Goal: Task Accomplishment & Management: Use online tool/utility

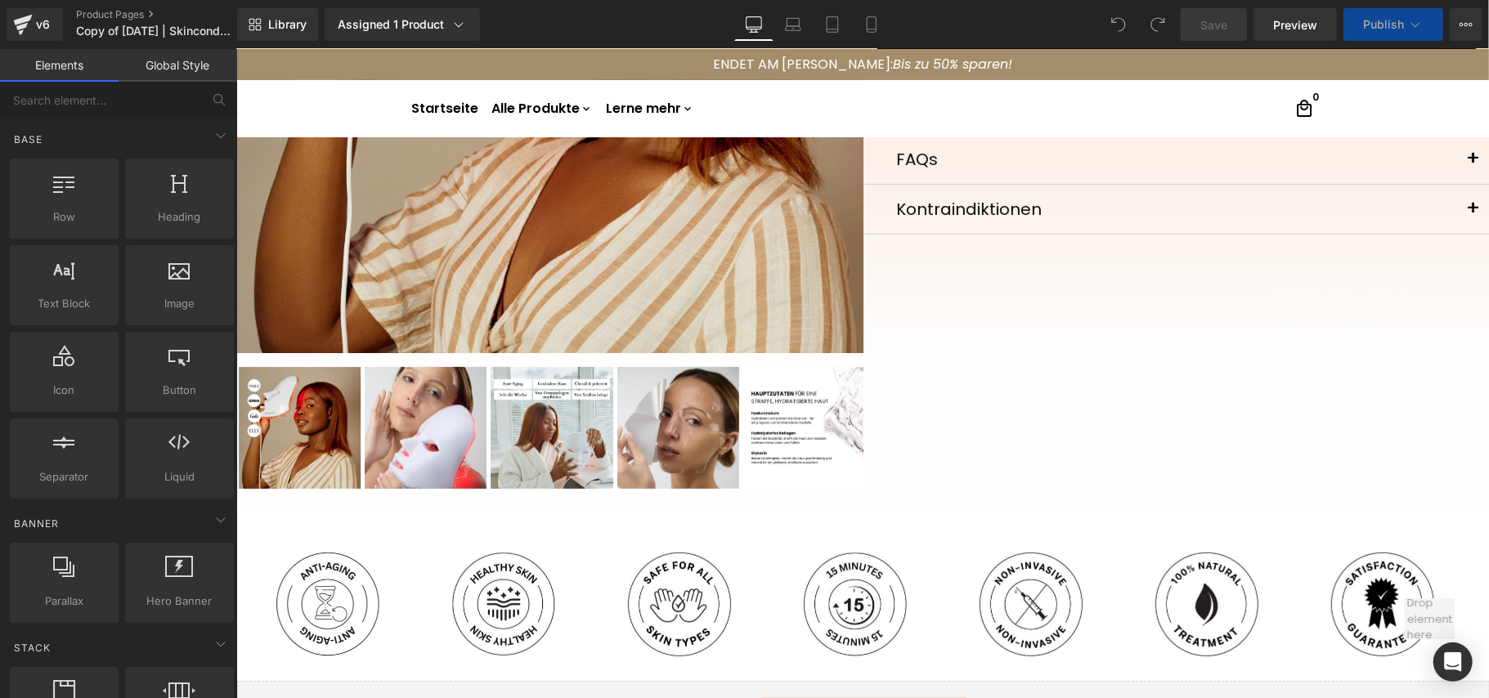
scroll to position [981, 0]
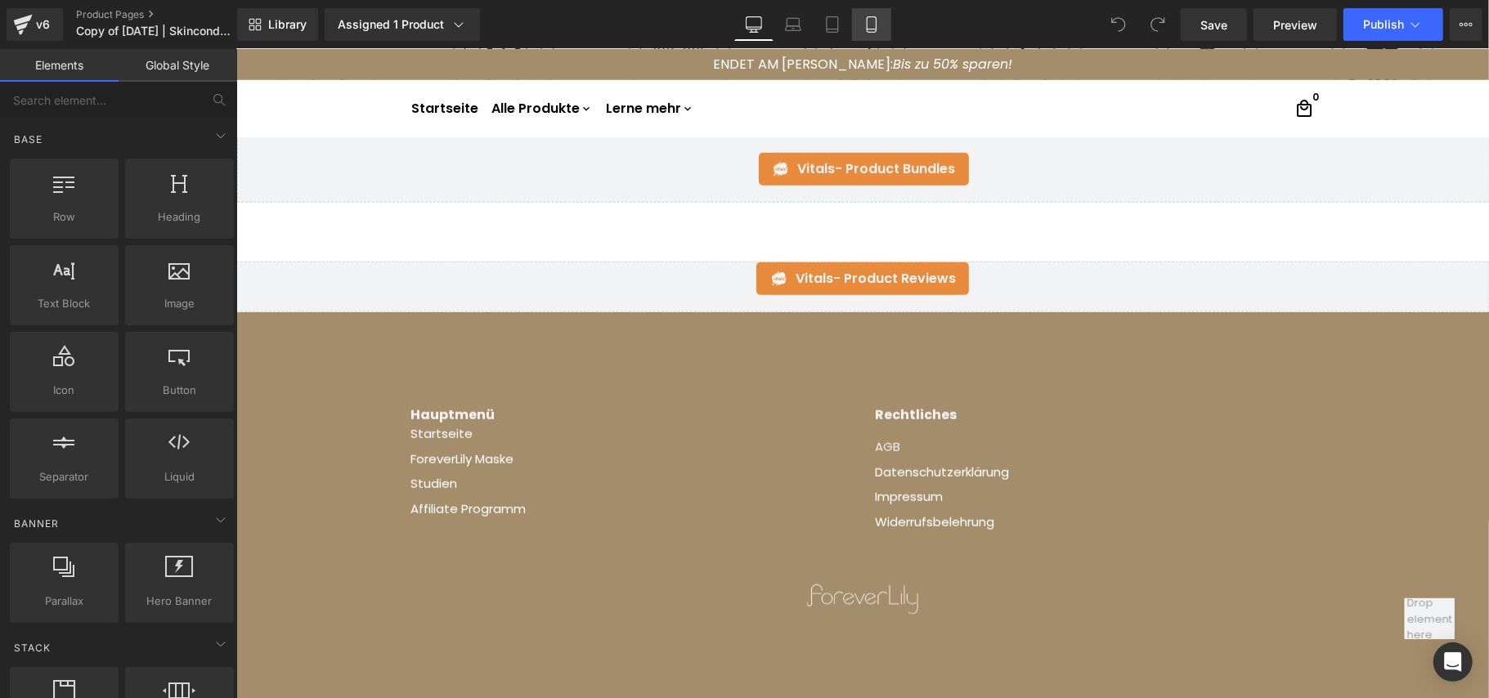
click at [871, 26] on icon at bounding box center [871, 24] width 16 height 16
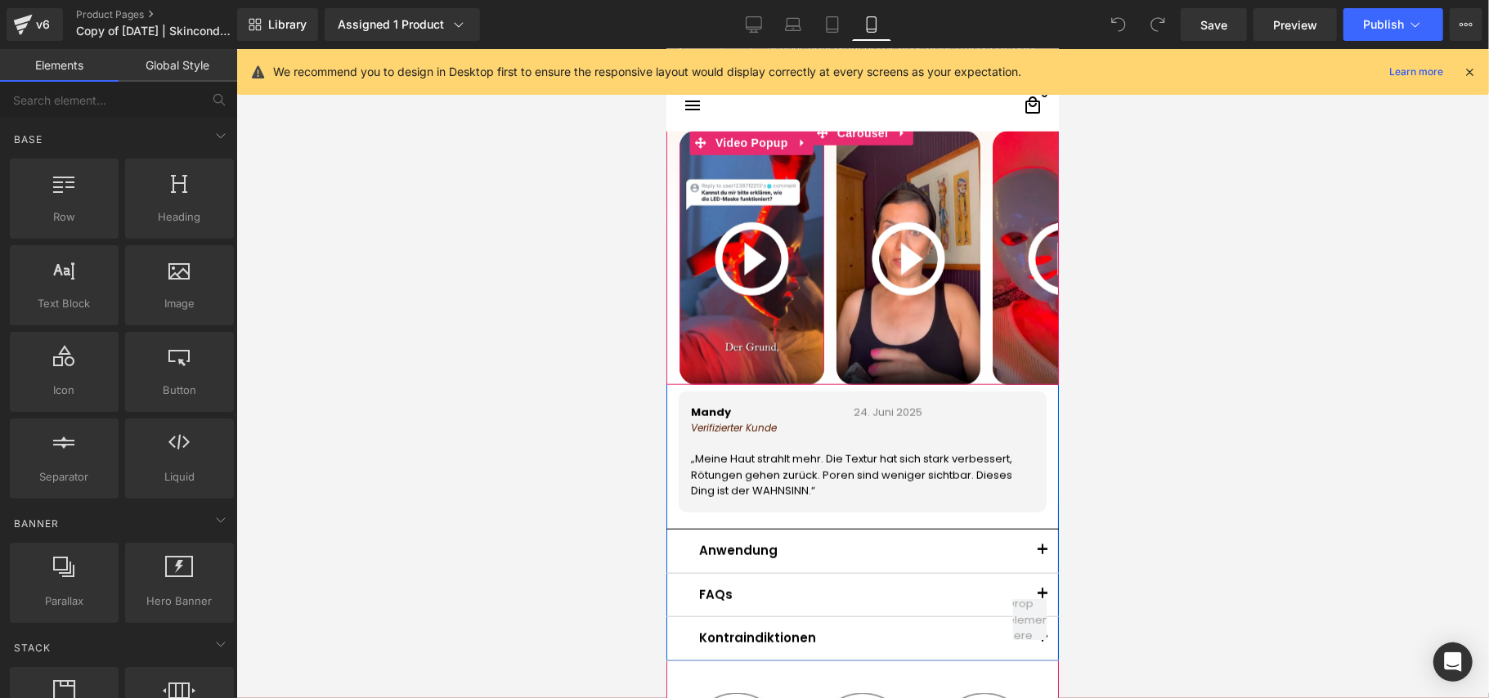
scroll to position [1068, 0]
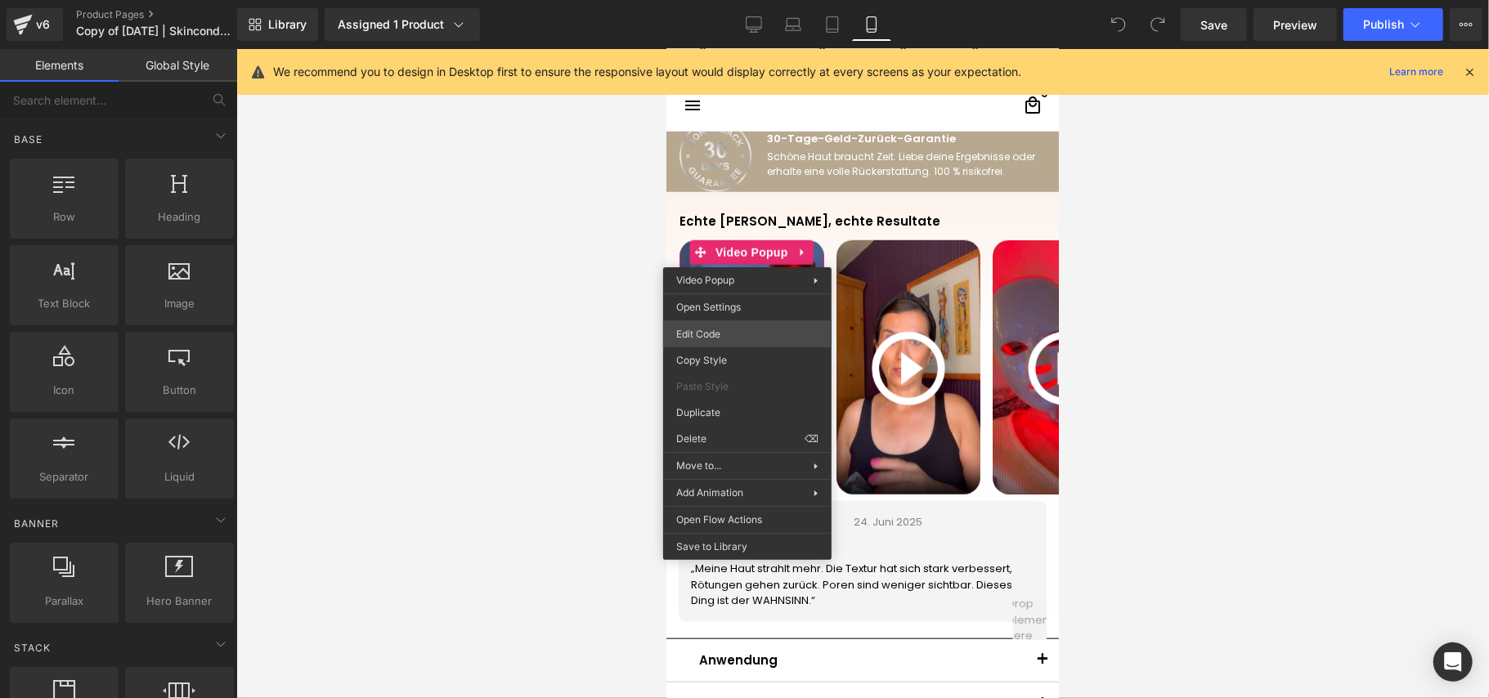
click at [741, 0] on div "You are previewing how the will restyle your page. You can not edit Elements in…" at bounding box center [744, 0] width 1489 height 0
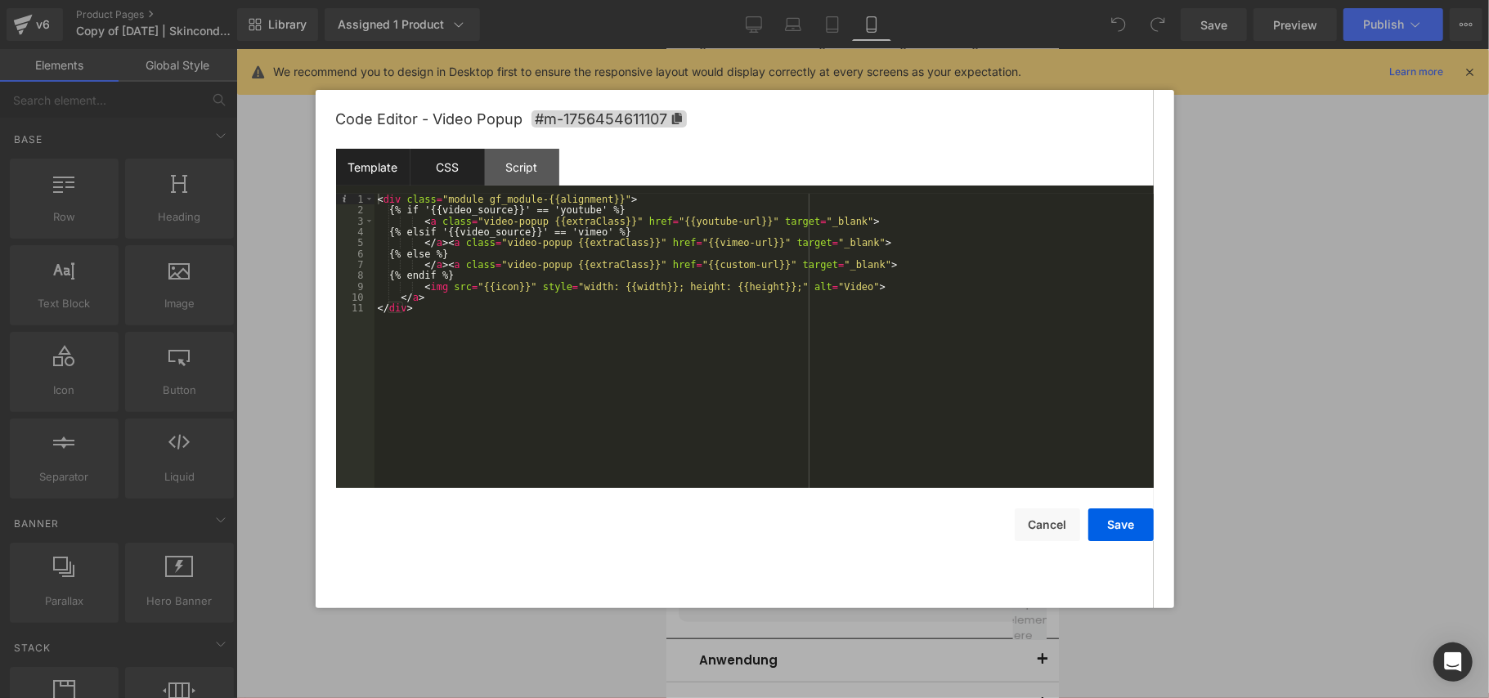
click at [477, 162] on div "CSS" at bounding box center [447, 167] width 74 height 37
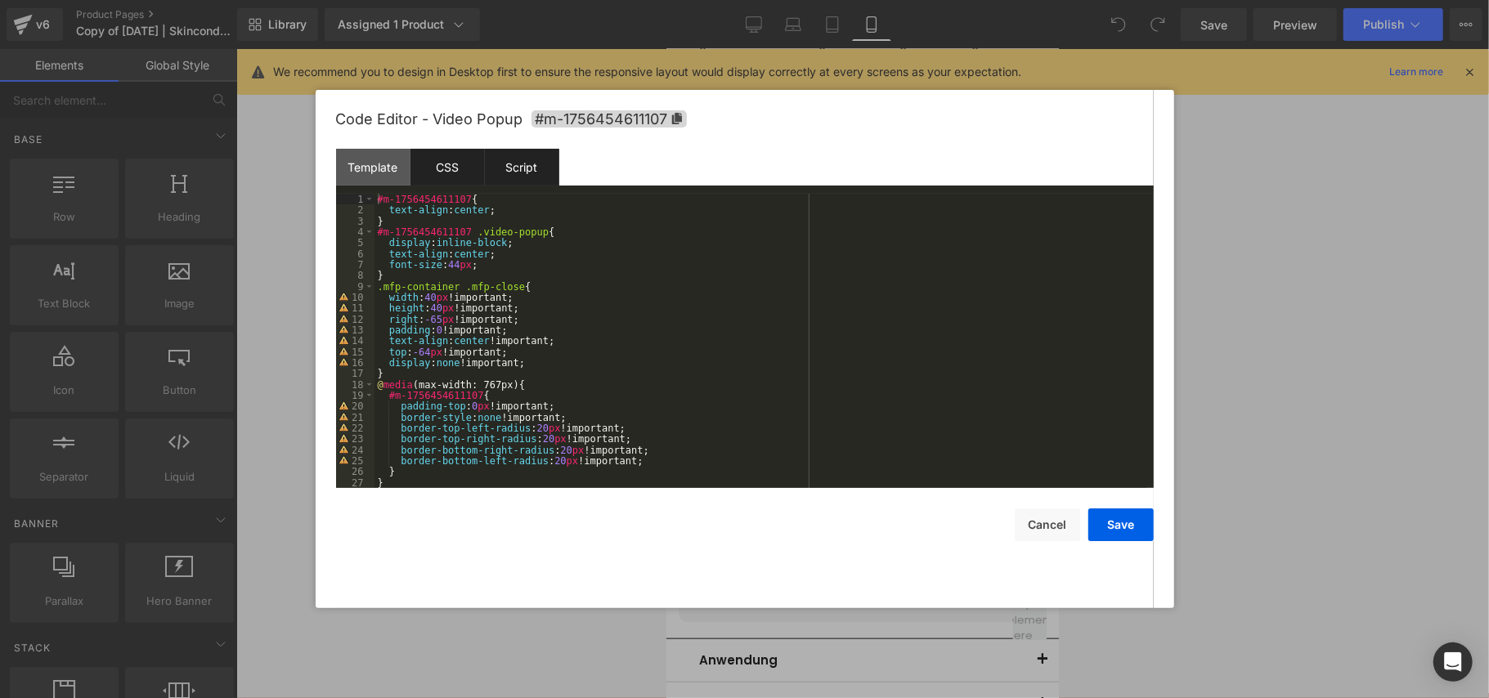
click at [513, 168] on div "Script" at bounding box center [522, 167] width 74 height 37
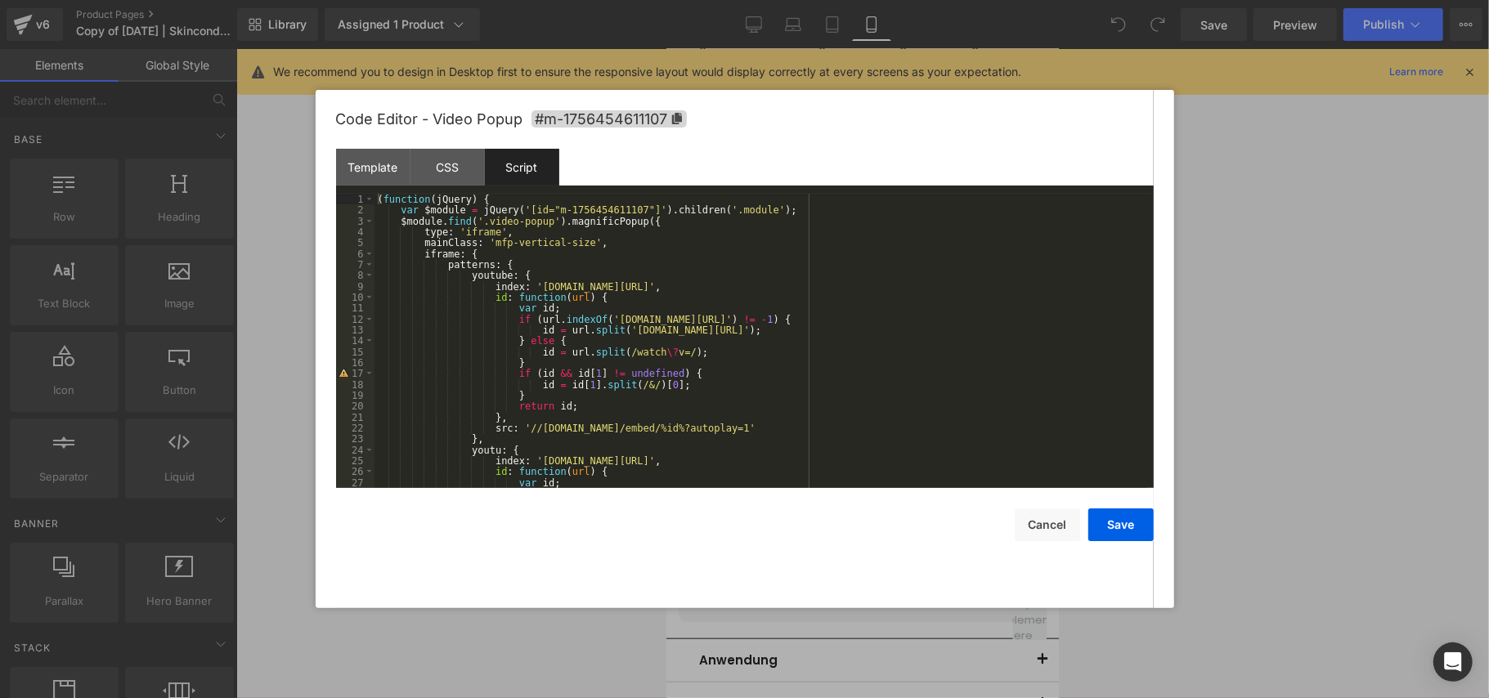
scroll to position [0, 0]
click at [390, 177] on div "Template" at bounding box center [373, 167] width 74 height 37
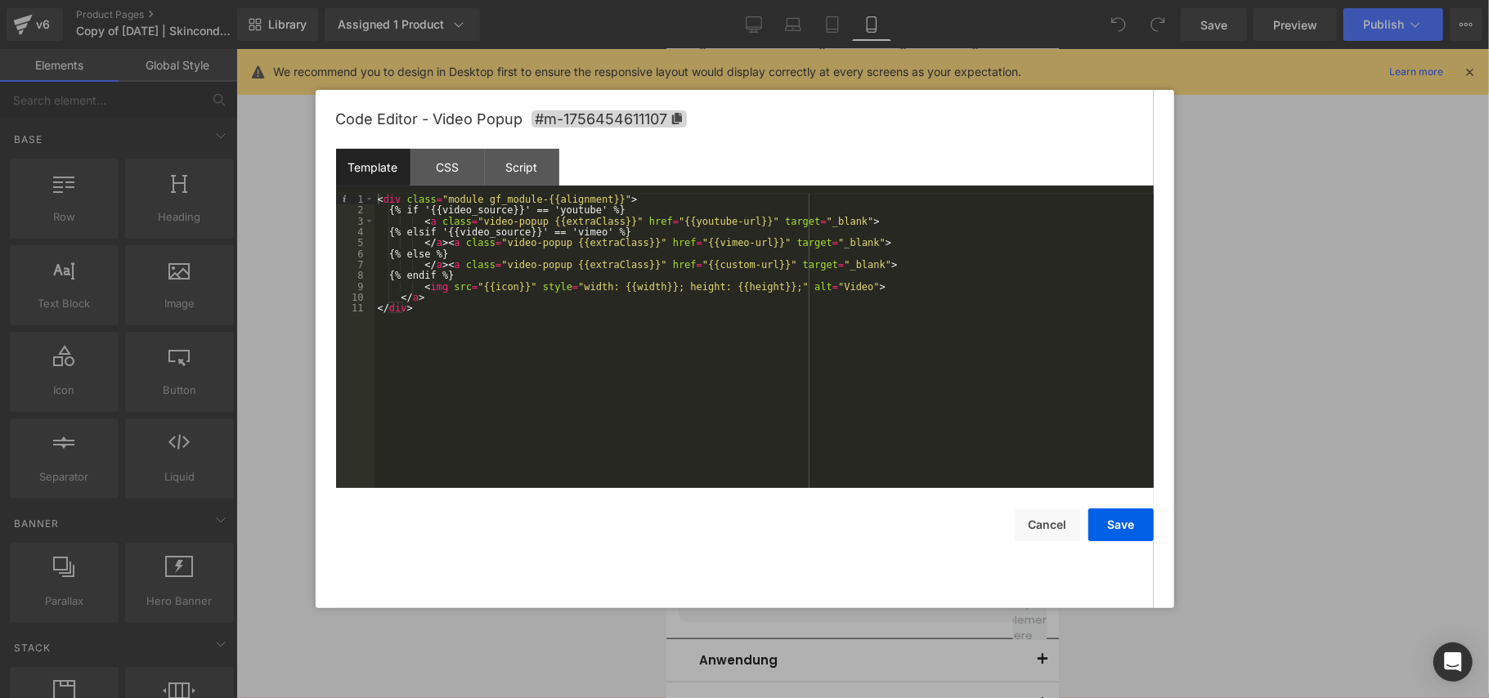
click at [1288, 214] on div at bounding box center [744, 349] width 1489 height 698
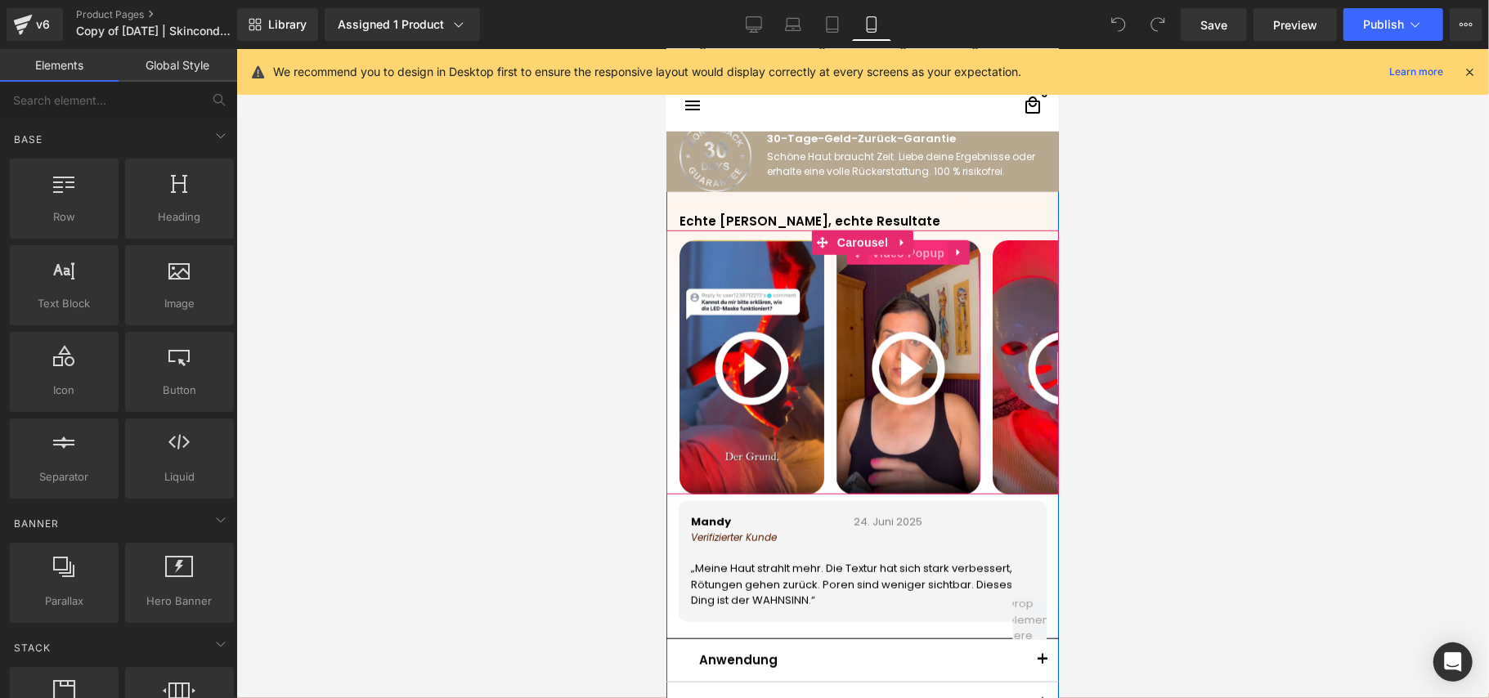
click at [924, 258] on span "Video Popup" at bounding box center [907, 252] width 81 height 25
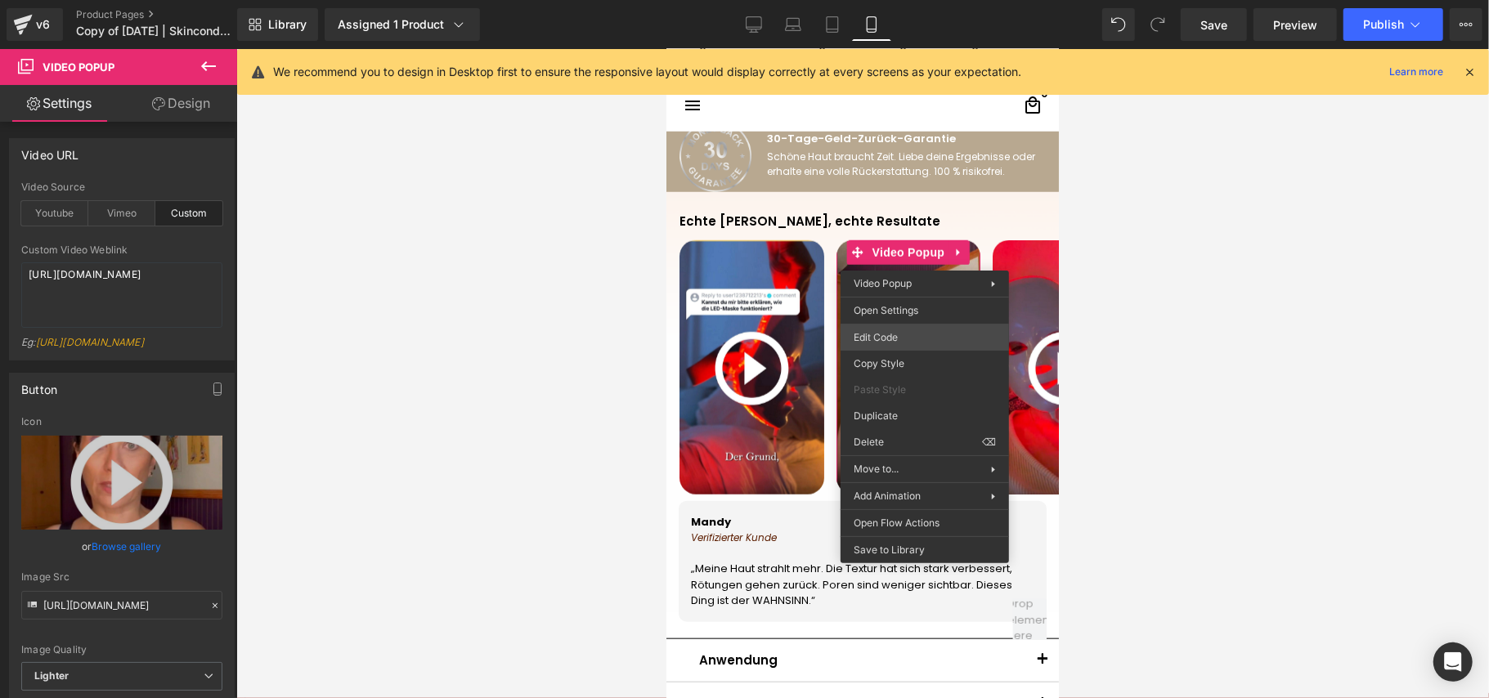
click at [938, 0] on div "Video Popup You are previewing how the will restyle your page. You can not edit…" at bounding box center [744, 0] width 1489 height 0
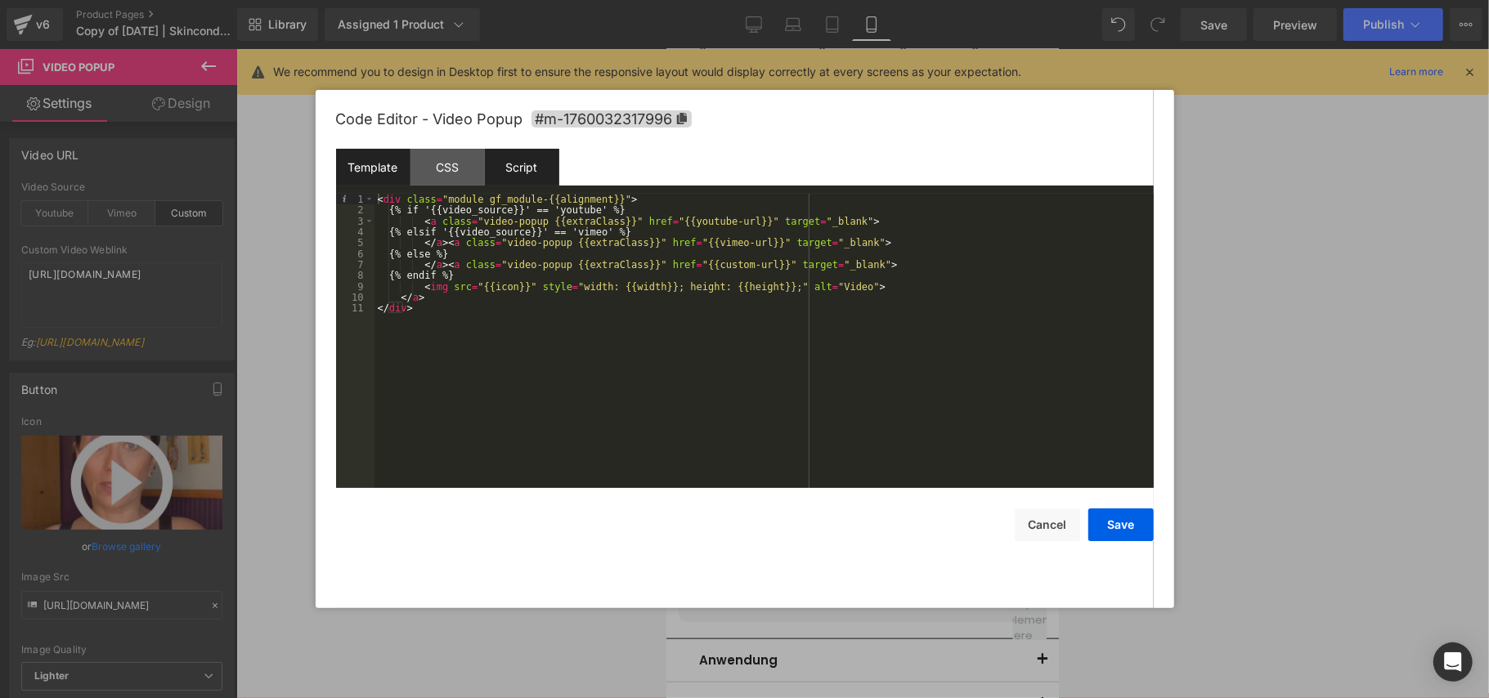
click at [543, 177] on div "Script" at bounding box center [522, 167] width 74 height 37
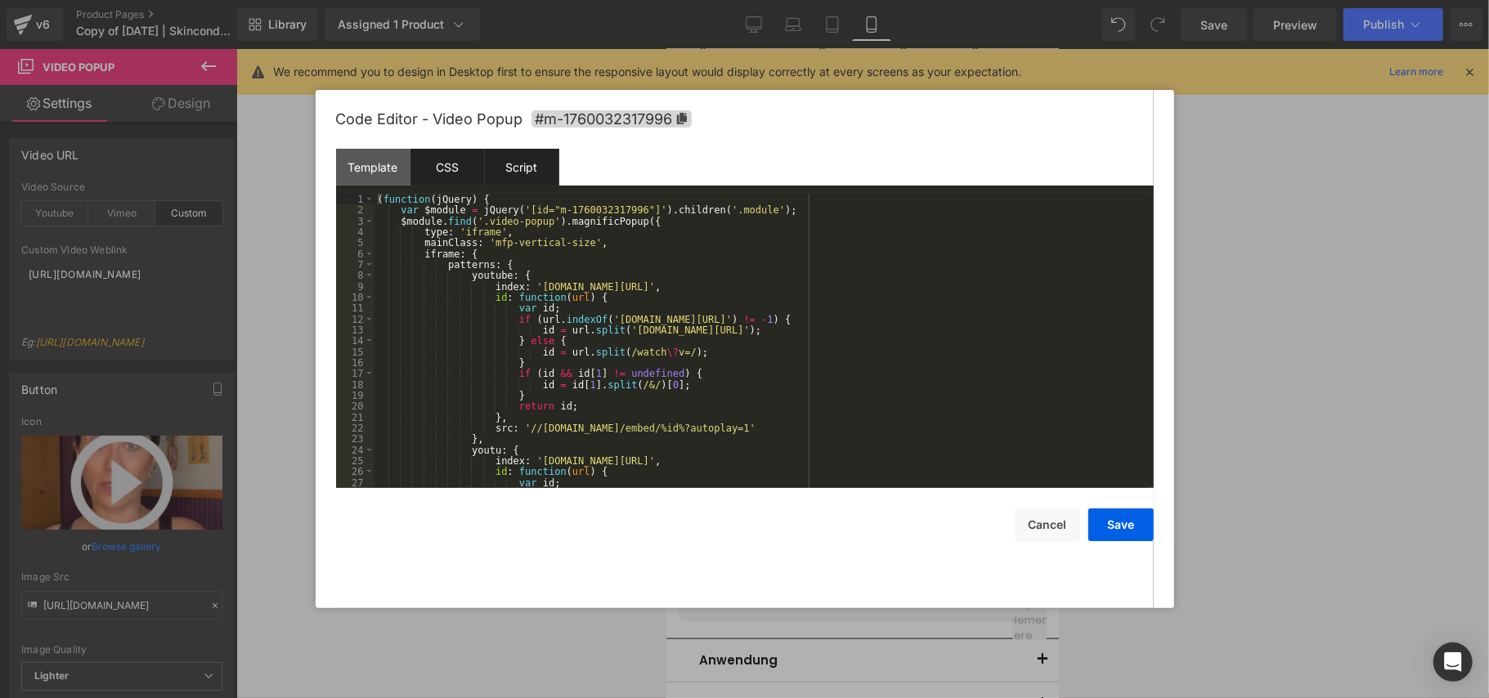
click at [453, 174] on div "CSS" at bounding box center [447, 167] width 74 height 37
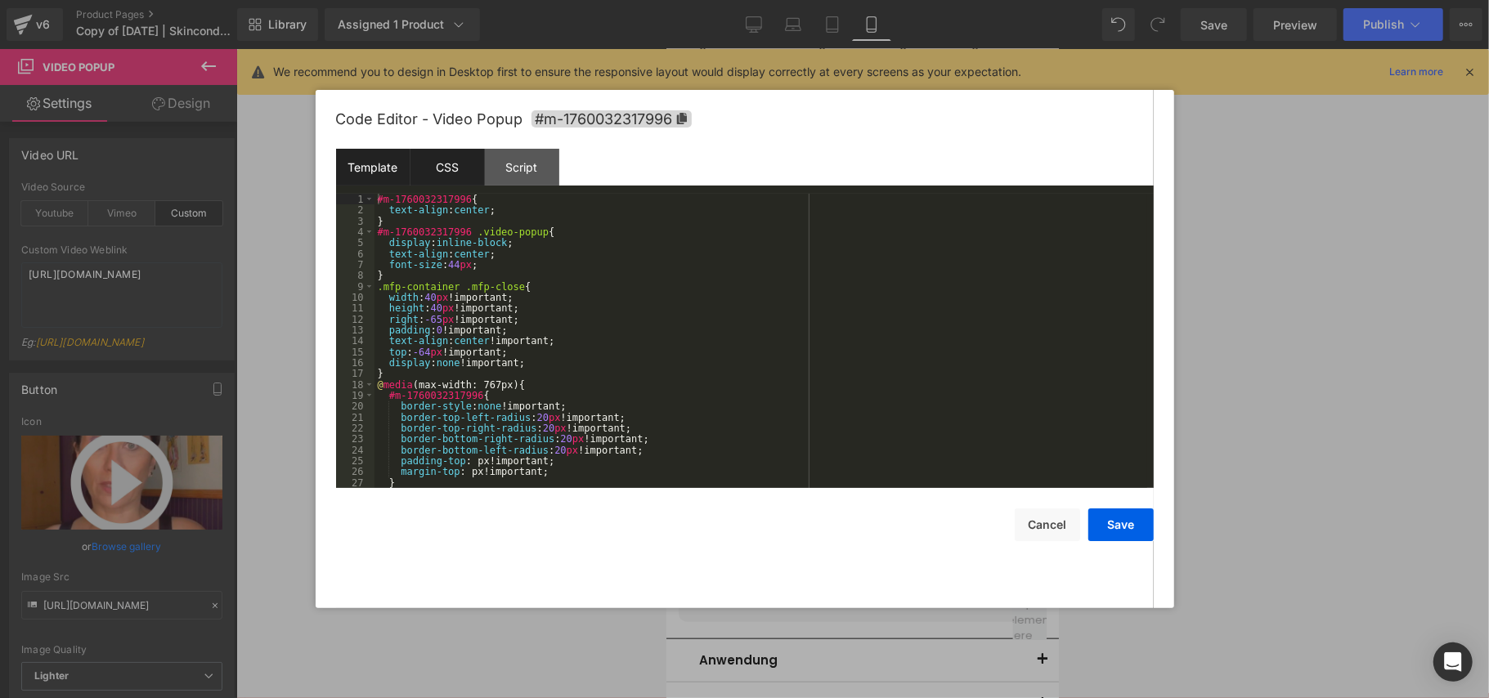
click at [384, 172] on div "Template" at bounding box center [373, 167] width 74 height 37
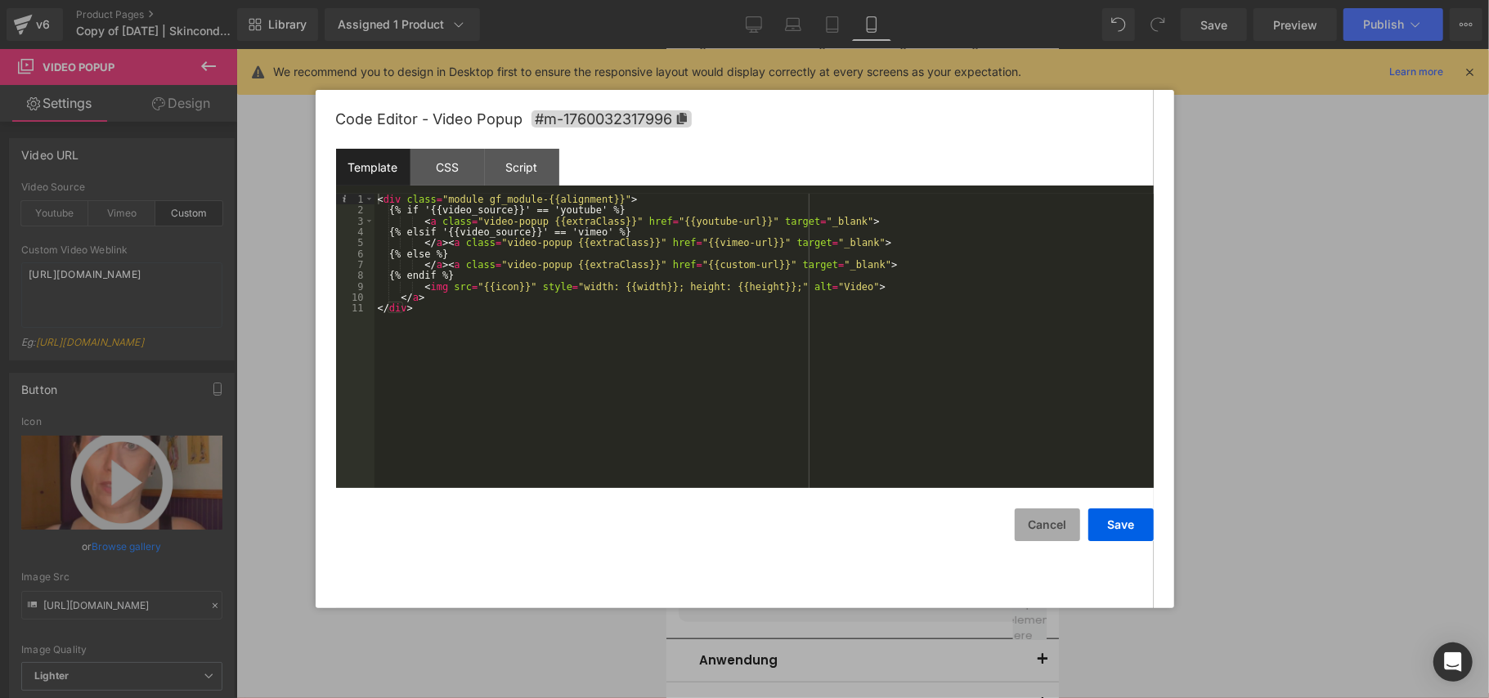
click at [1033, 514] on button "Cancel" at bounding box center [1046, 524] width 65 height 33
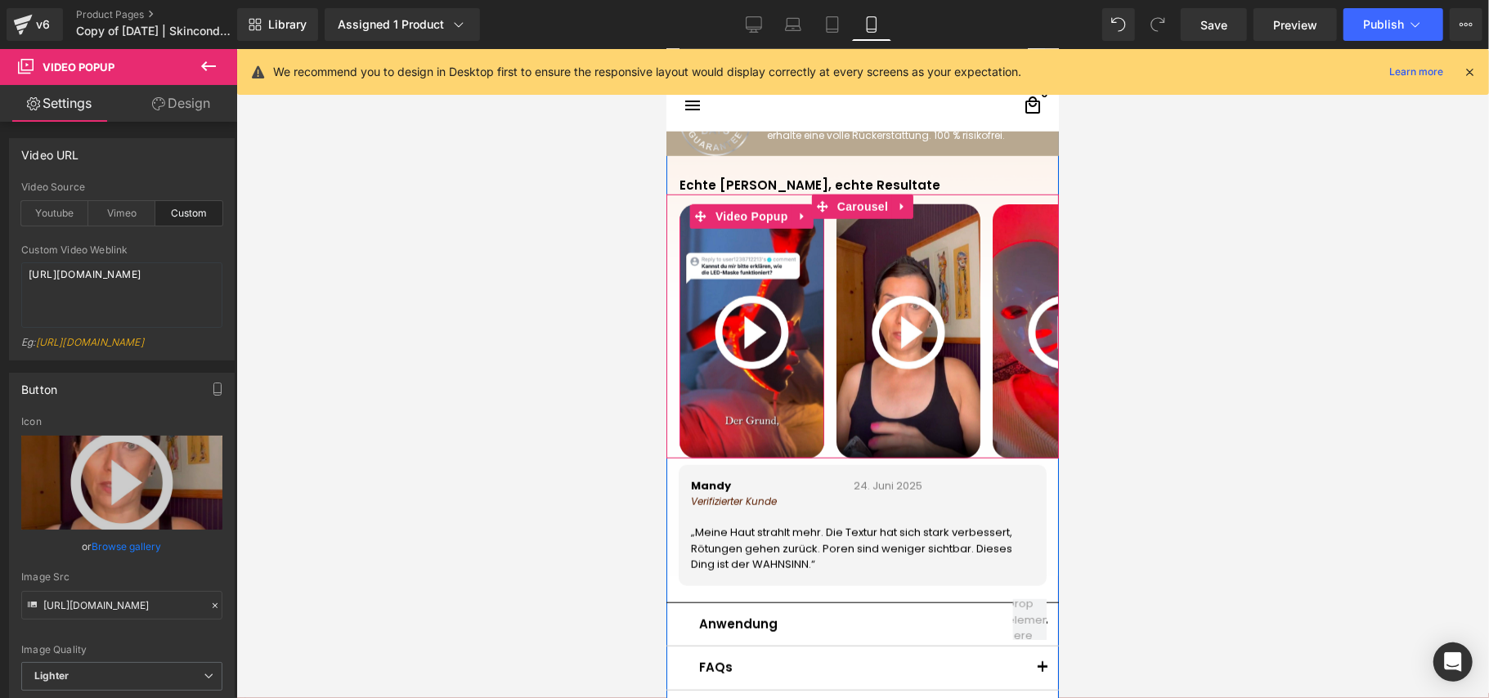
scroll to position [1068, 0]
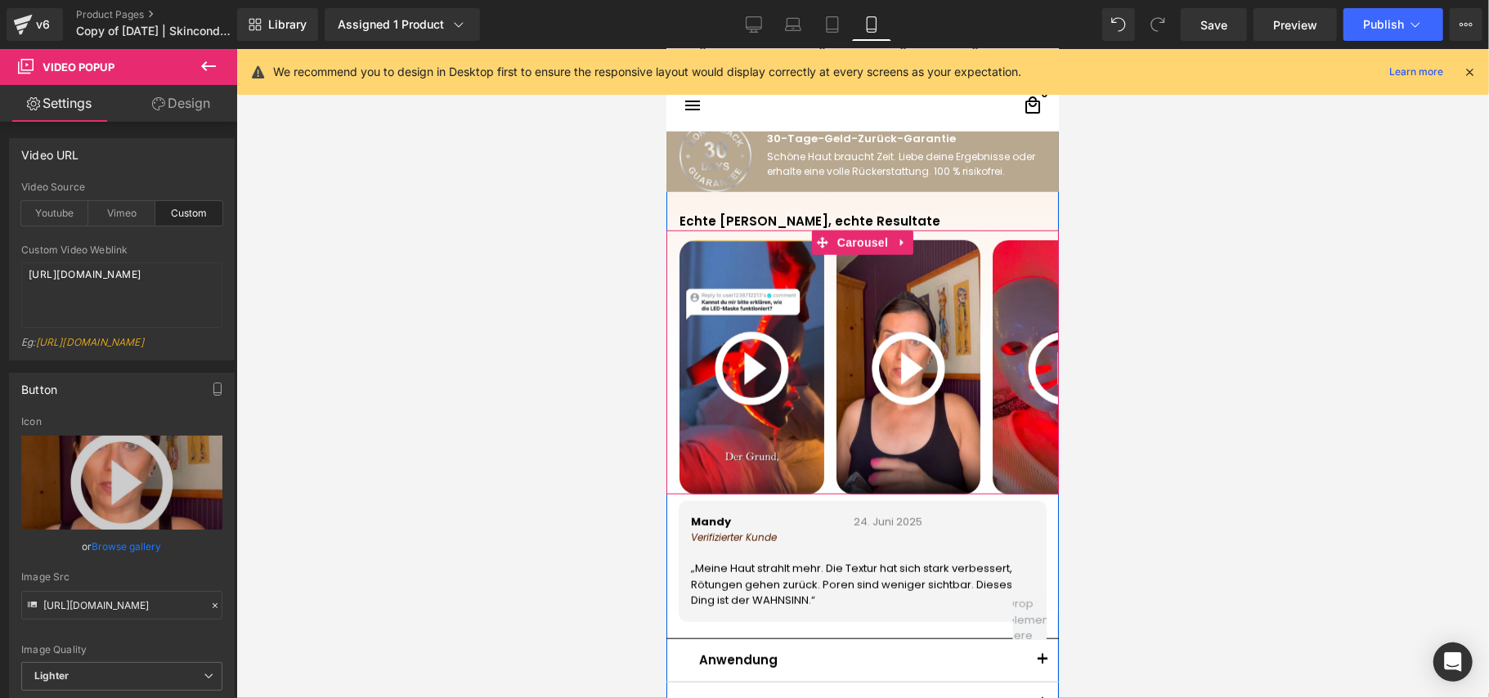
click at [821, 259] on div "Video Popup Video Popup Video Popup Video Popup Video Popup" at bounding box center [1226, 367] width 1097 height 254
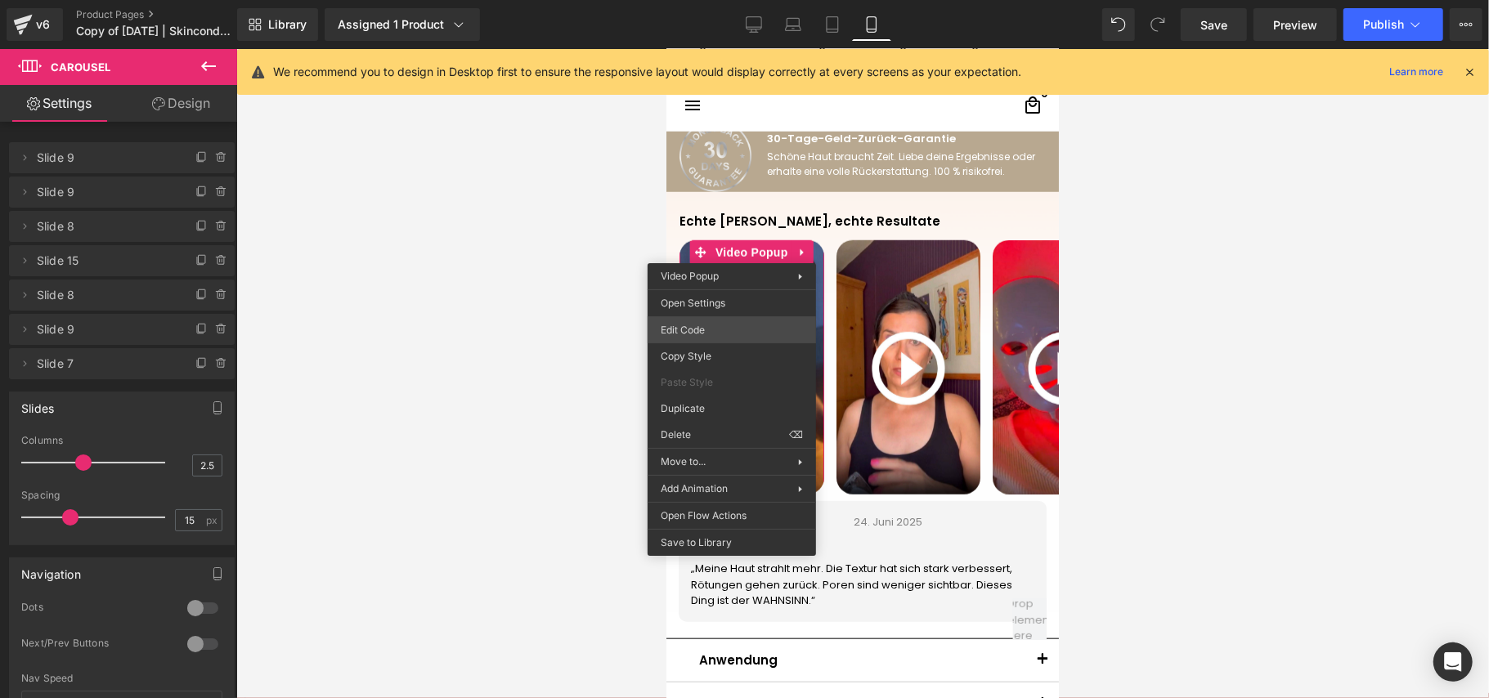
click at [750, 0] on div "Video Popup You are previewing how the will restyle your page. You can not edit…" at bounding box center [744, 0] width 1489 height 0
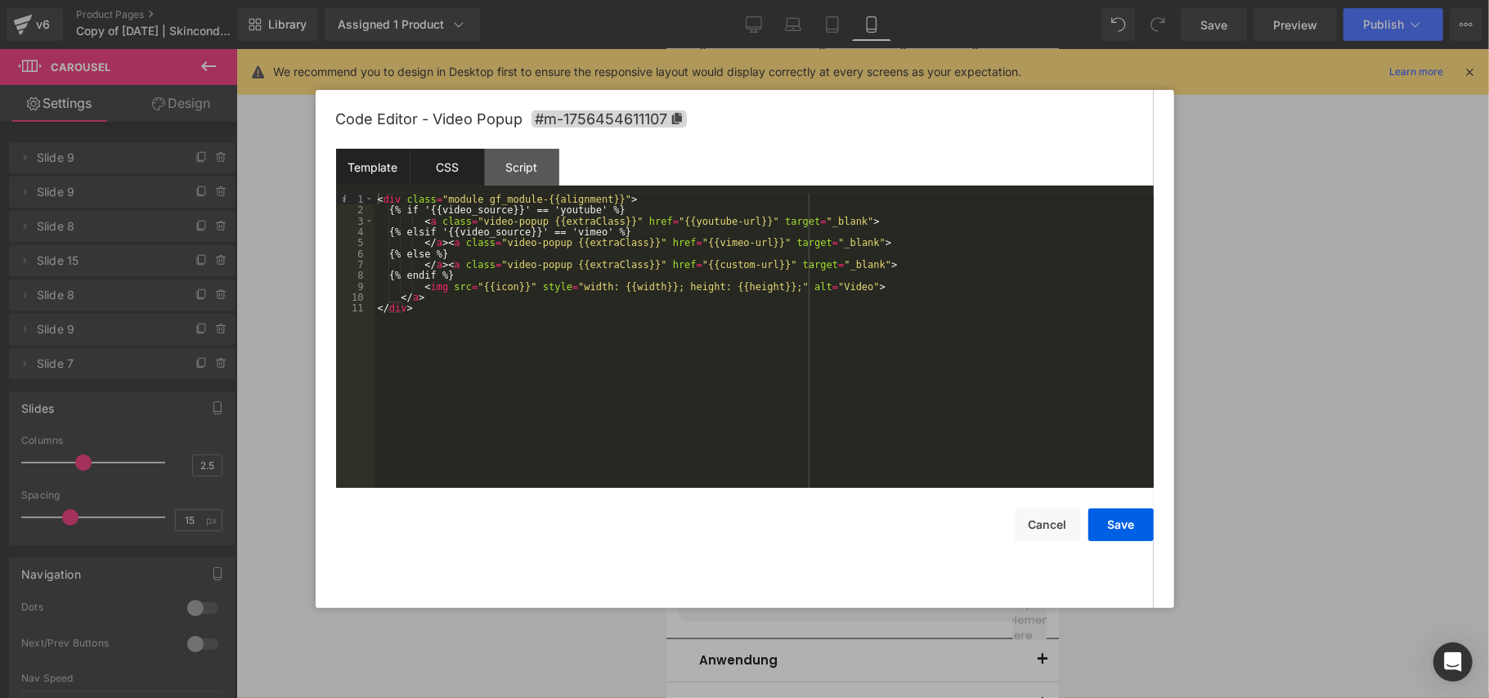
click at [463, 165] on div "CSS" at bounding box center [447, 167] width 74 height 37
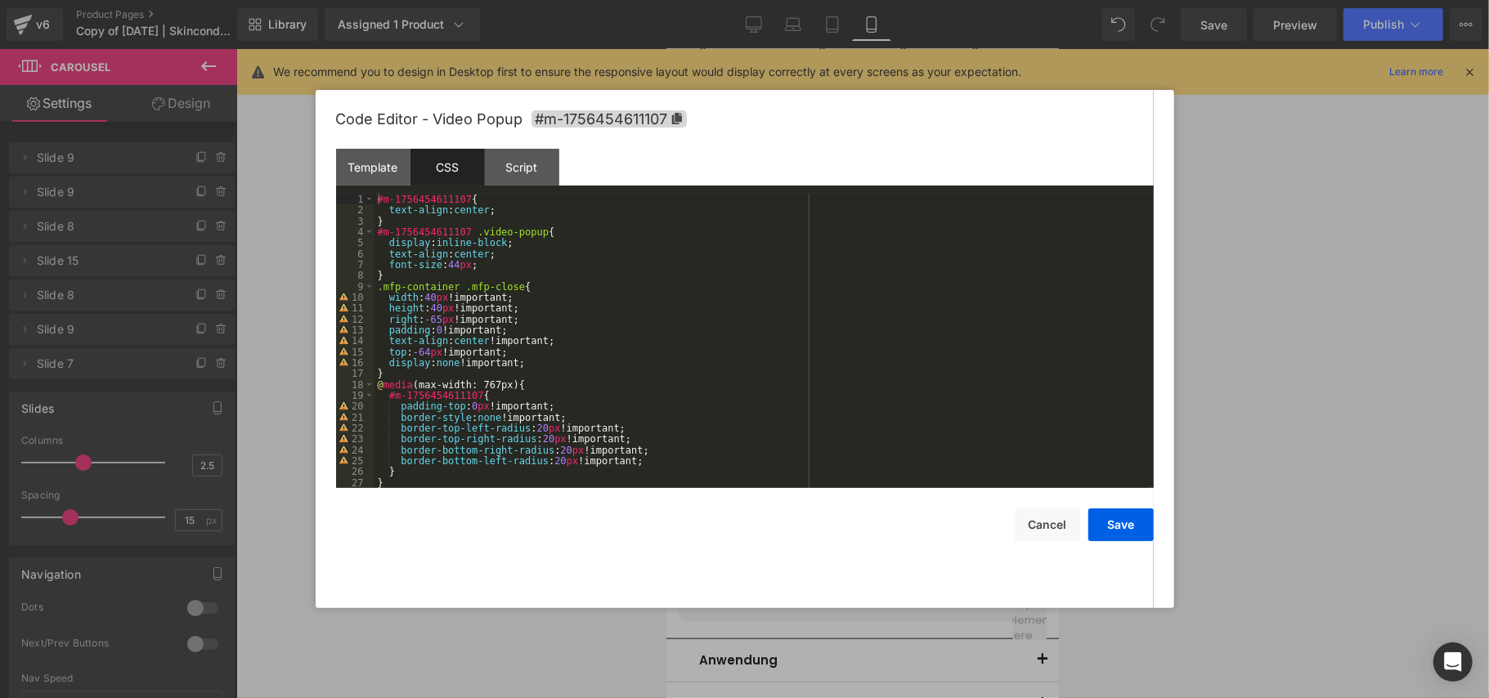
click at [1237, 106] on div at bounding box center [744, 349] width 1489 height 698
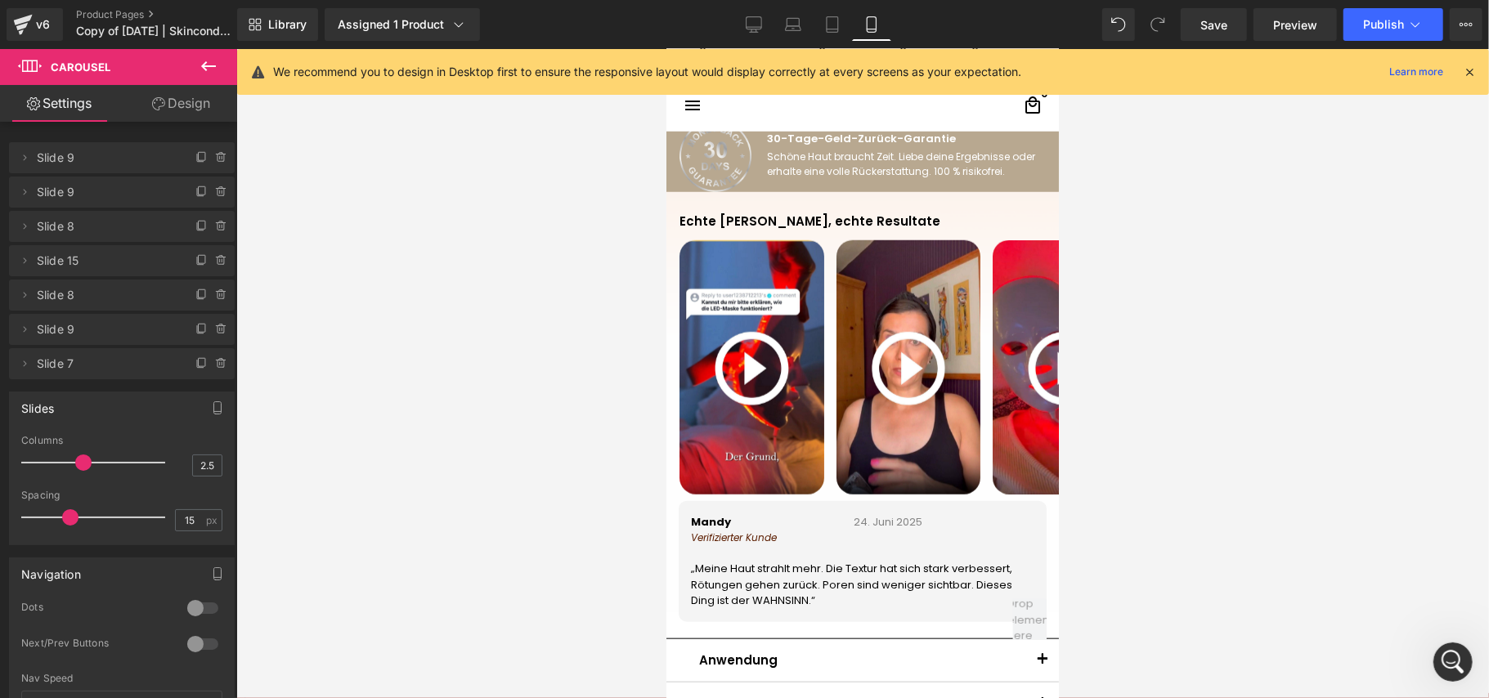
scroll to position [0, 0]
click at [835, 410] on img at bounding box center [907, 368] width 145 height 257
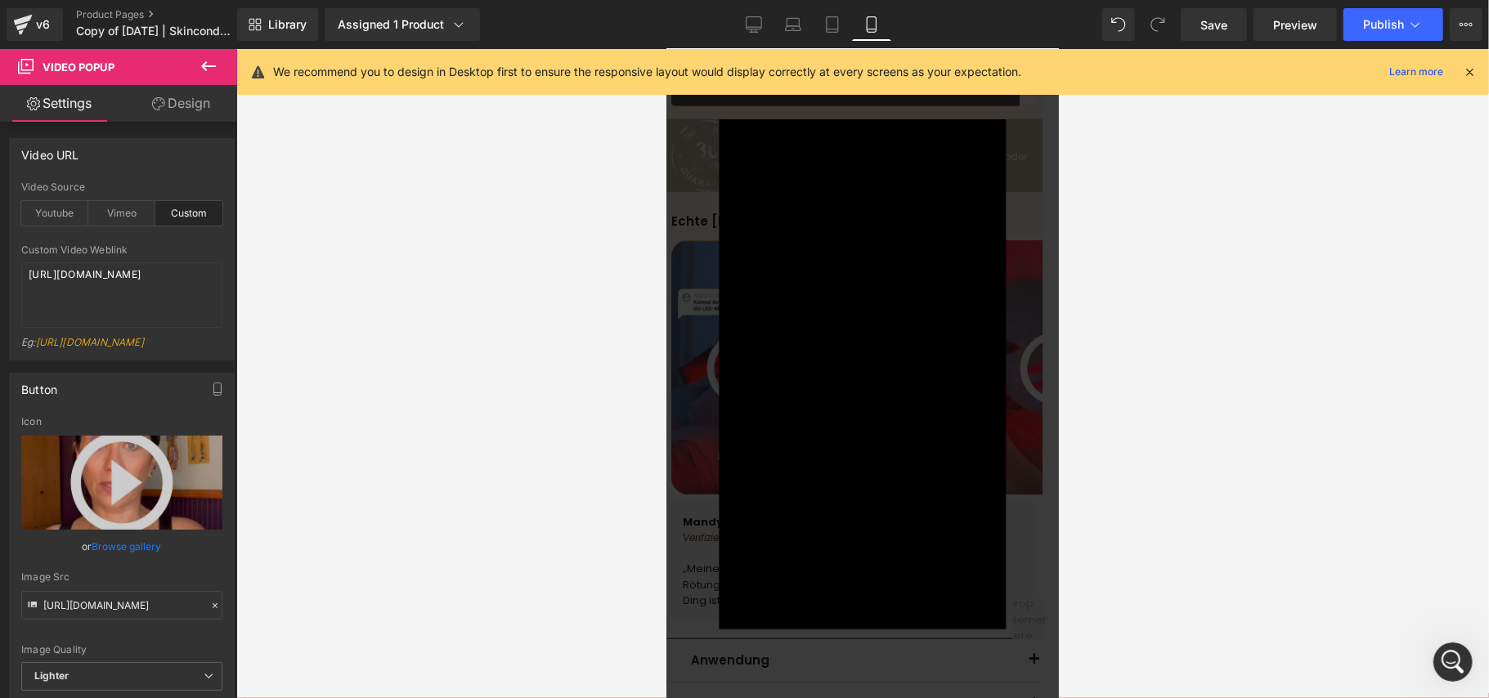
click at [1022, 213] on div "×" at bounding box center [861, 374] width 383 height 510
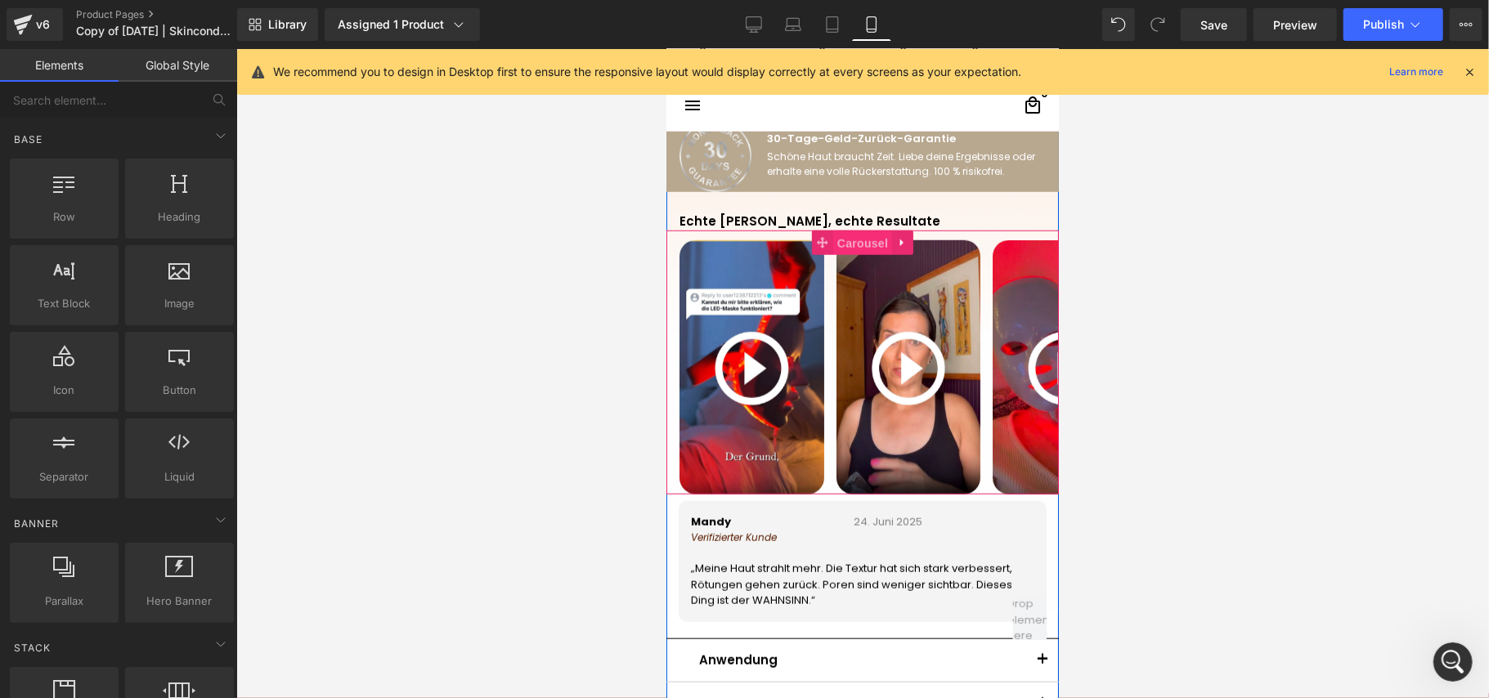
click at [832, 243] on span "Carousel" at bounding box center [861, 243] width 59 height 25
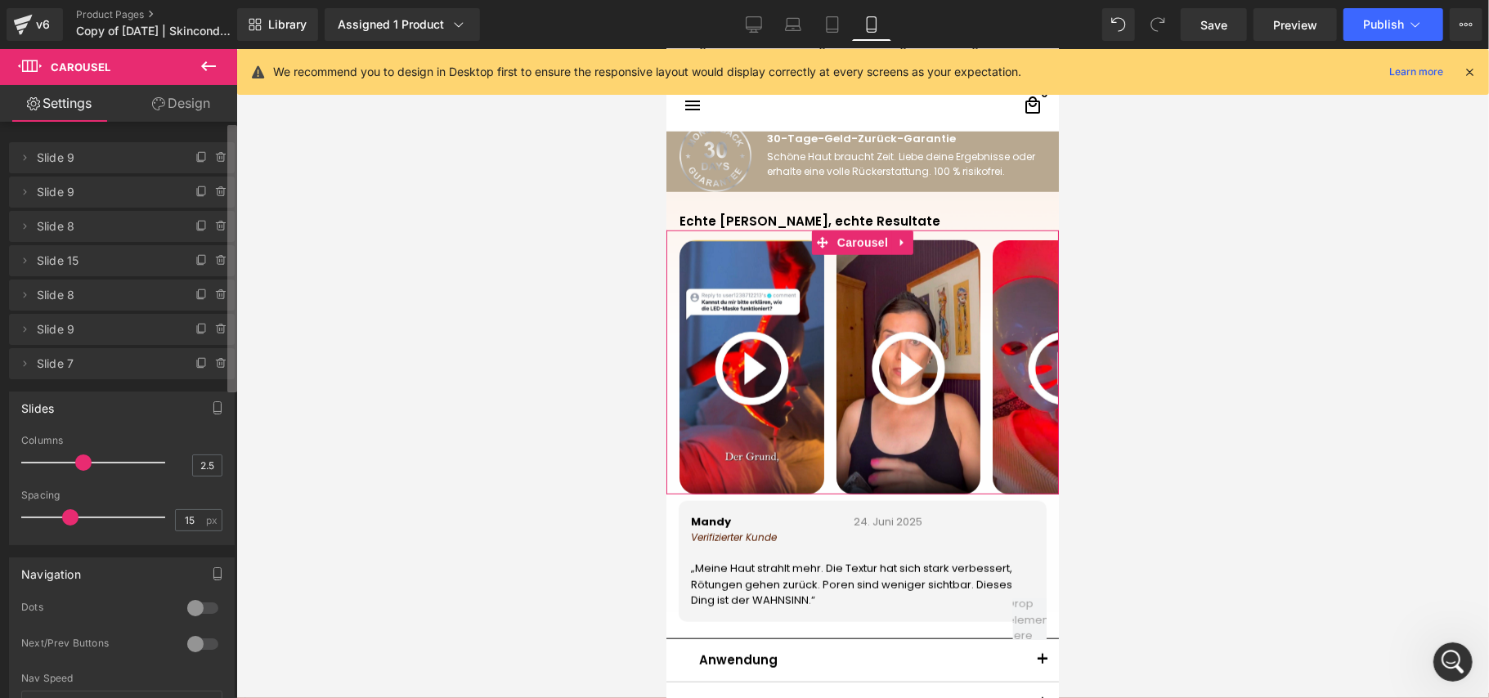
click at [233, 113] on div "Settings Design Delete Cancel Slide 9 Slide 9 Name Slide 9 Delete Cancel Slide …" at bounding box center [118, 413] width 237 height 657
click at [65, 160] on span "Slide 9" at bounding box center [105, 157] width 137 height 31
click at [59, 185] on span "Slide 9" at bounding box center [105, 192] width 137 height 31
click at [63, 220] on span "Slide 8" at bounding box center [105, 226] width 137 height 31
click at [26, 294] on icon at bounding box center [25, 295] width 3 height 6
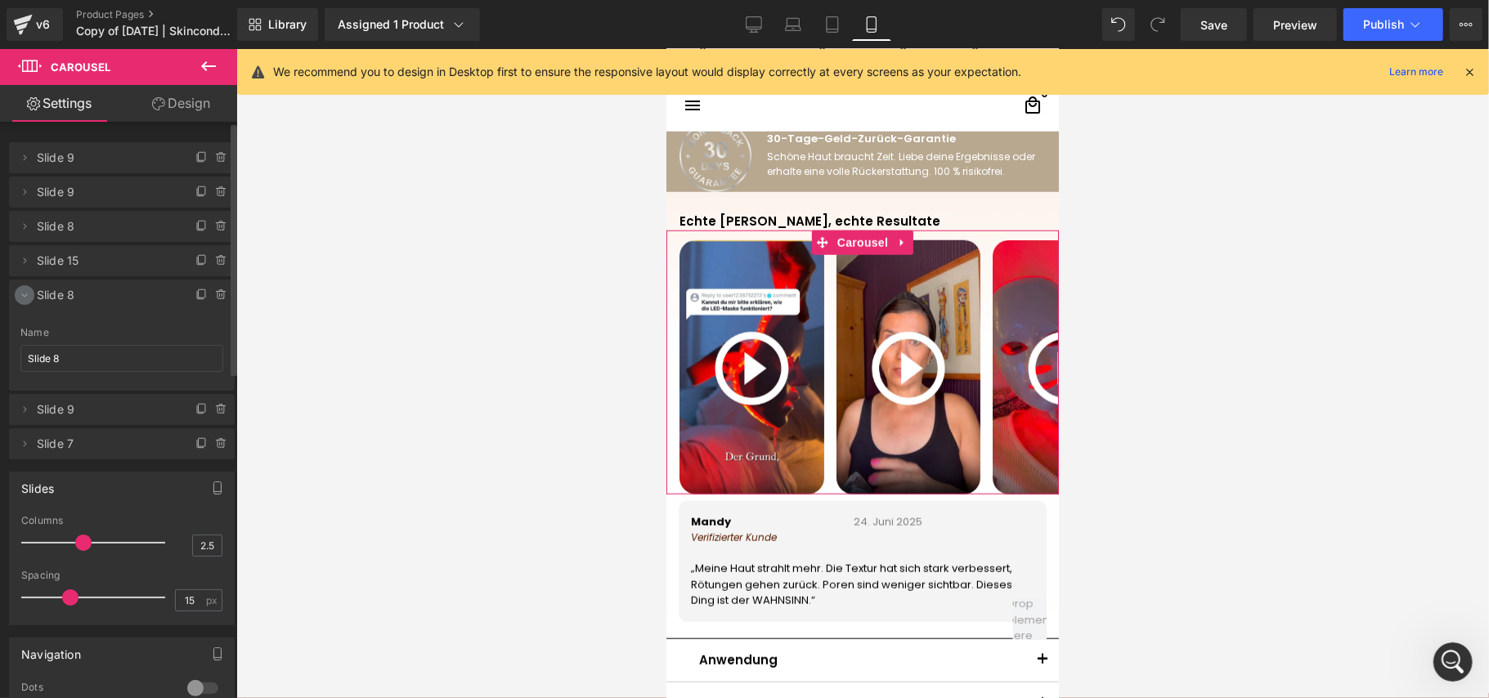
click at [26, 294] on icon at bounding box center [25, 295] width 6 height 3
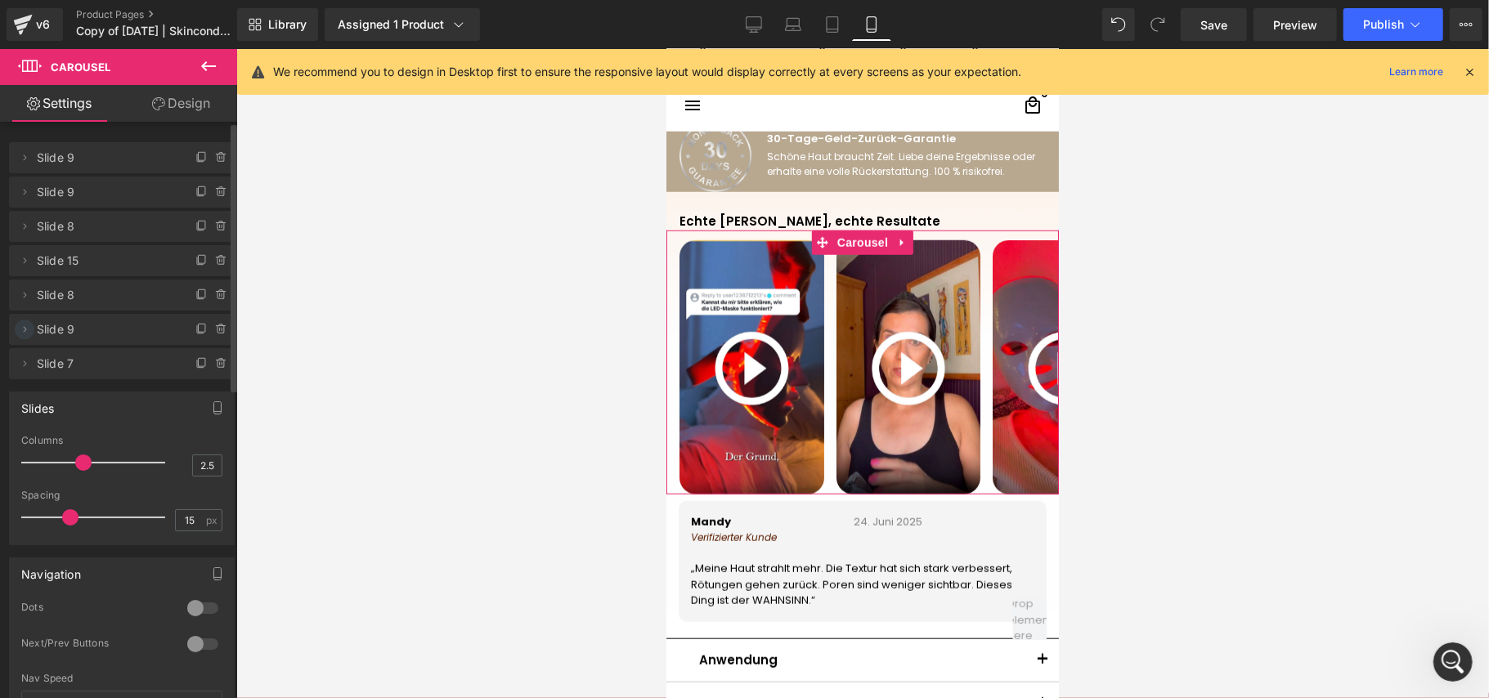
click at [26, 320] on span at bounding box center [25, 330] width 20 height 20
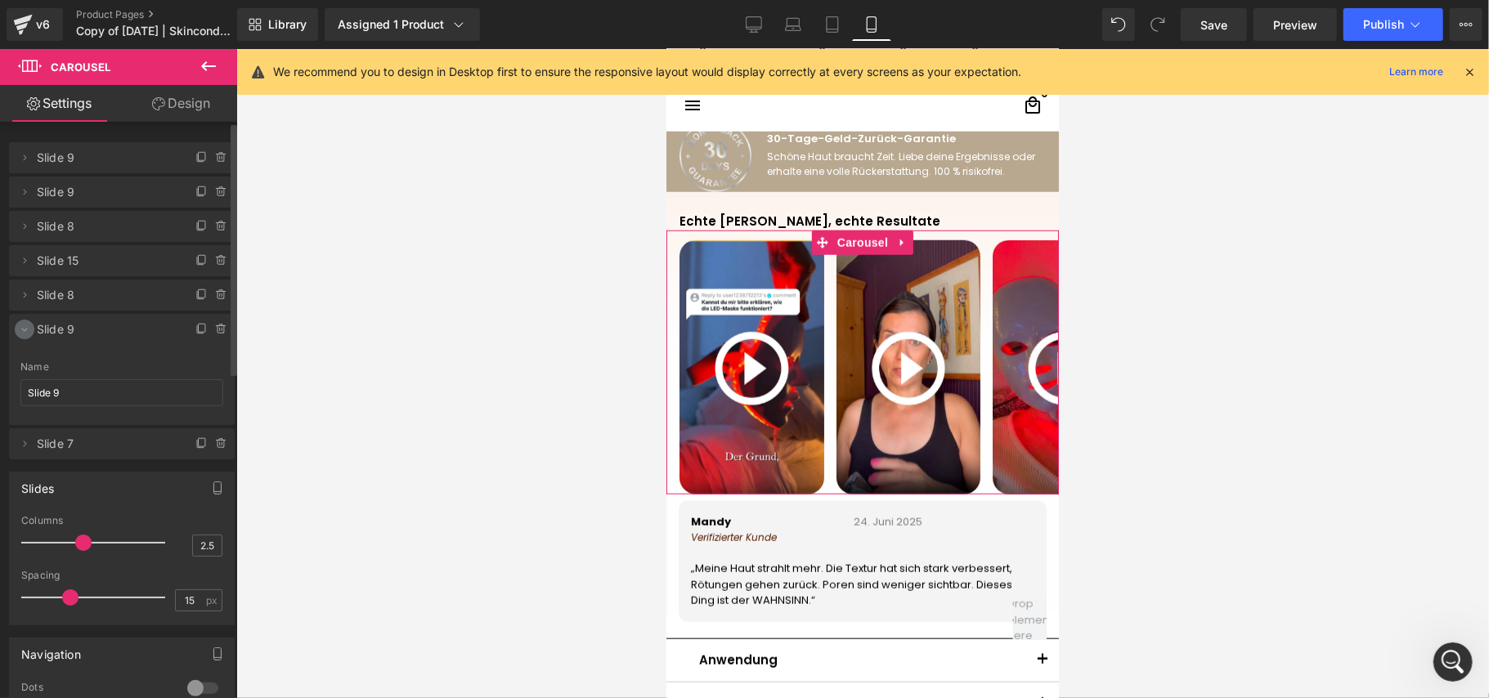
click at [24, 329] on icon at bounding box center [25, 330] width 6 height 3
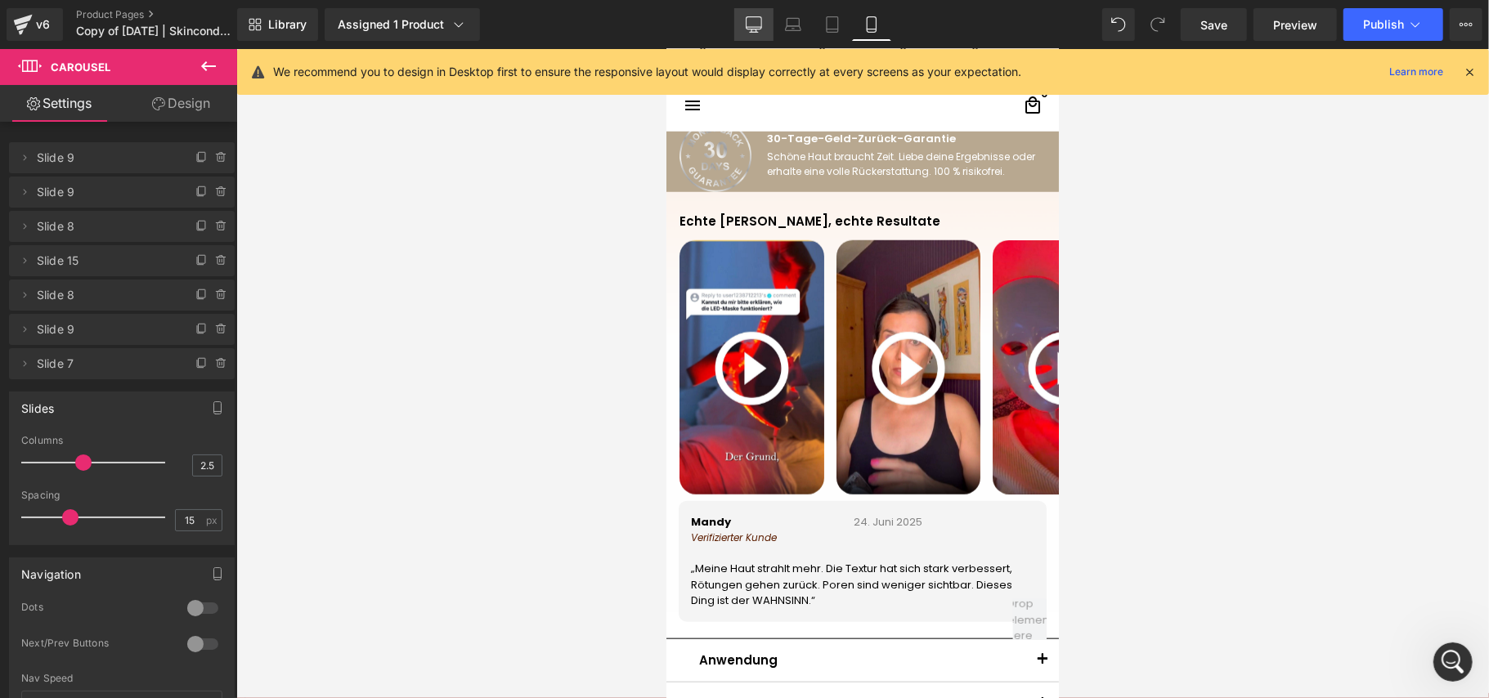
click at [756, 29] on icon at bounding box center [754, 23] width 16 height 12
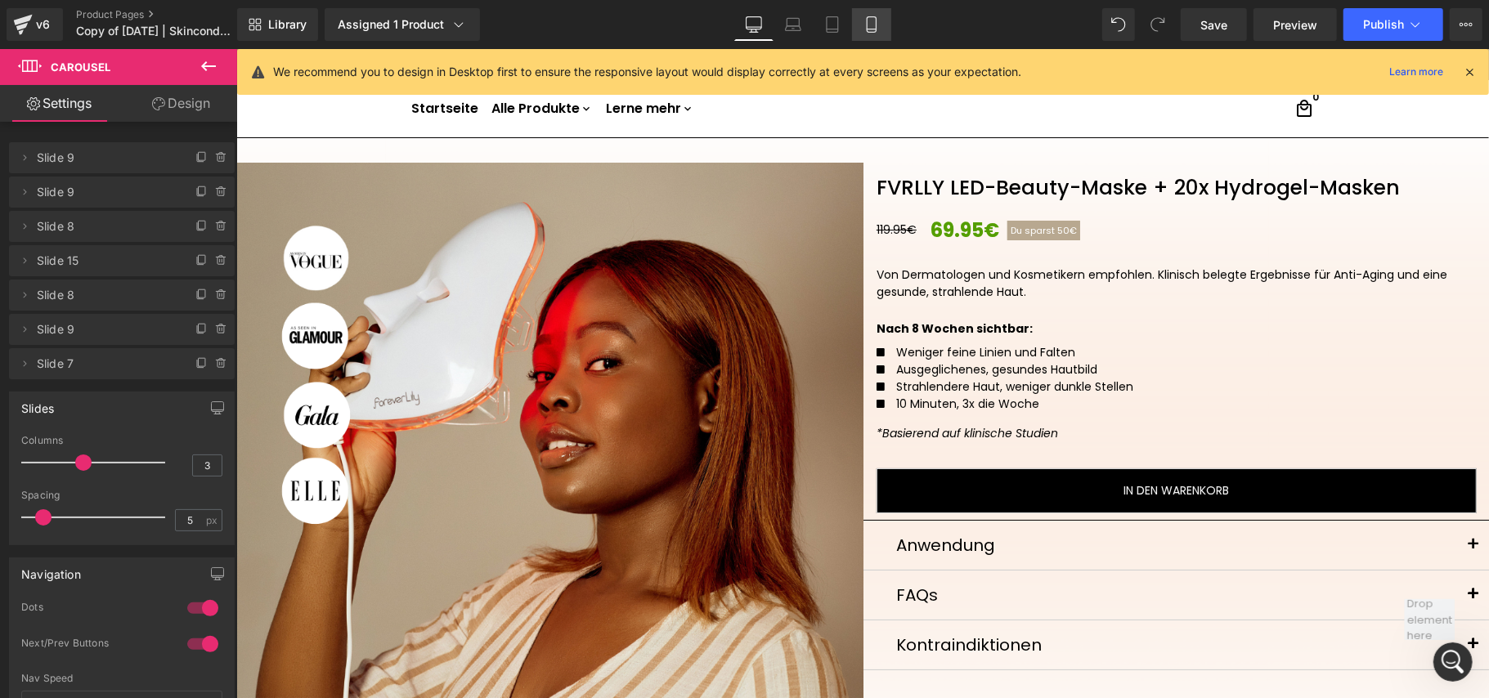
click at [863, 23] on icon at bounding box center [871, 24] width 16 height 16
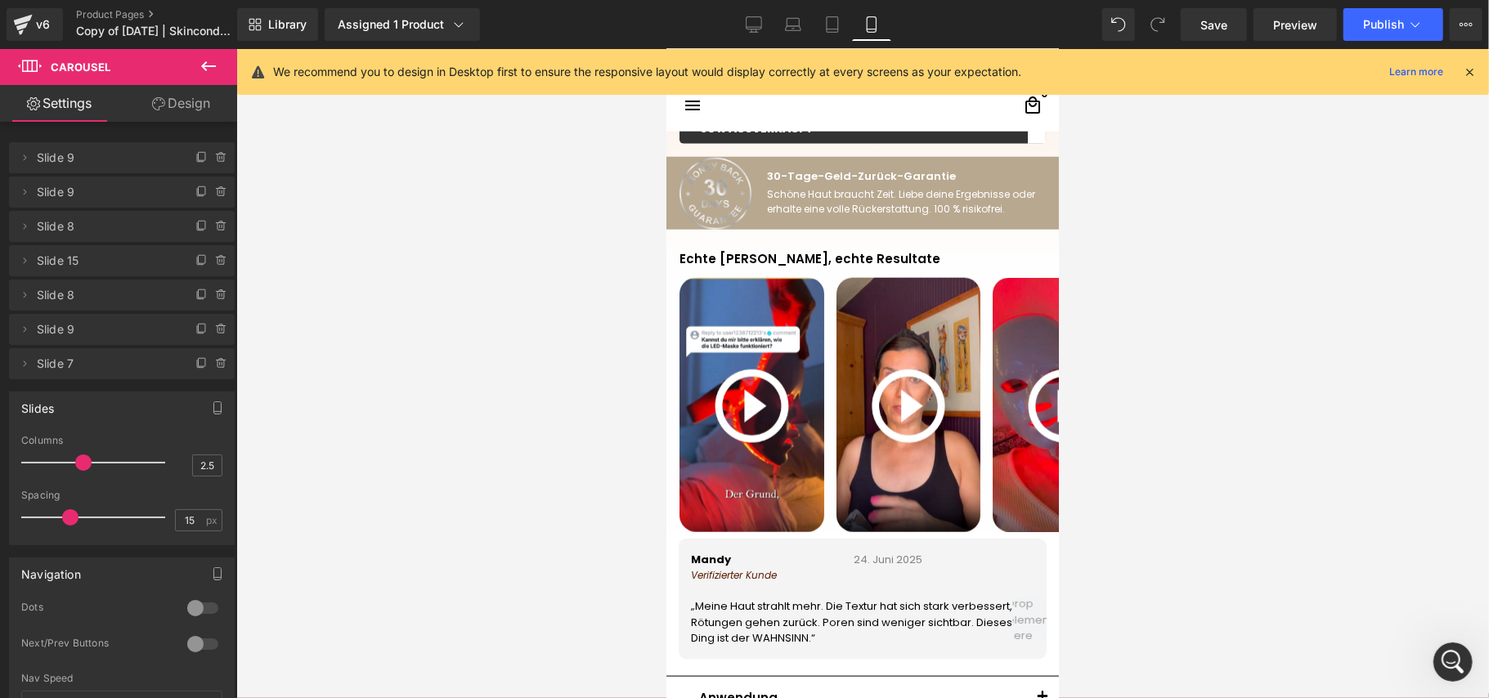
scroll to position [1031, 0]
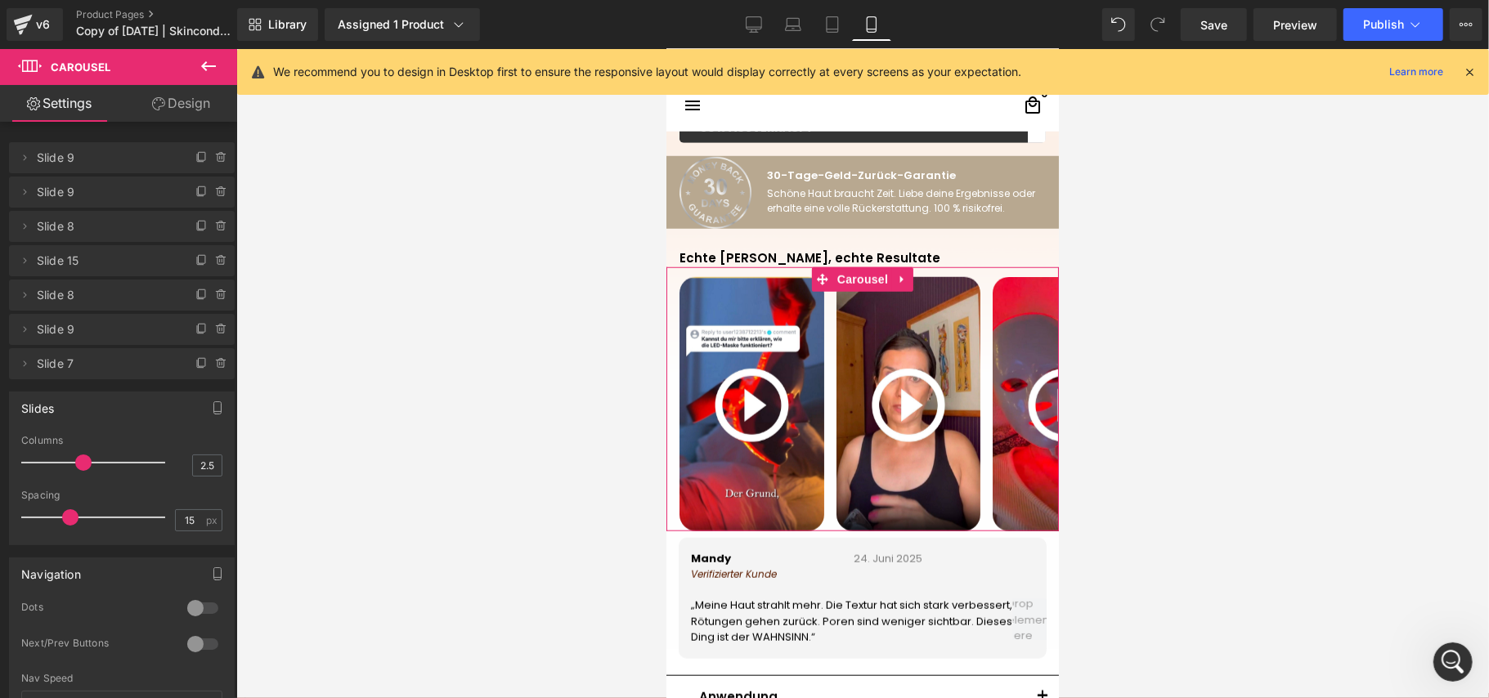
click at [172, 105] on link "Design" at bounding box center [181, 103] width 119 height 37
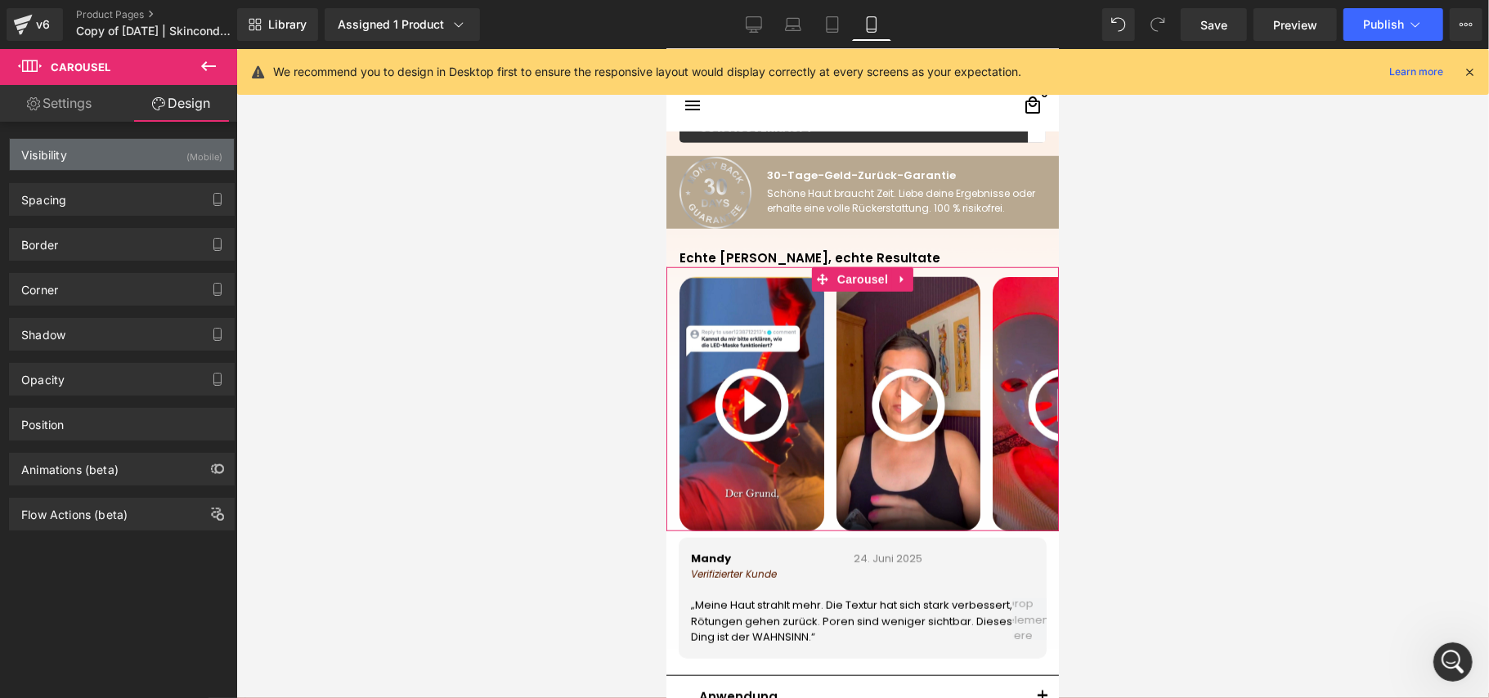
click at [152, 145] on div "Visibility (Mobile)" at bounding box center [122, 154] width 224 height 31
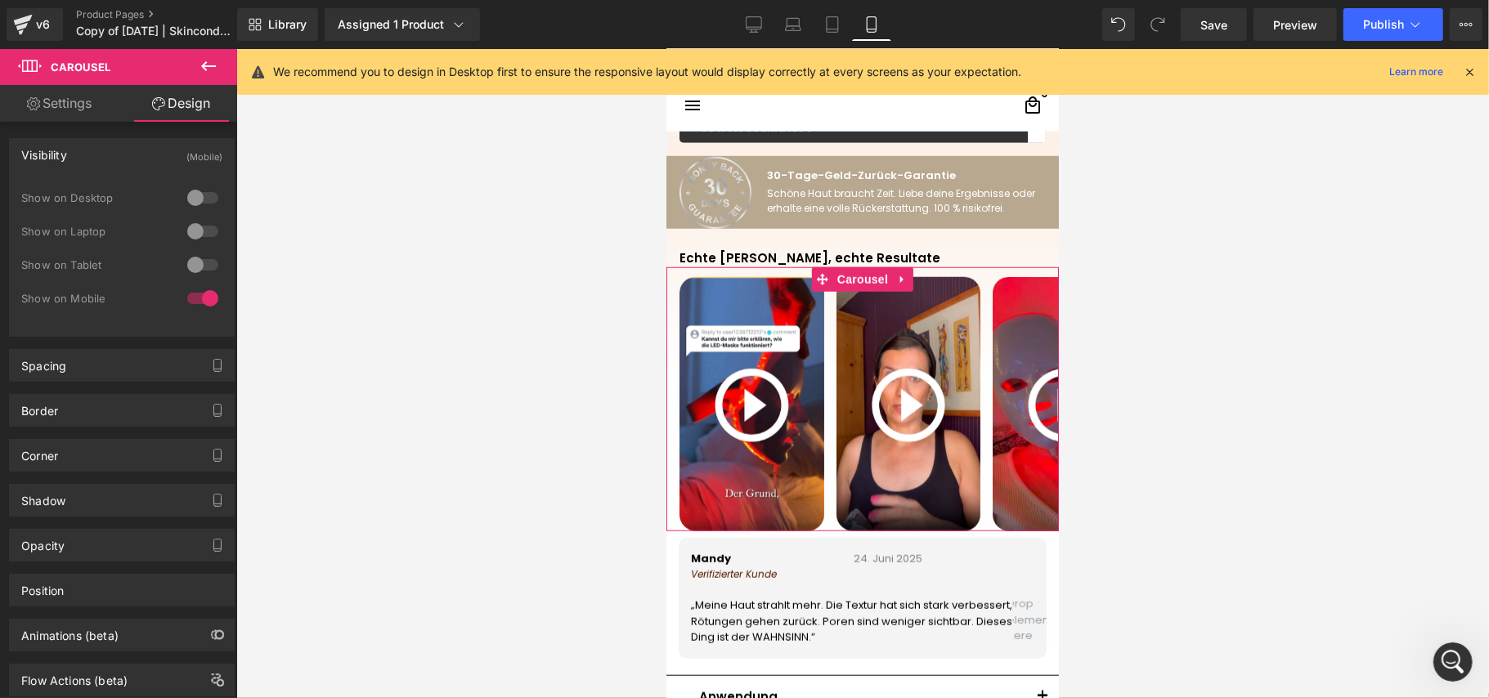
click at [132, 144] on div "Visibility (Mobile)" at bounding box center [122, 154] width 224 height 31
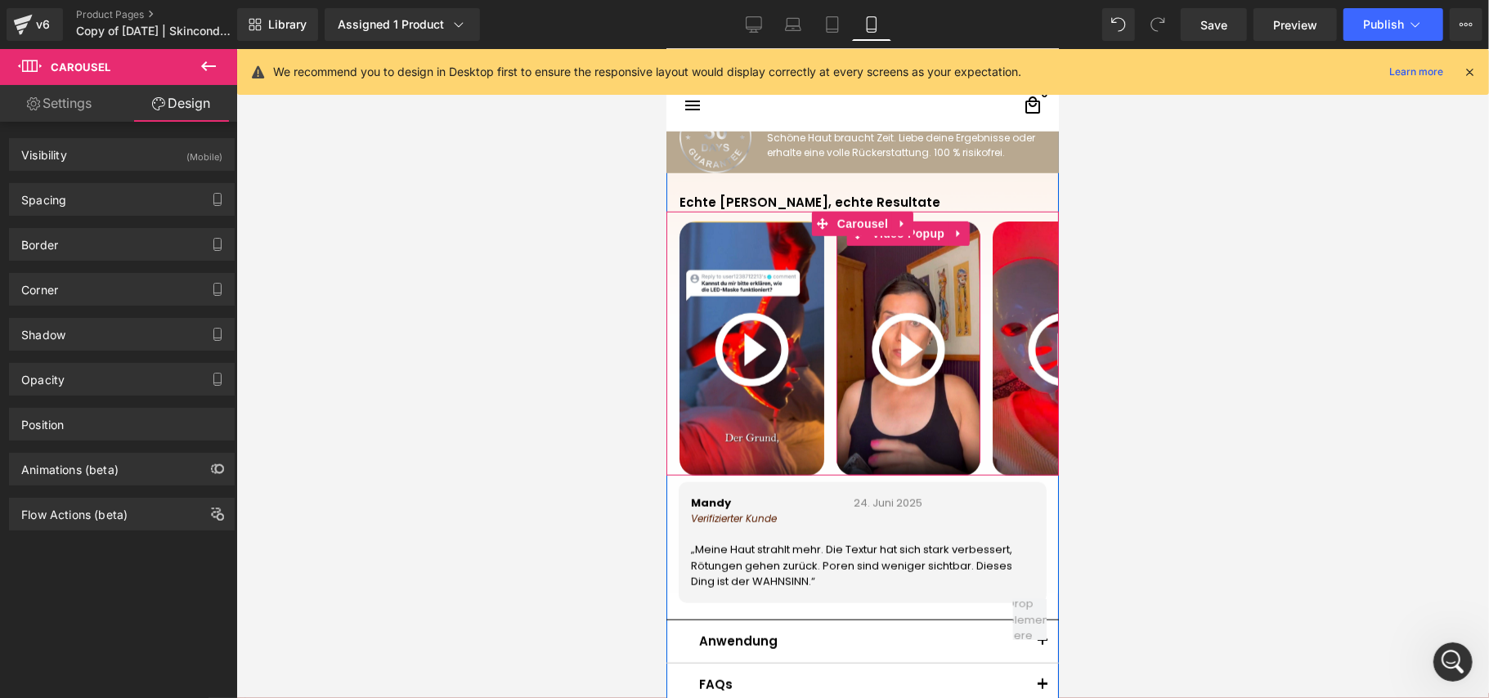
scroll to position [1140, 0]
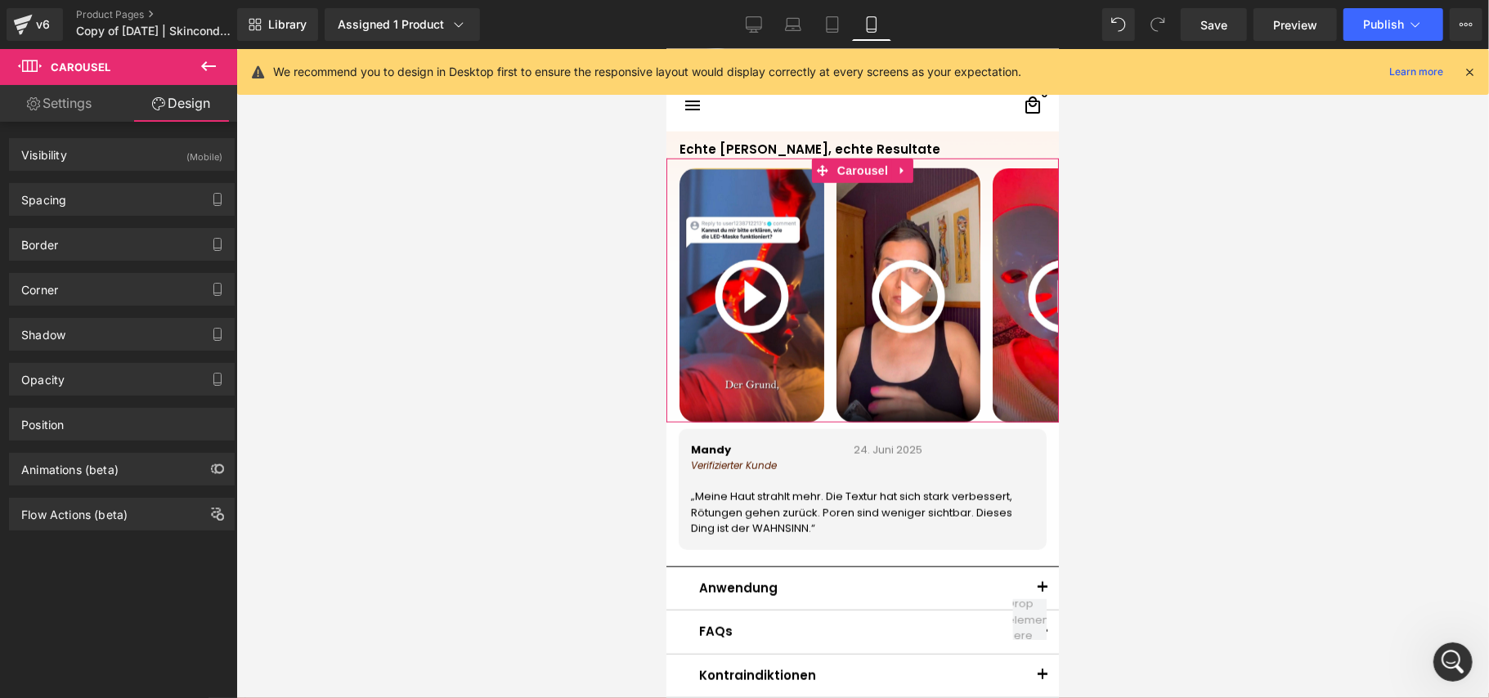
click at [102, 113] on link "Settings" at bounding box center [59, 103] width 119 height 37
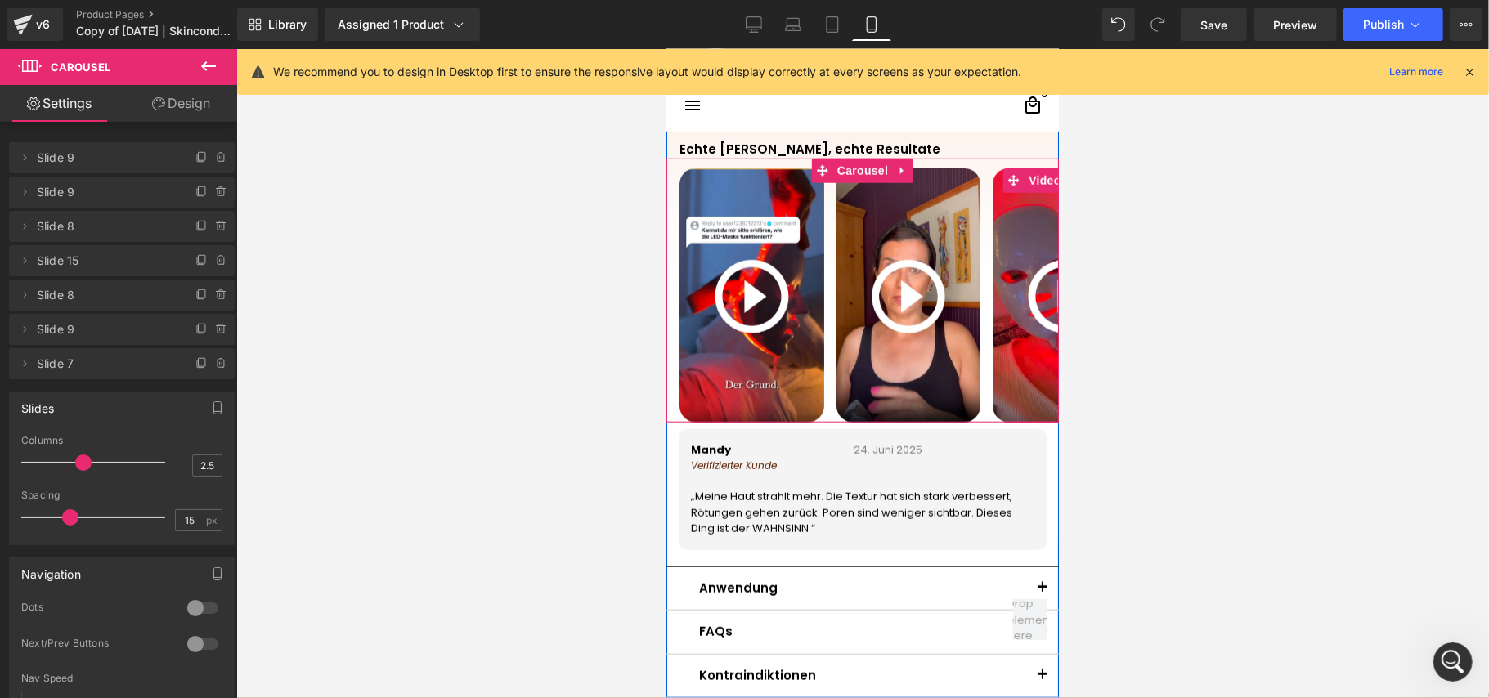
click at [1001, 246] on img at bounding box center [1064, 296] width 145 height 257
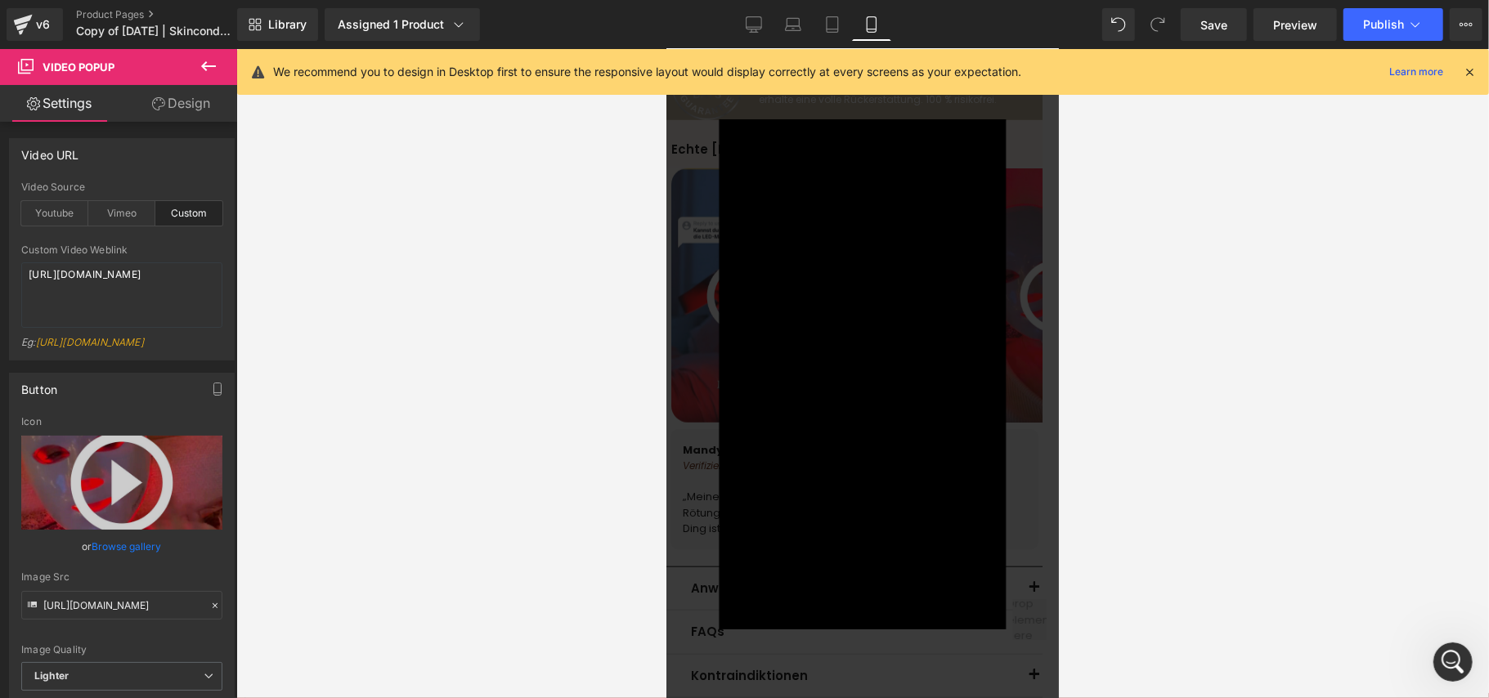
click at [1119, 334] on div at bounding box center [862, 373] width 1252 height 649
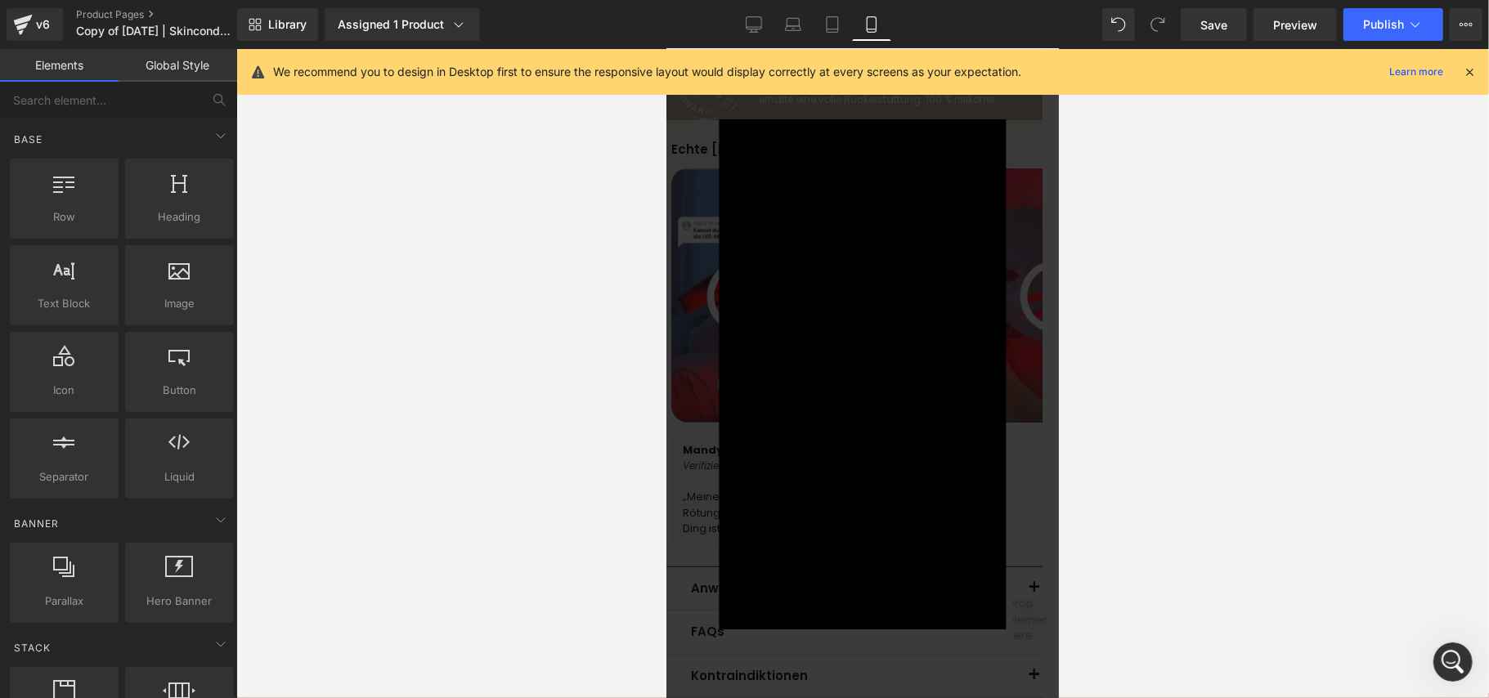
click at [1005, 327] on div "×" at bounding box center [861, 374] width 383 height 510
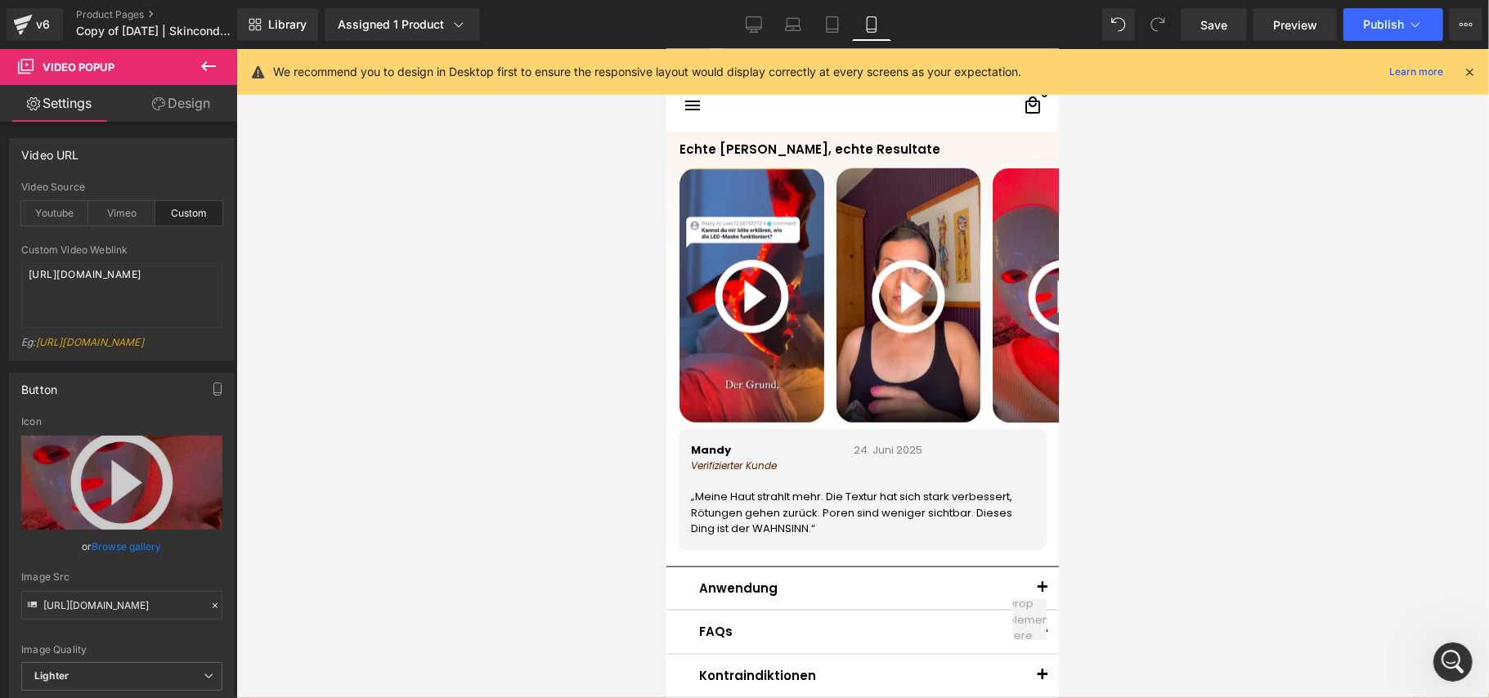
click at [1086, 302] on div at bounding box center [862, 373] width 1252 height 649
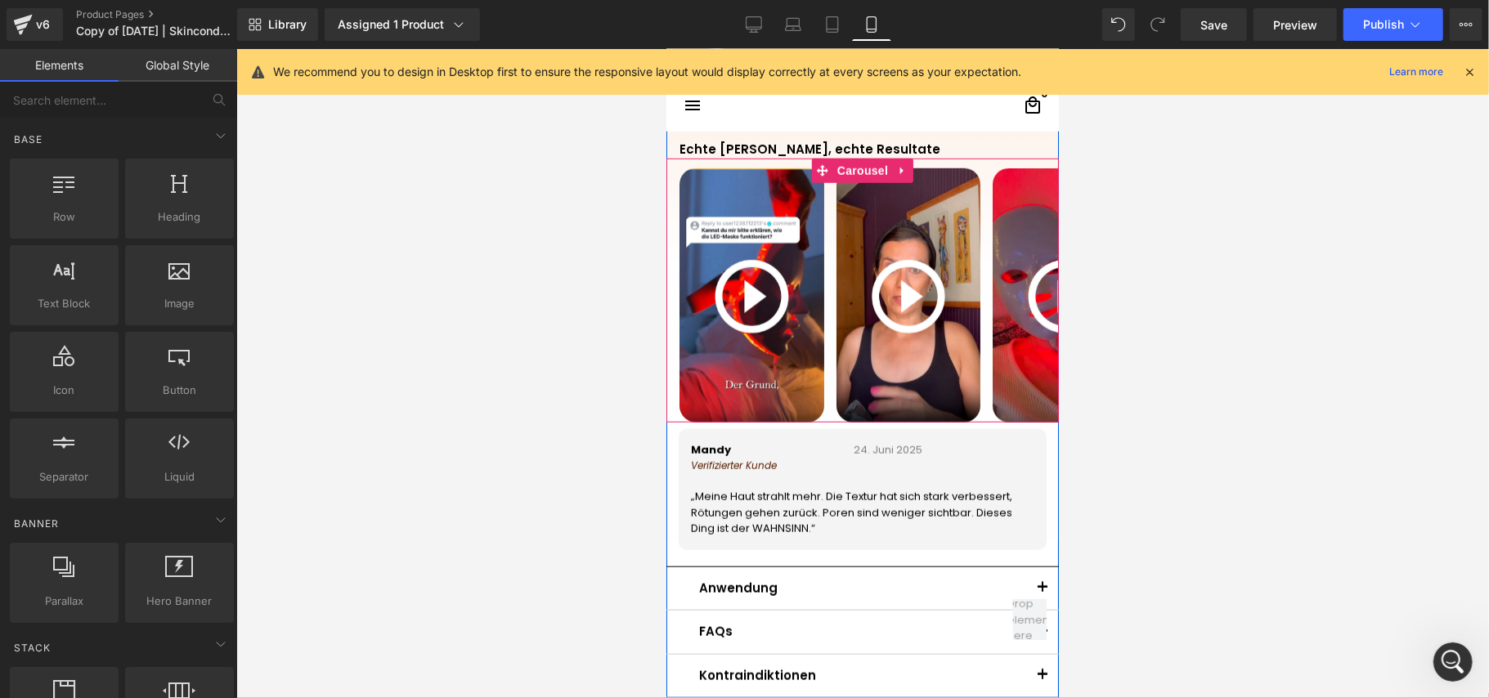
click at [821, 292] on div "Video Popup Video Popup Video Popup Video Popup Video Popup" at bounding box center [1226, 295] width 1097 height 254
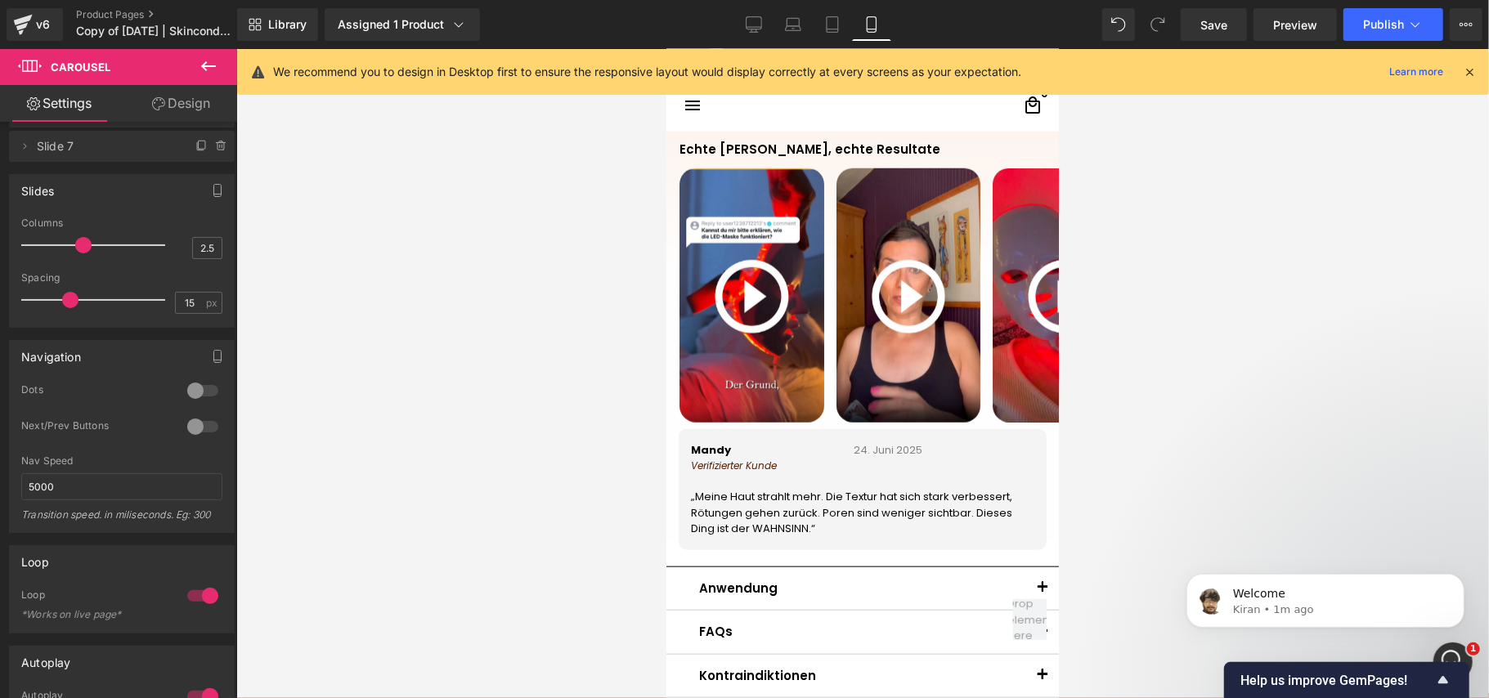
scroll to position [0, 0]
click at [1476, 28] on button "View Live Page View with current Template Save Template to Library Schedule Pub…" at bounding box center [1465, 24] width 33 height 33
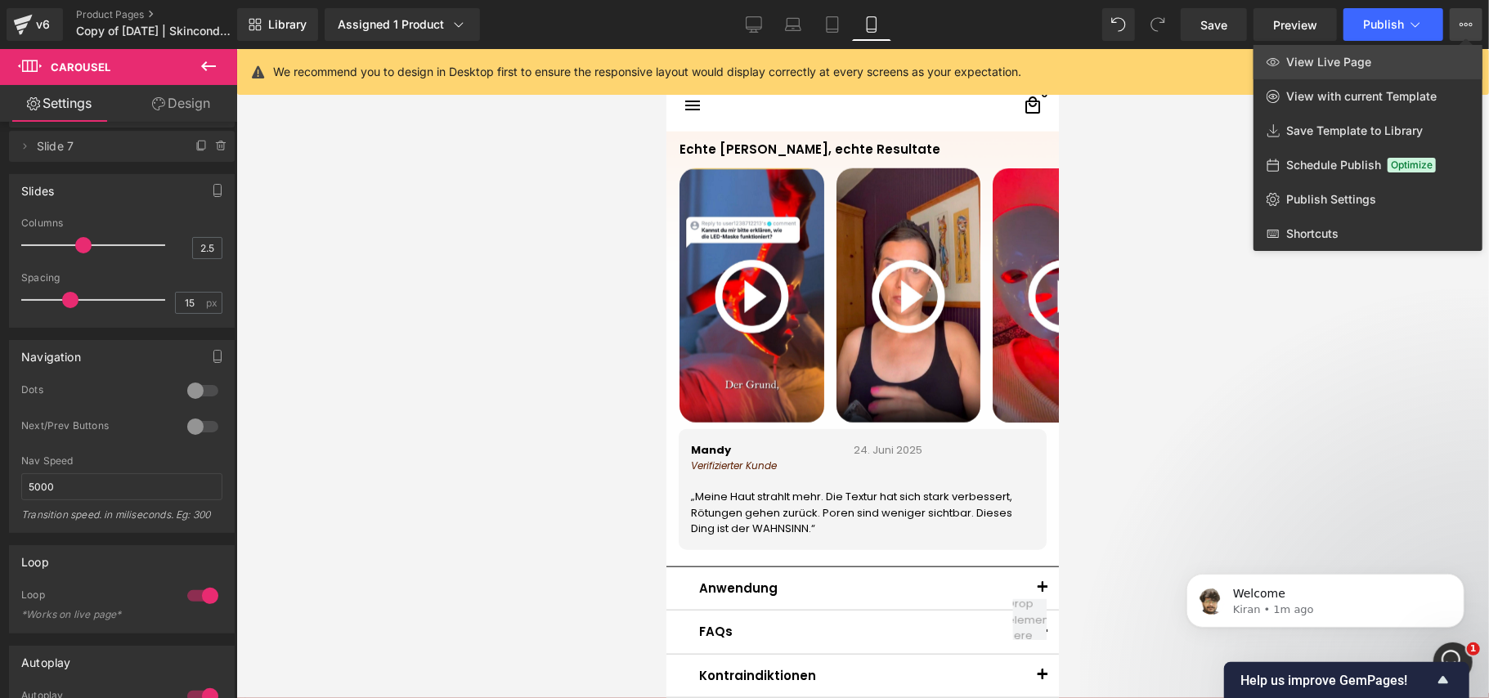
click at [1368, 57] on span "View Live Page" at bounding box center [1328, 62] width 85 height 15
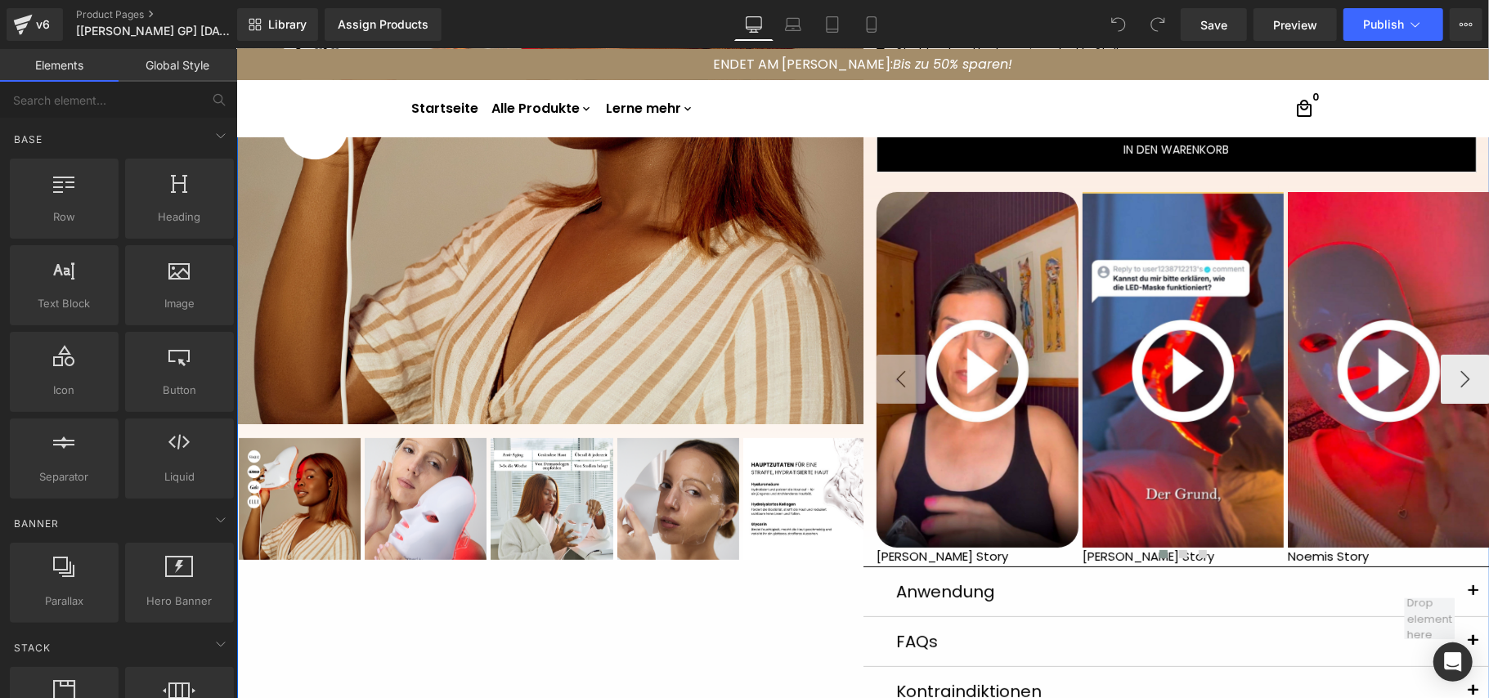
scroll to position [327, 0]
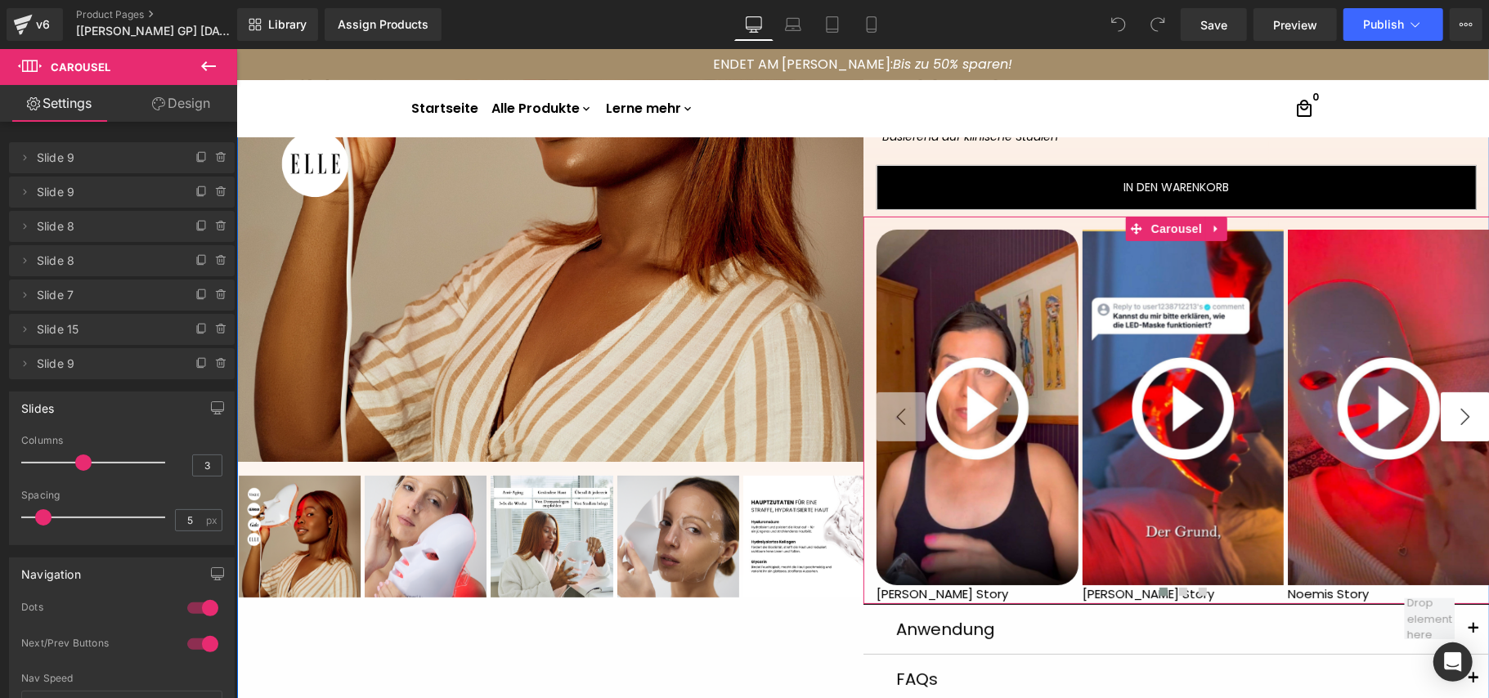
click at [1456, 419] on button "›" at bounding box center [1464, 416] width 49 height 49
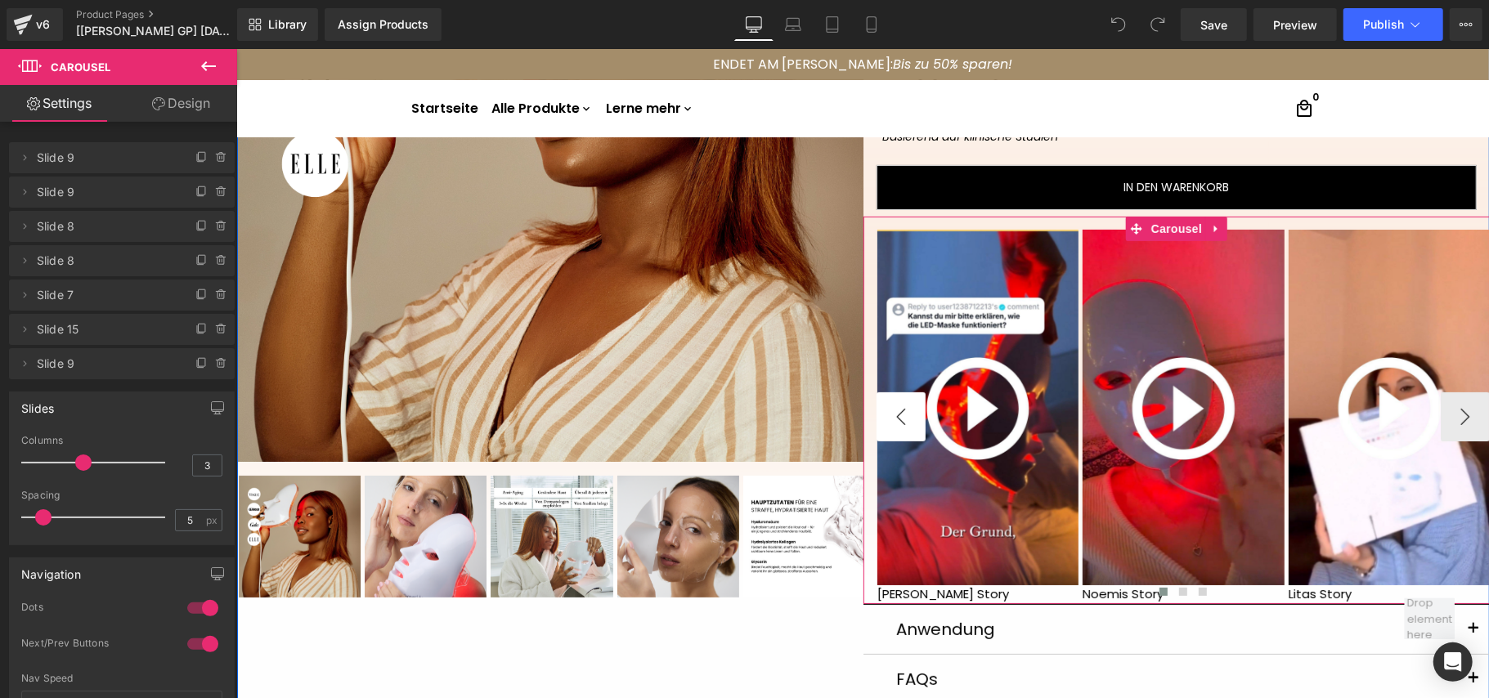
click at [876, 412] on button "‹" at bounding box center [899, 416] width 49 height 49
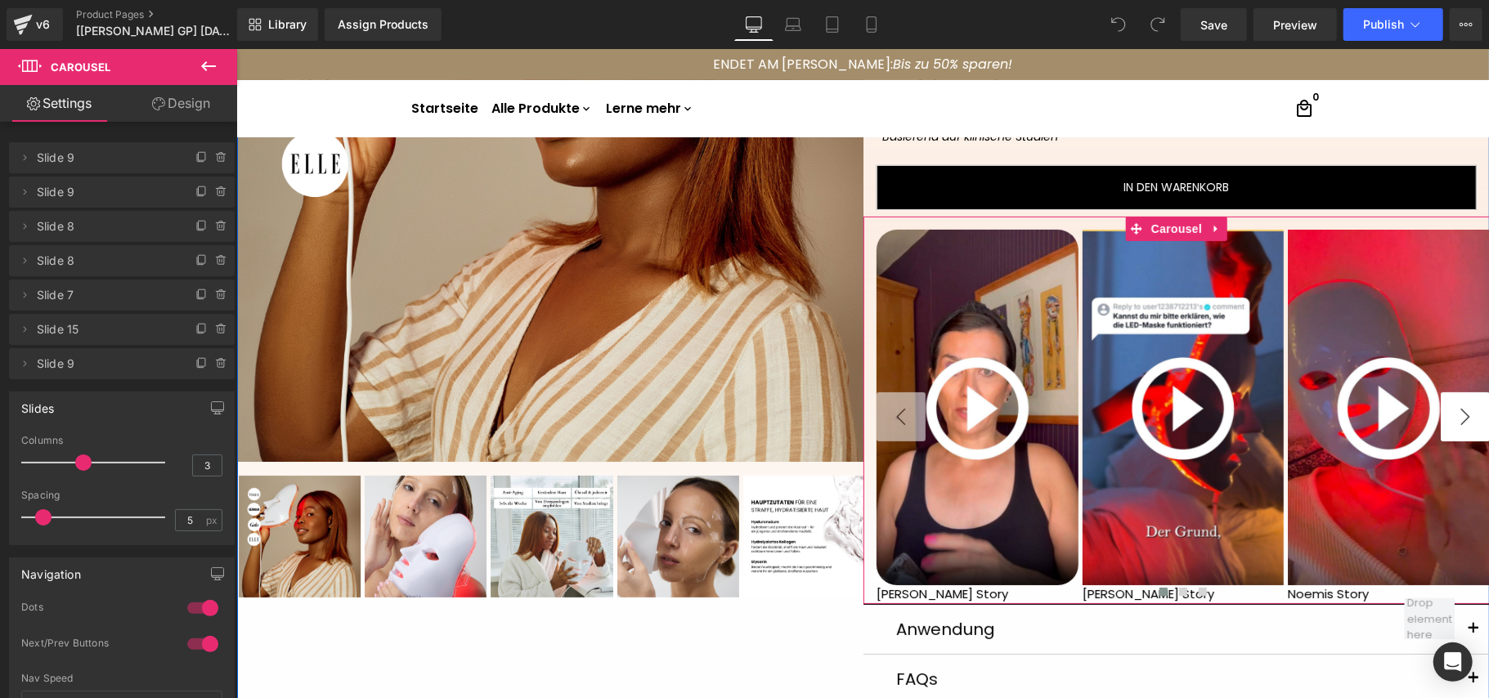
click at [1462, 415] on button "›" at bounding box center [1464, 416] width 49 height 49
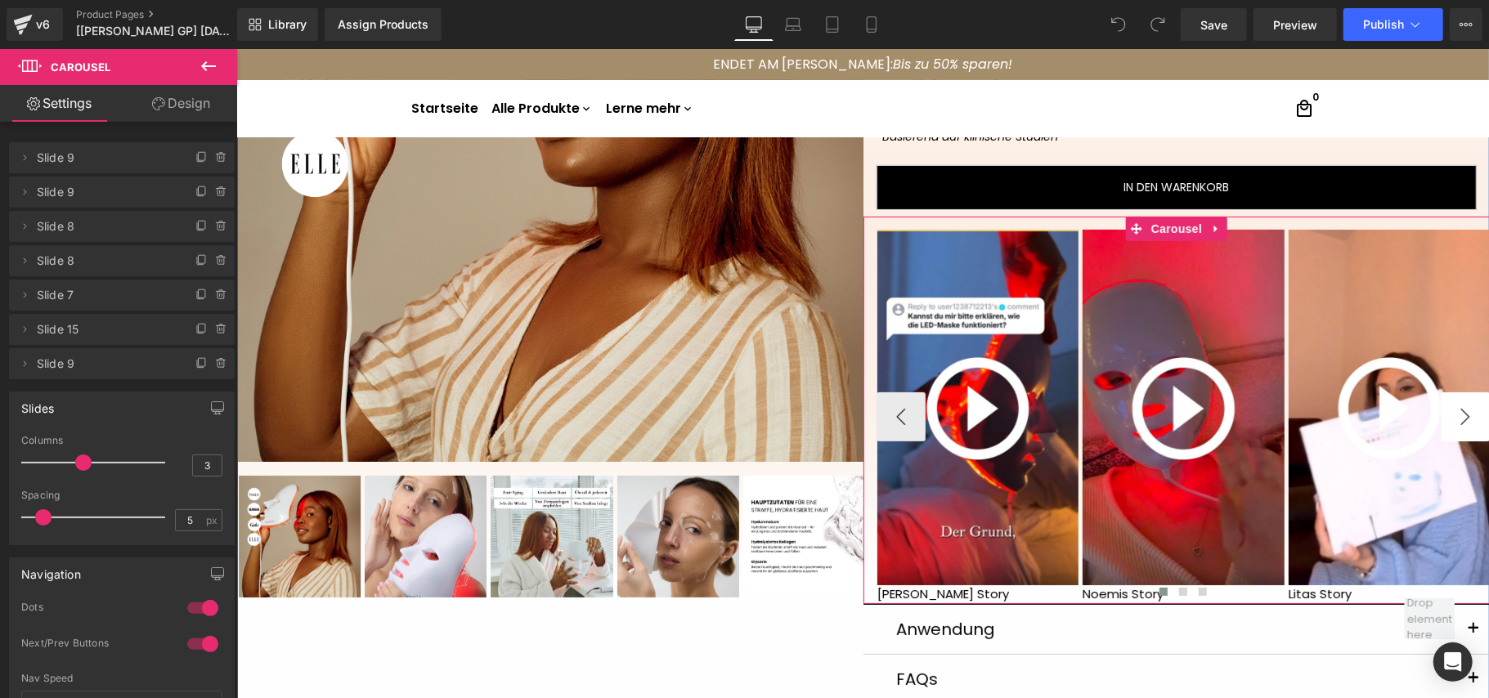
click at [1462, 415] on button "›" at bounding box center [1464, 416] width 49 height 49
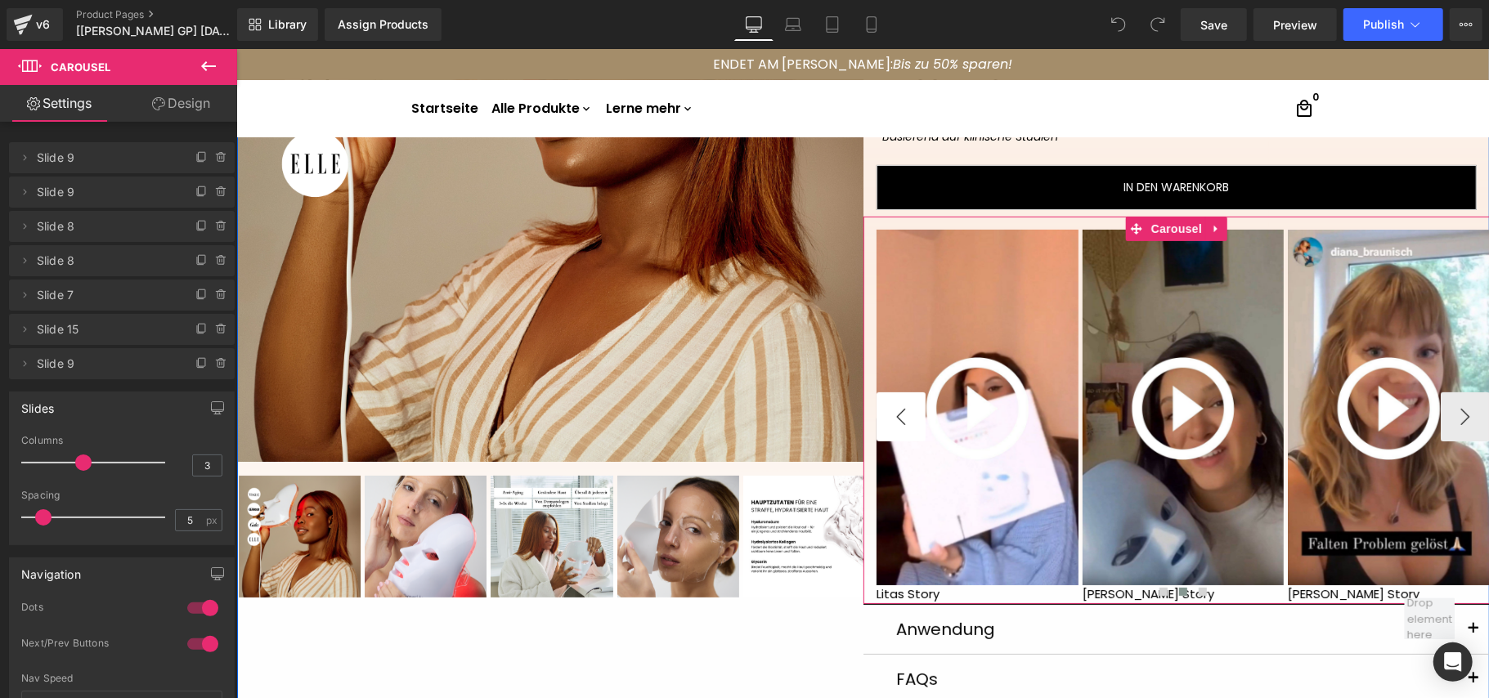
click at [906, 419] on button "‹" at bounding box center [899, 416] width 49 height 49
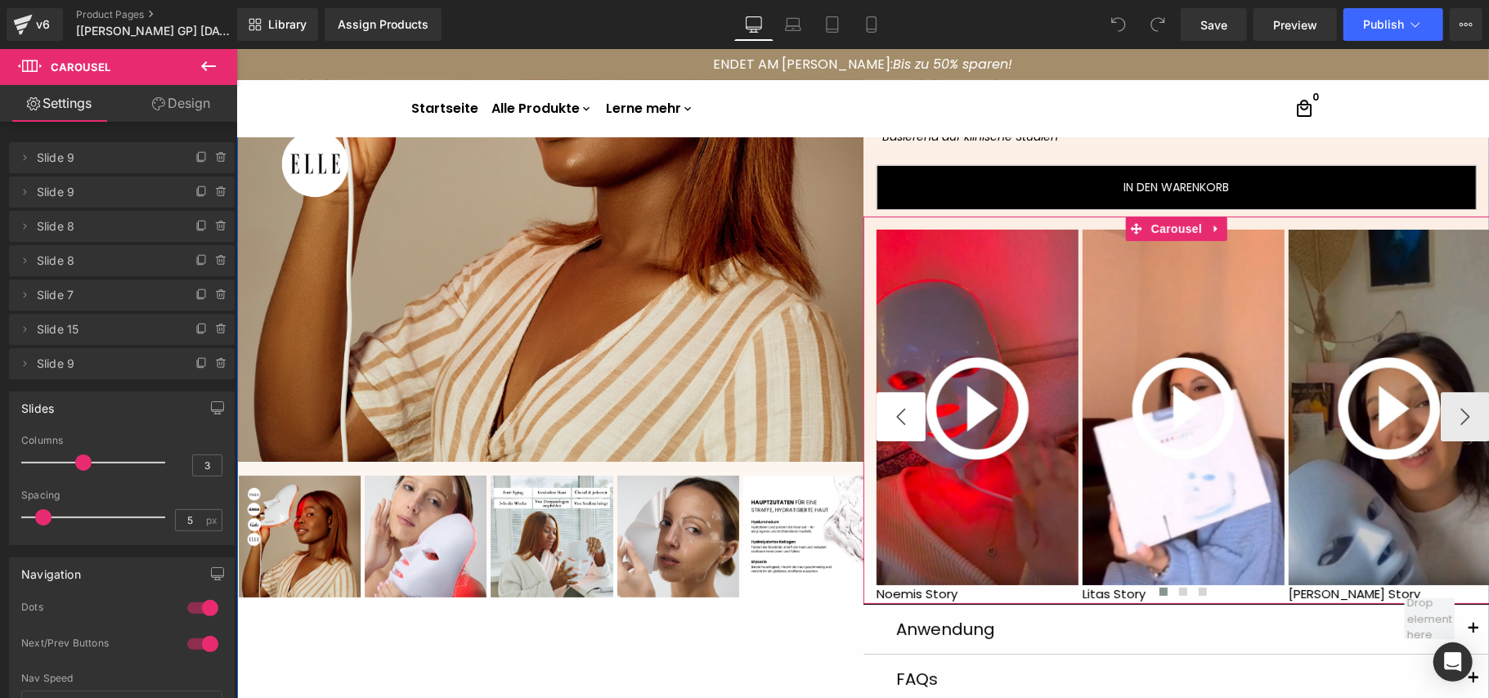
click at [906, 419] on button "‹" at bounding box center [899, 416] width 49 height 49
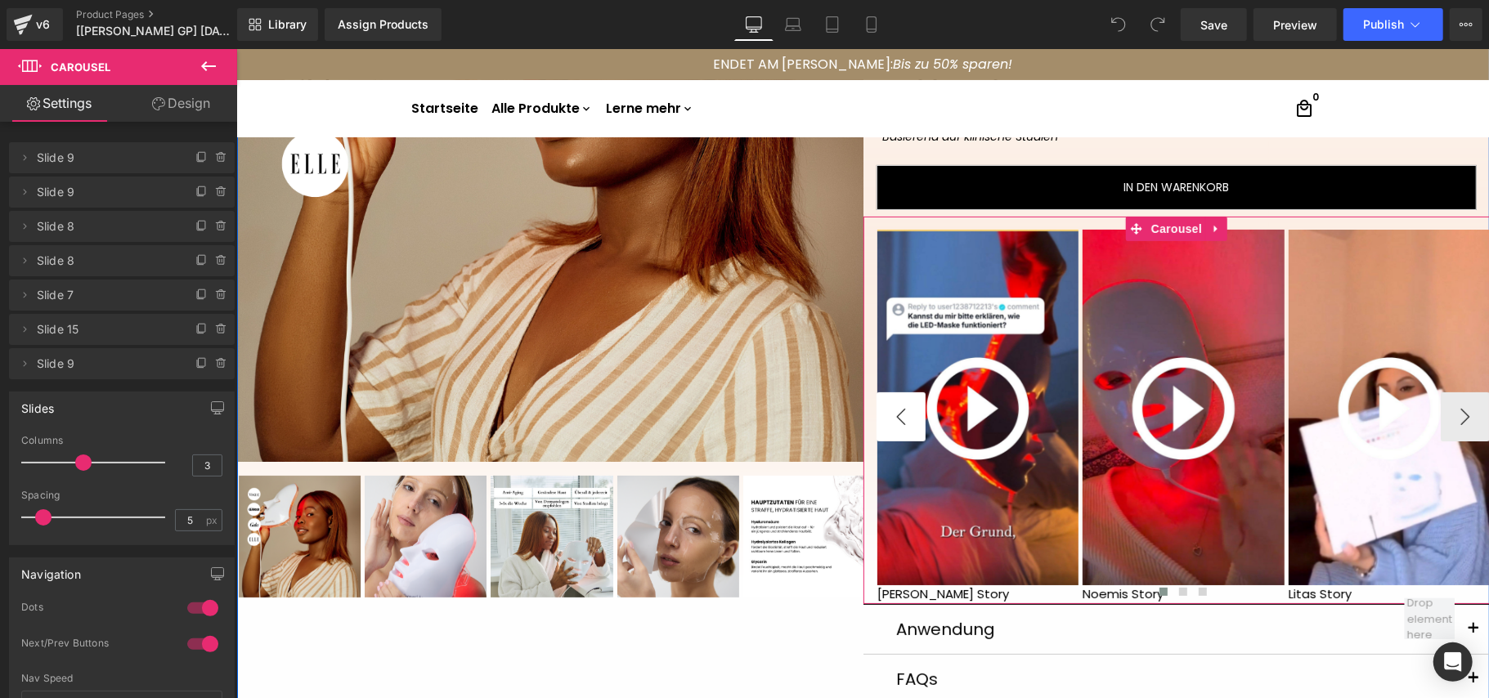
click at [906, 419] on button "‹" at bounding box center [899, 416] width 49 height 49
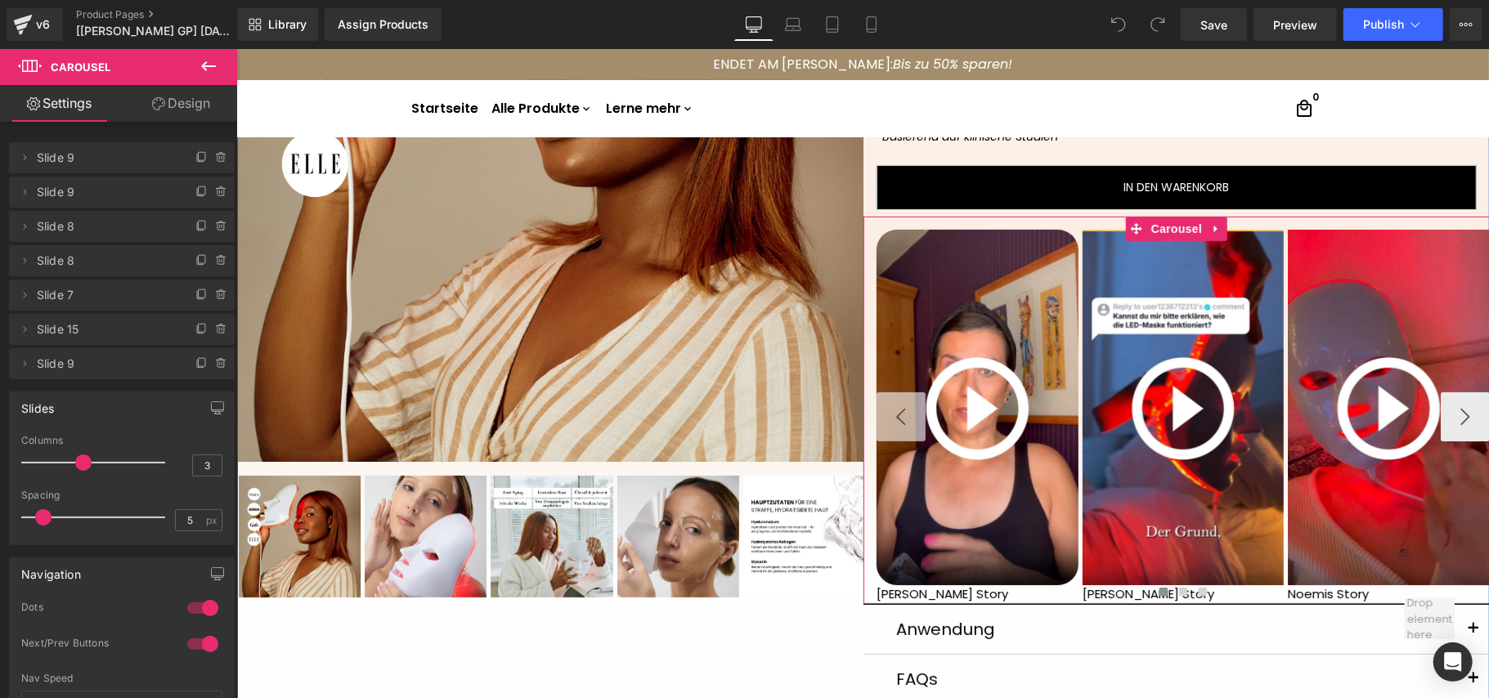
click at [906, 419] on button "‹" at bounding box center [899, 416] width 49 height 49
click at [1028, 595] on div at bounding box center [1181, 594] width 613 height 22
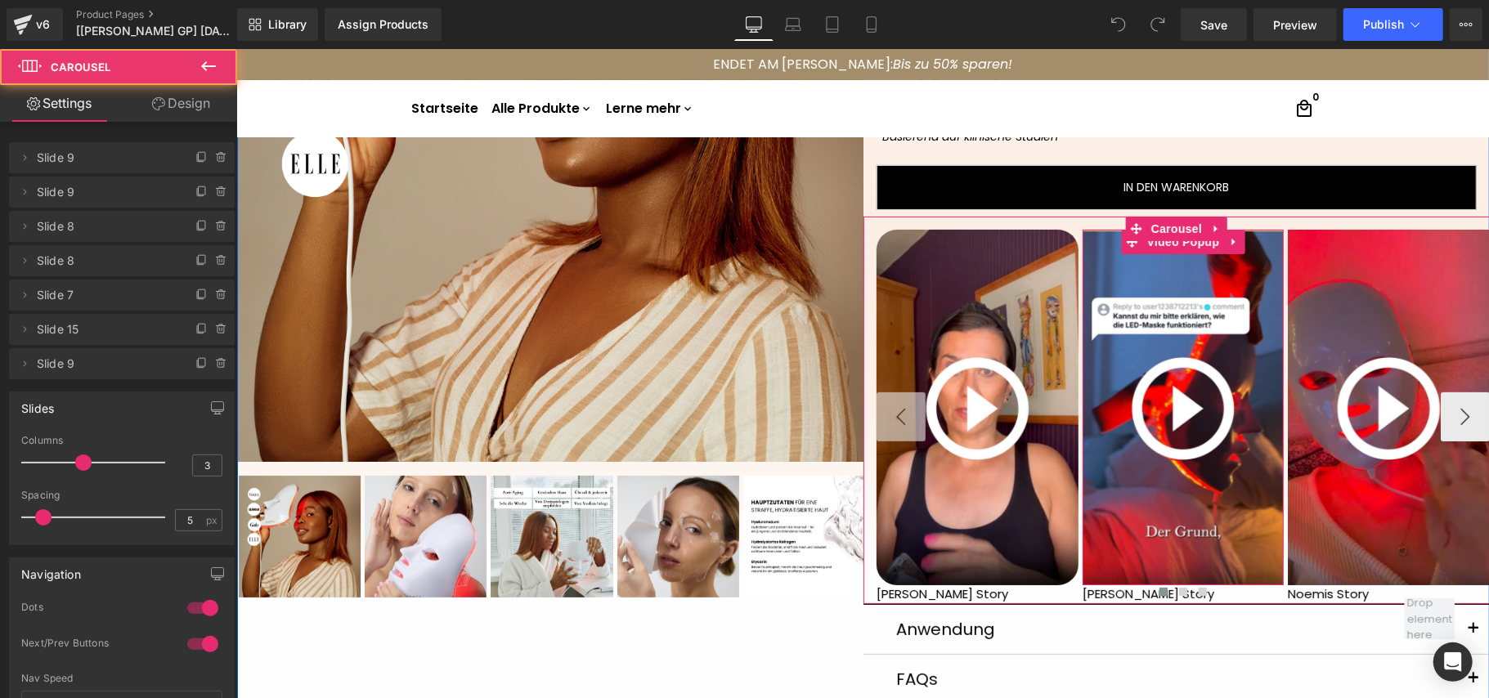
click at [1107, 504] on img at bounding box center [1182, 408] width 202 height 359
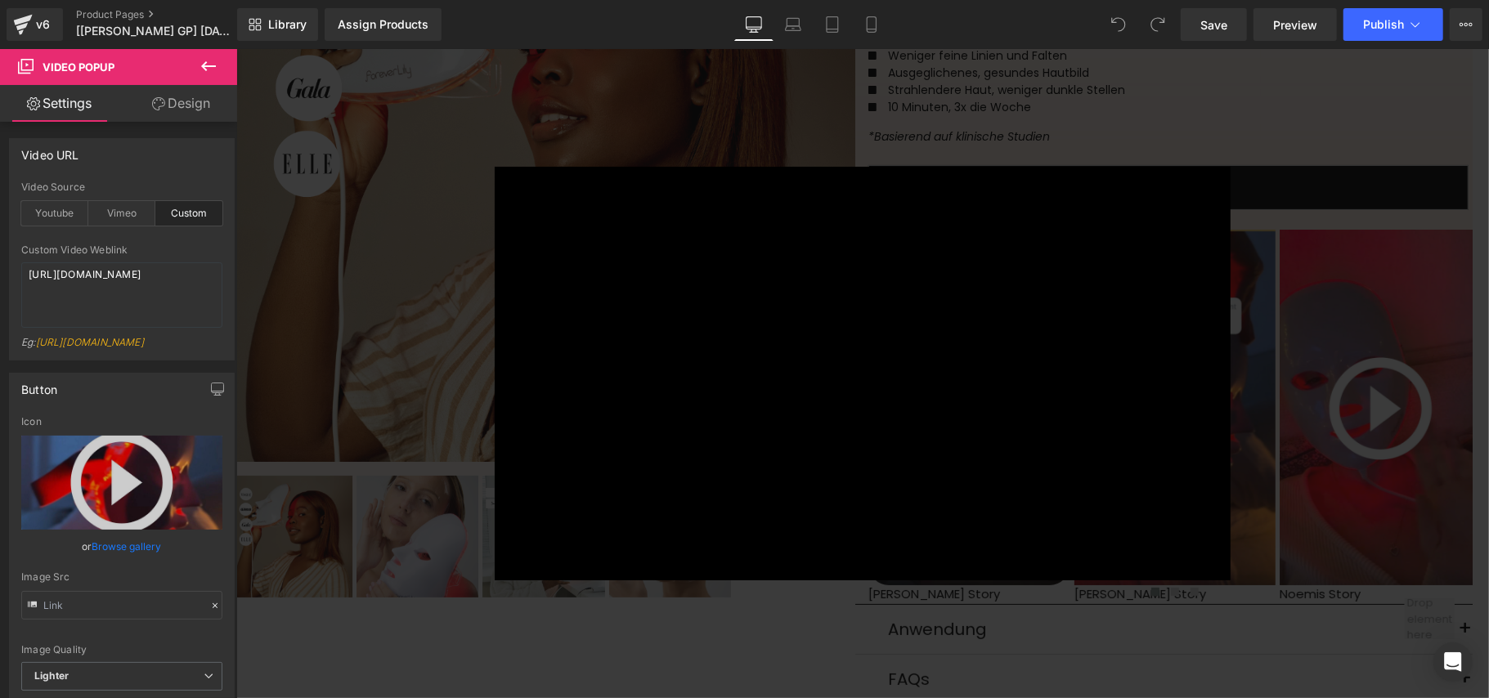
click at [1225, 304] on div "× Loading..." at bounding box center [861, 372] width 1252 height 649
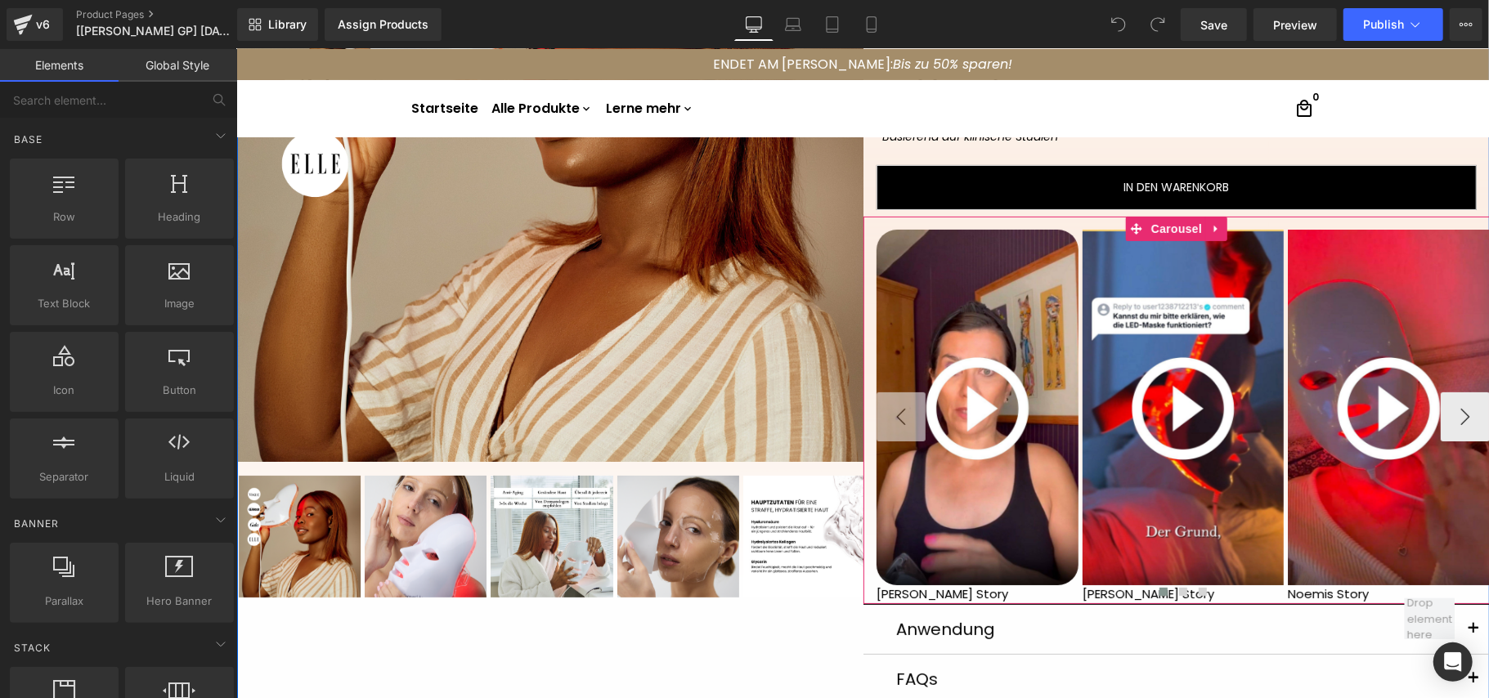
click at [922, 596] on div at bounding box center [1181, 594] width 613 height 22
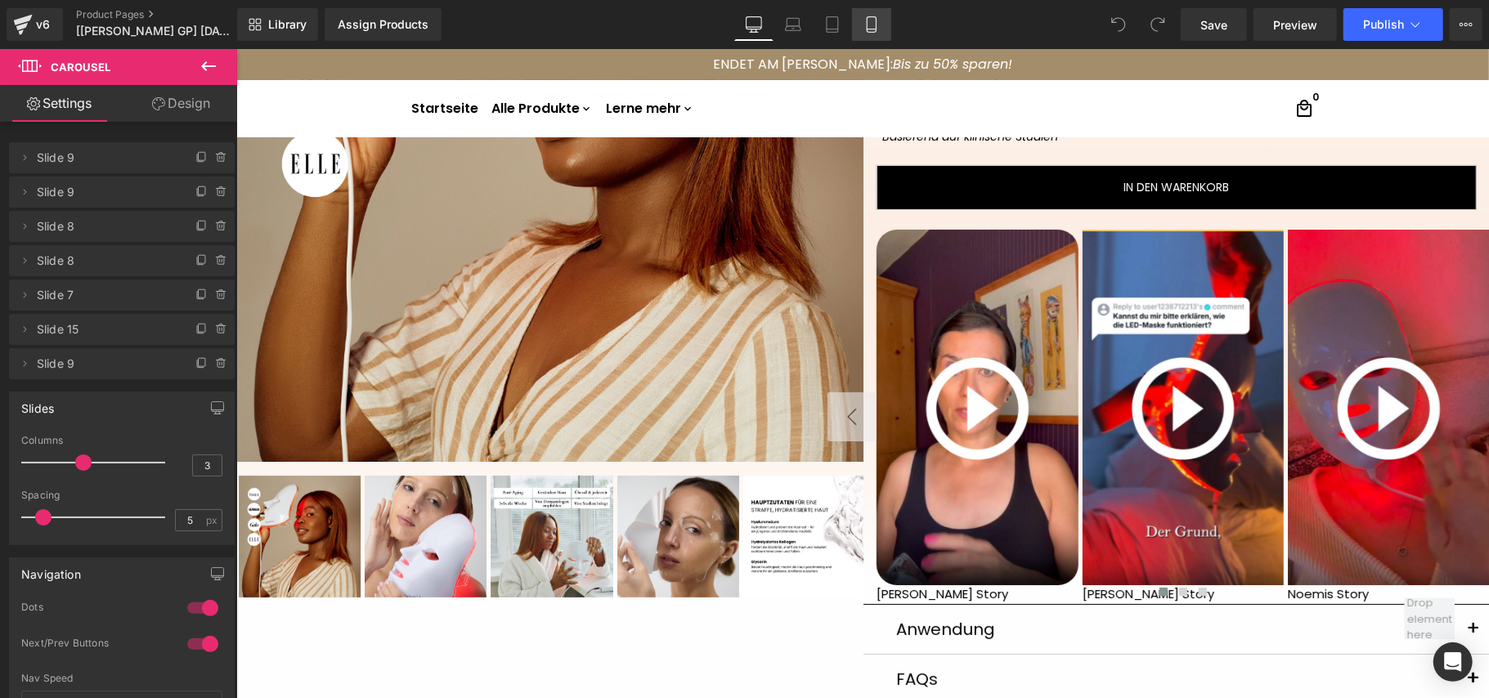
click at [858, 20] on link "Mobile" at bounding box center [871, 24] width 39 height 33
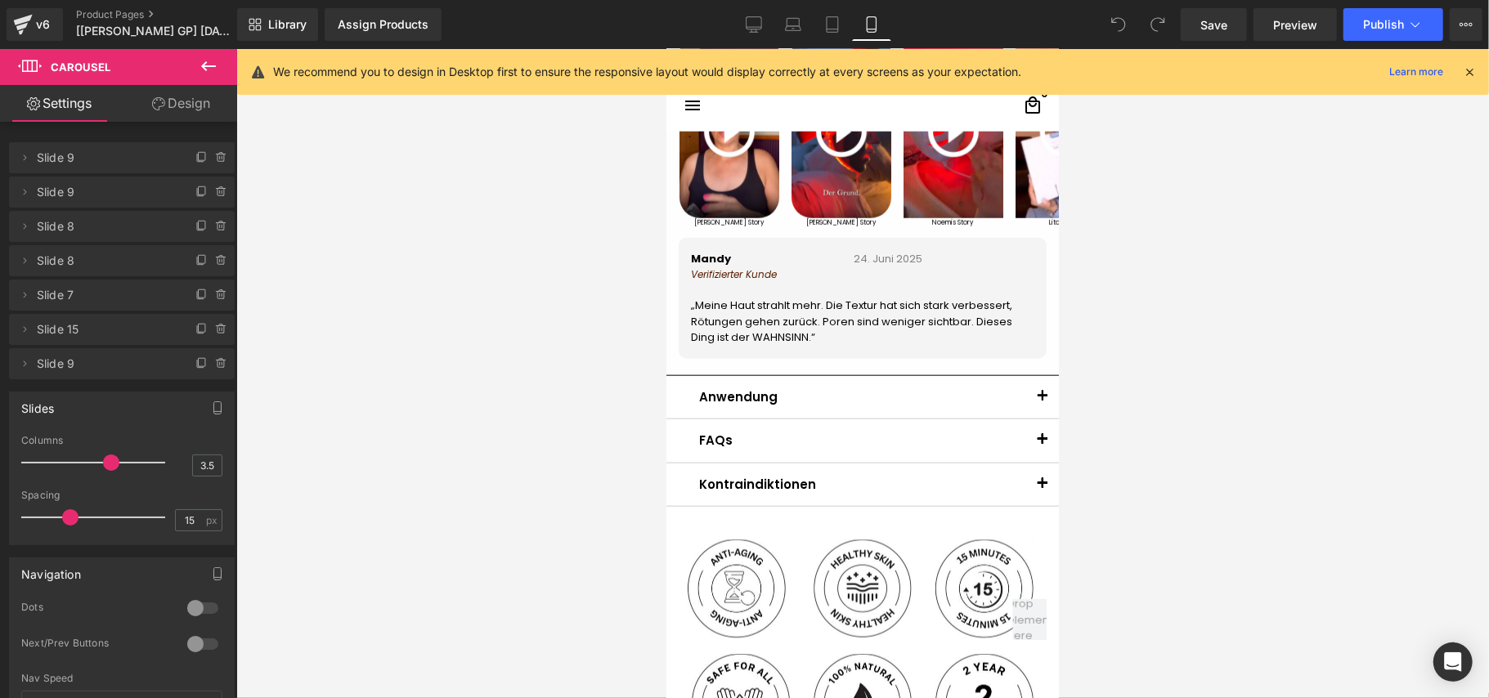
scroll to position [1046, 0]
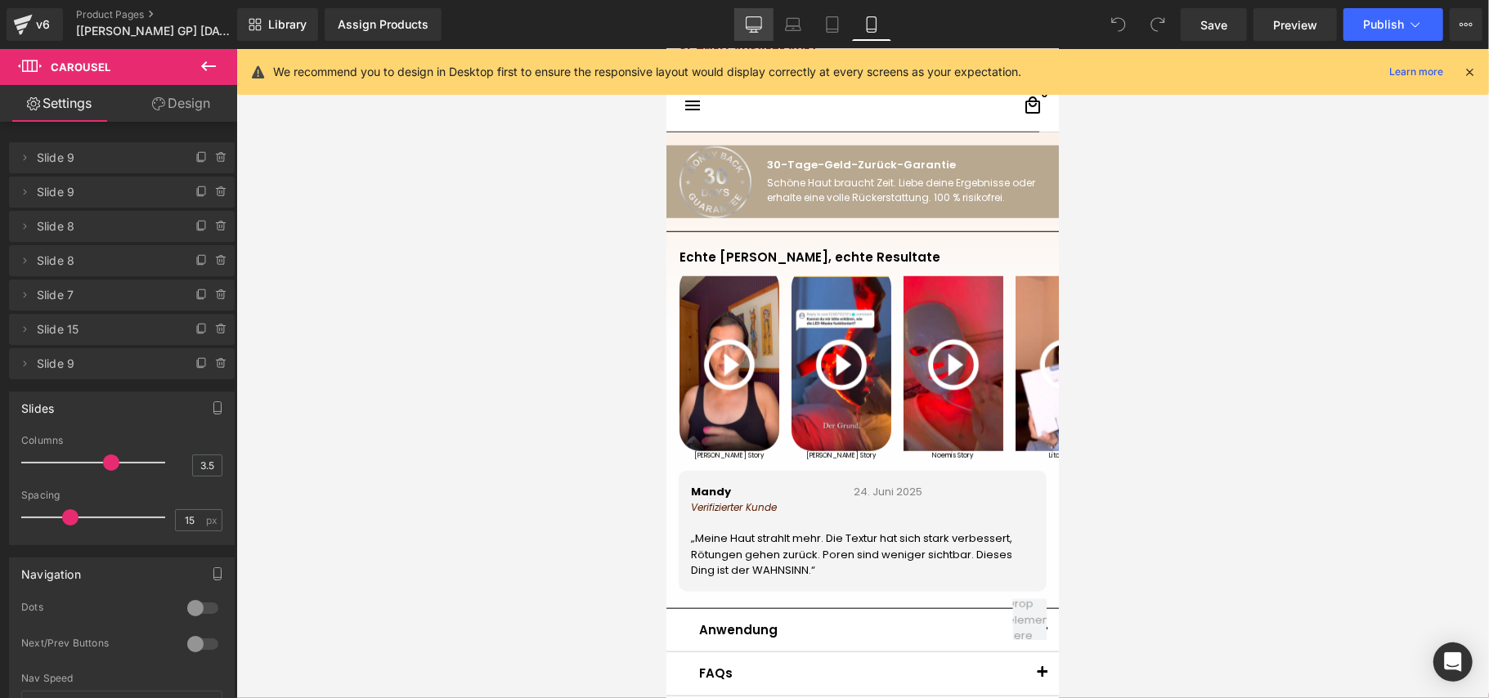
click at [753, 23] on icon at bounding box center [754, 24] width 16 height 16
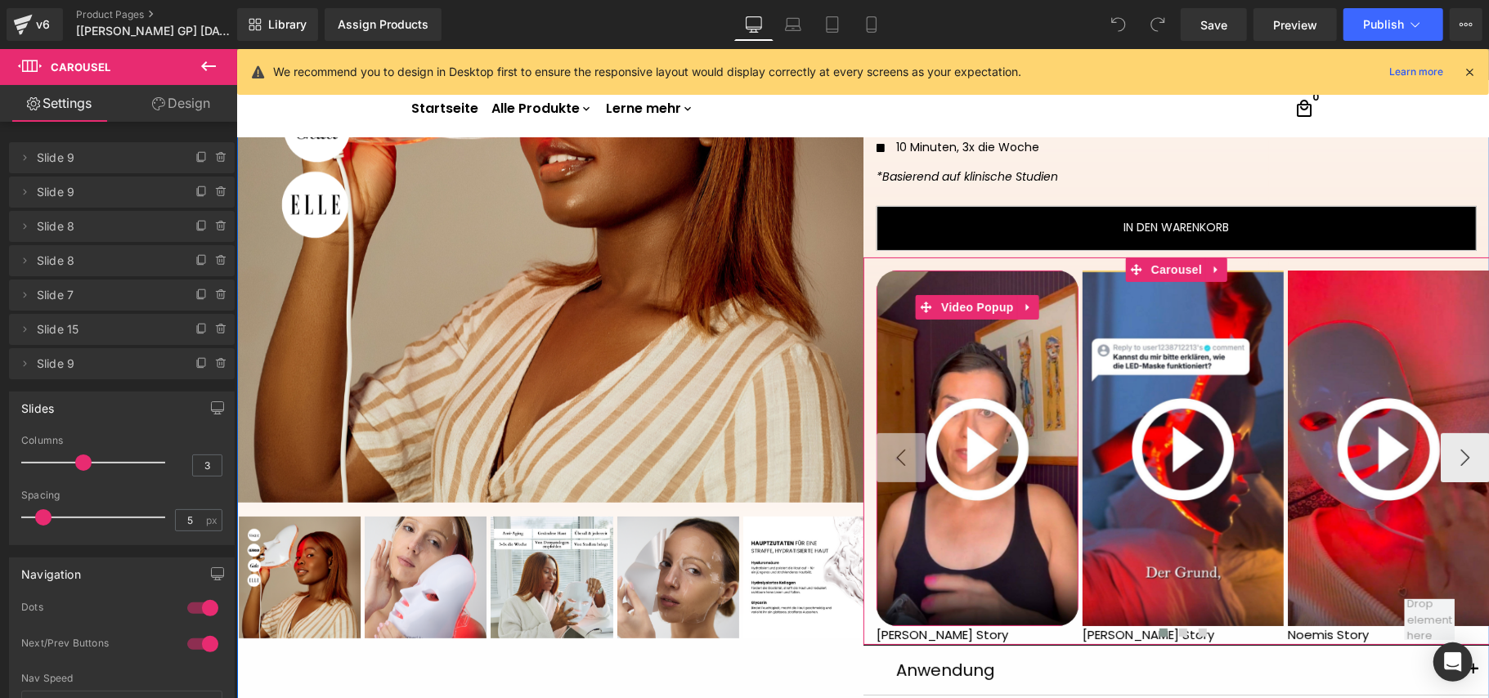
scroll to position [268, 0]
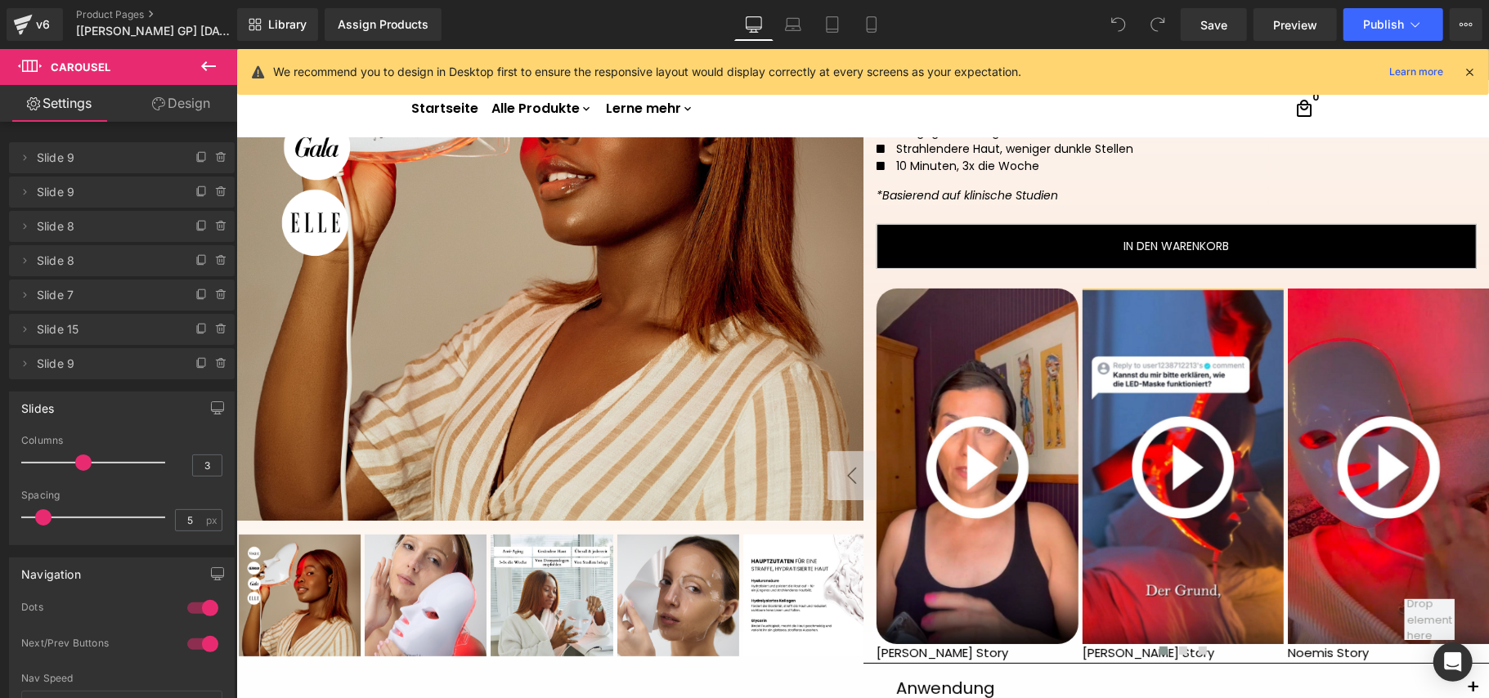
click at [208, 67] on icon at bounding box center [209, 66] width 20 height 20
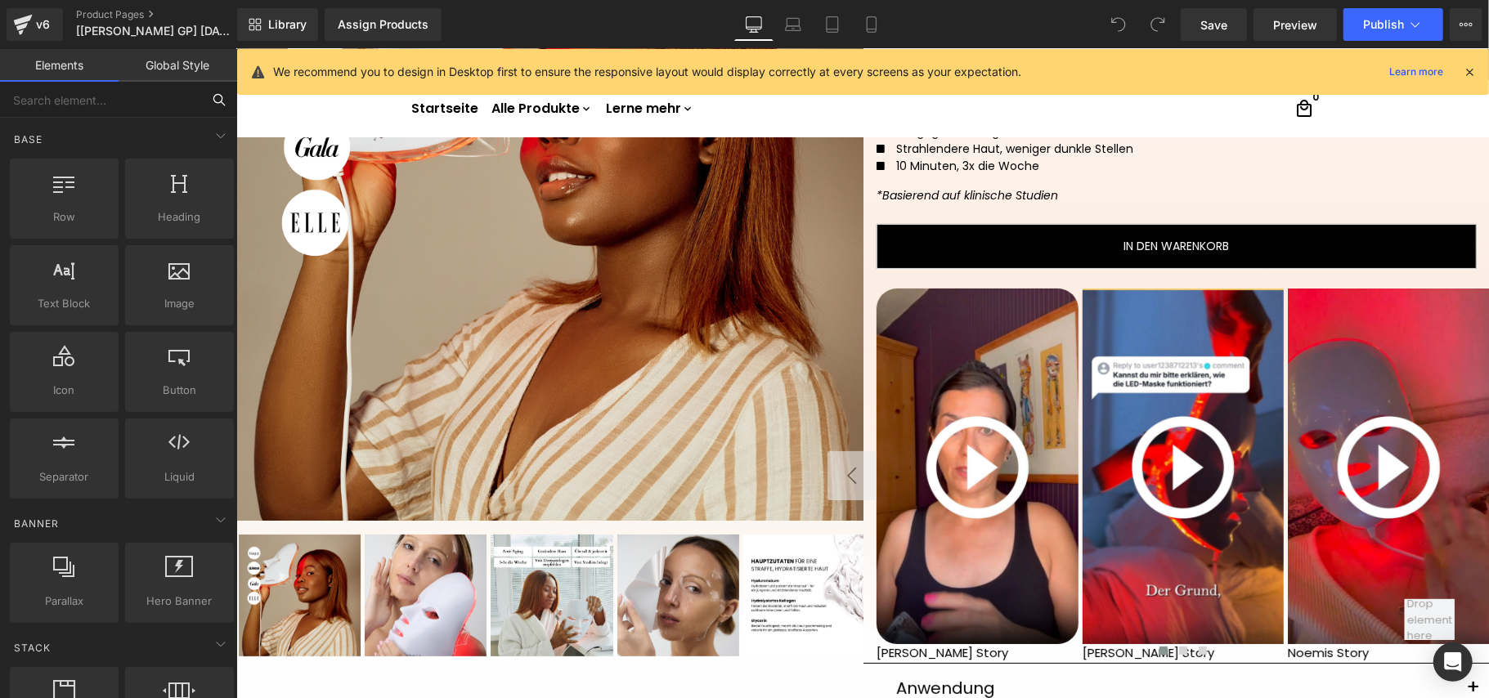
click at [105, 98] on input "text" at bounding box center [100, 100] width 201 height 36
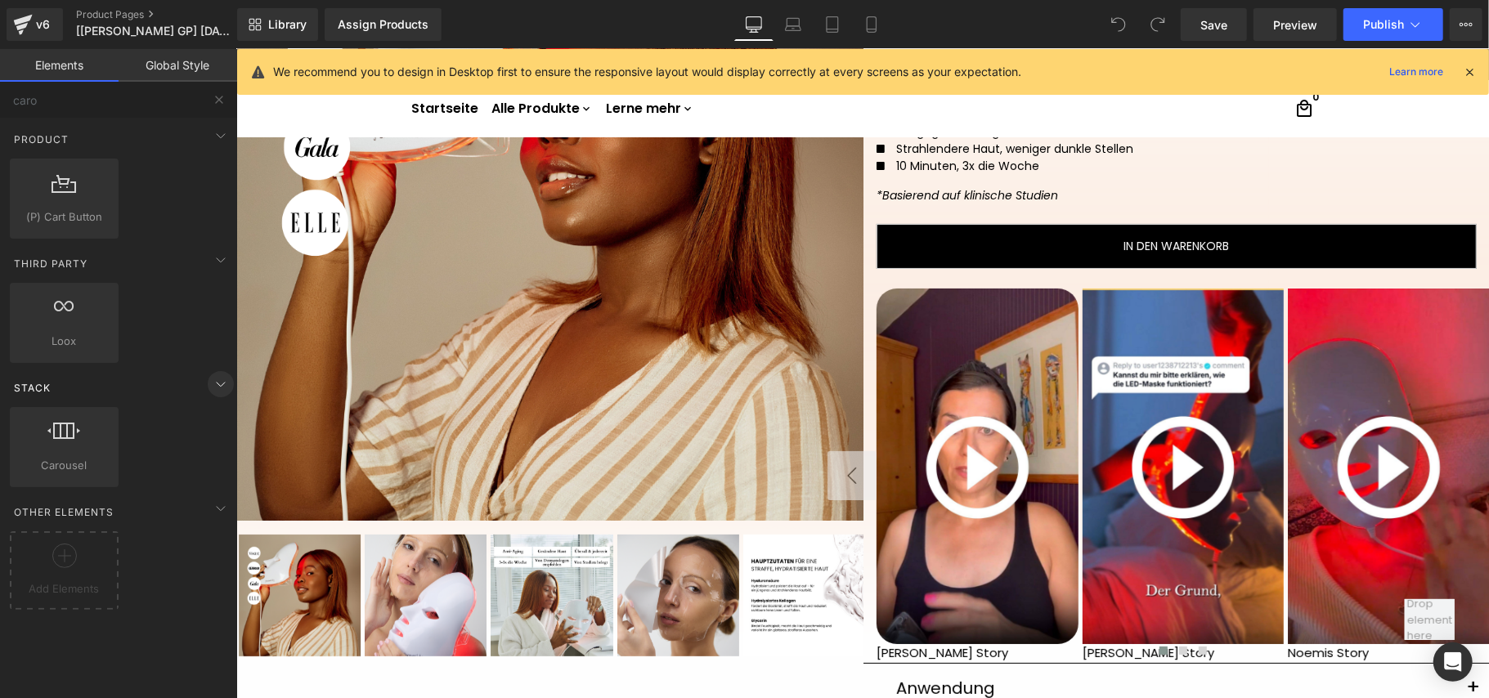
click at [211, 386] on icon at bounding box center [221, 384] width 20 height 20
click at [211, 383] on icon at bounding box center [221, 384] width 20 height 20
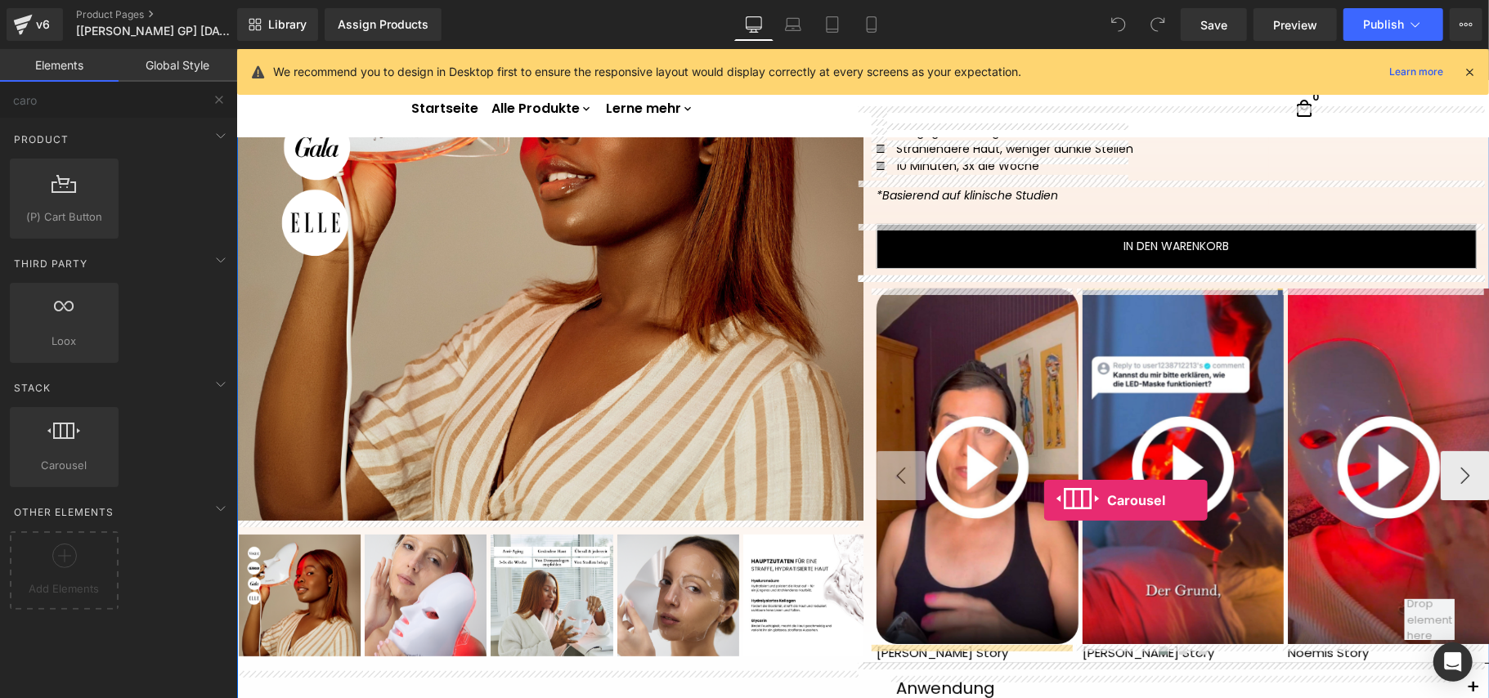
scroll to position [377, 0]
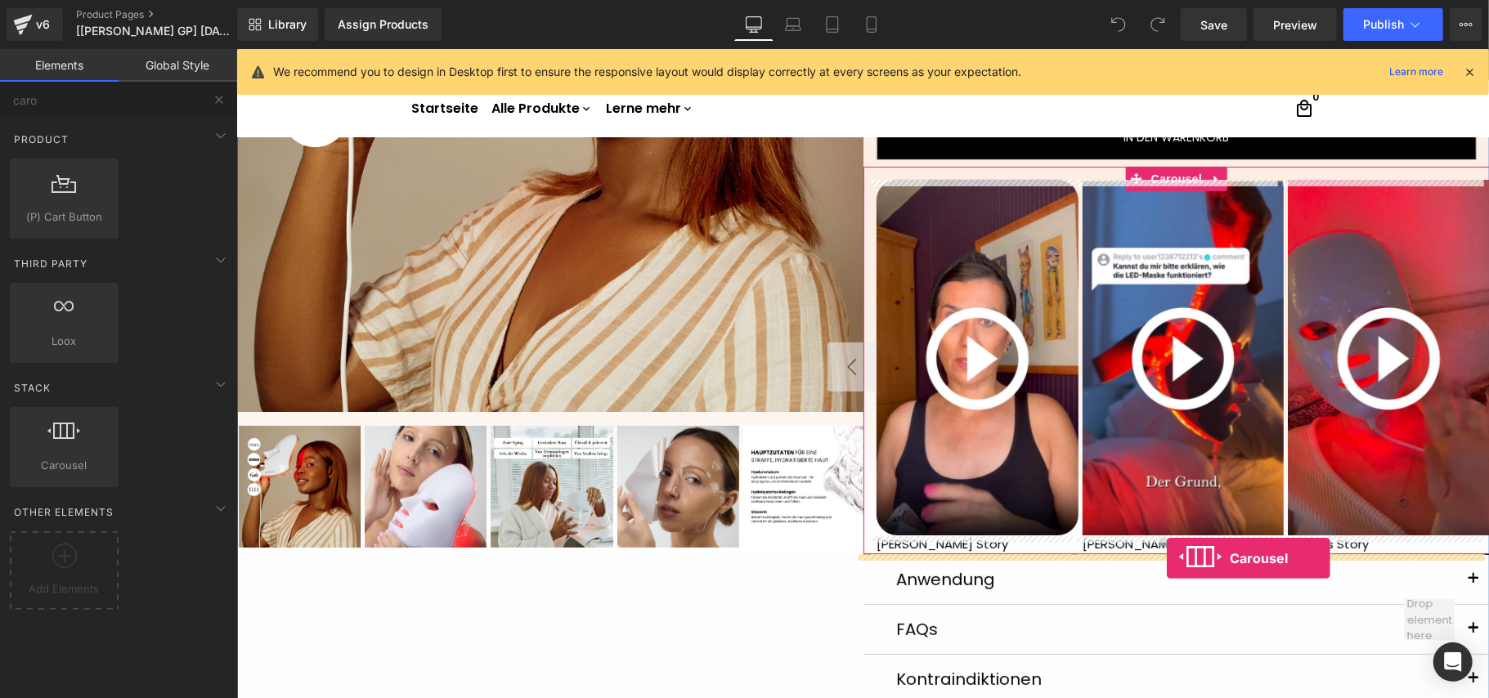
drag, startPoint x: 289, startPoint y: 499, endPoint x: 1166, endPoint y: 557, distance: 879.0
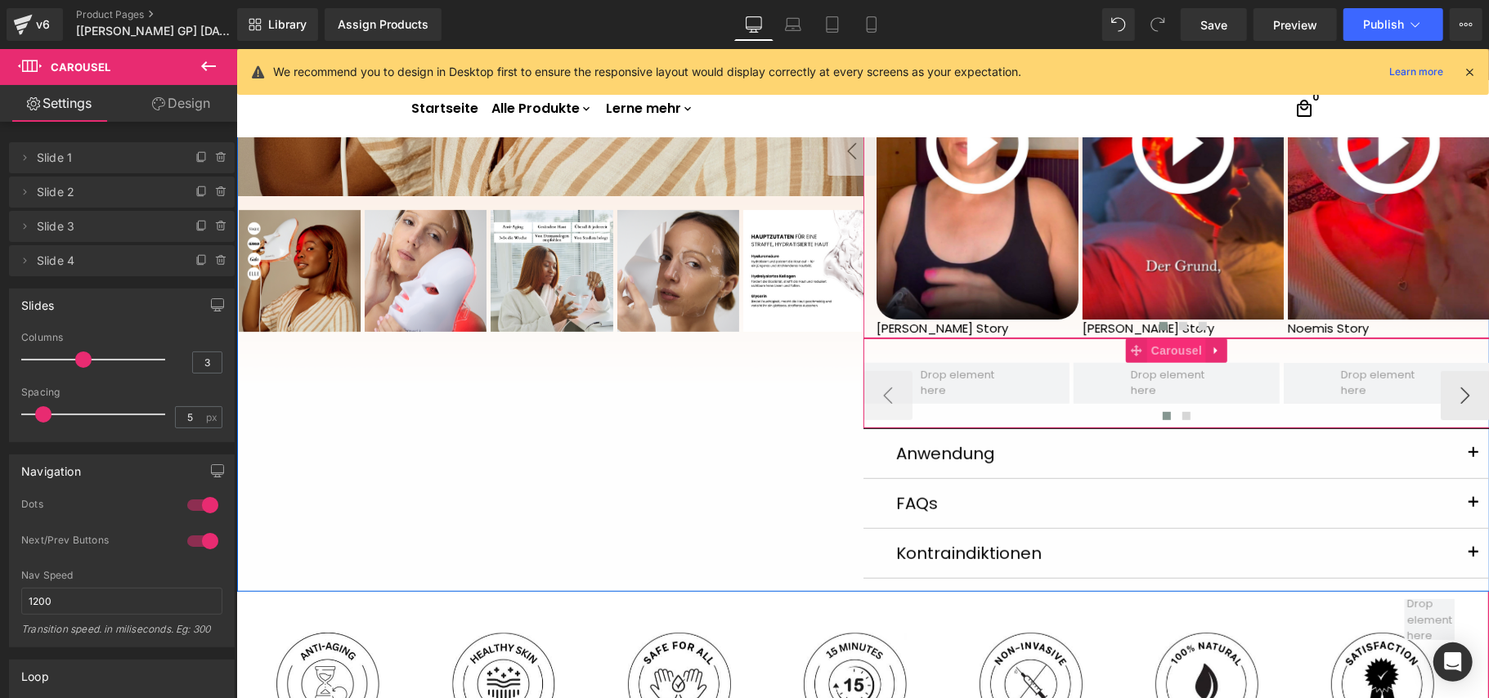
scroll to position [595, 0]
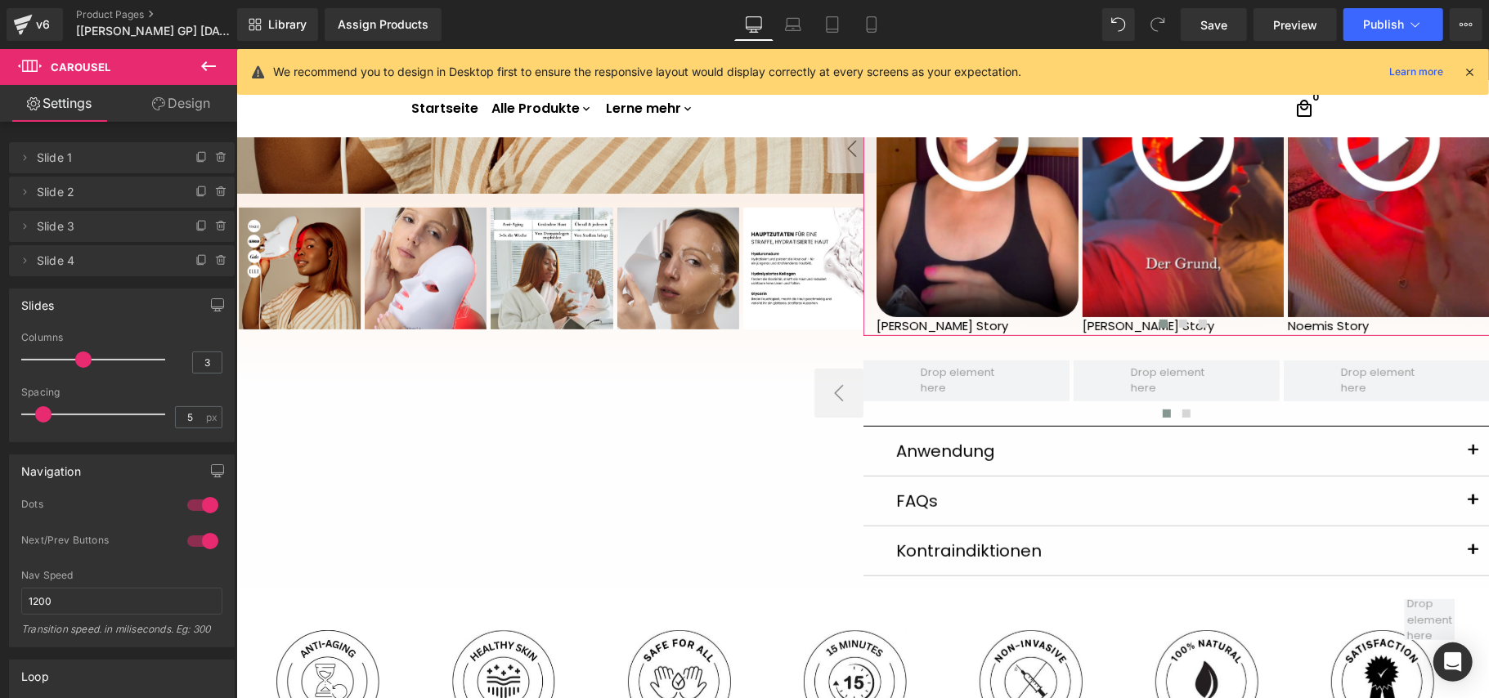
click at [208, 60] on icon at bounding box center [209, 66] width 20 height 20
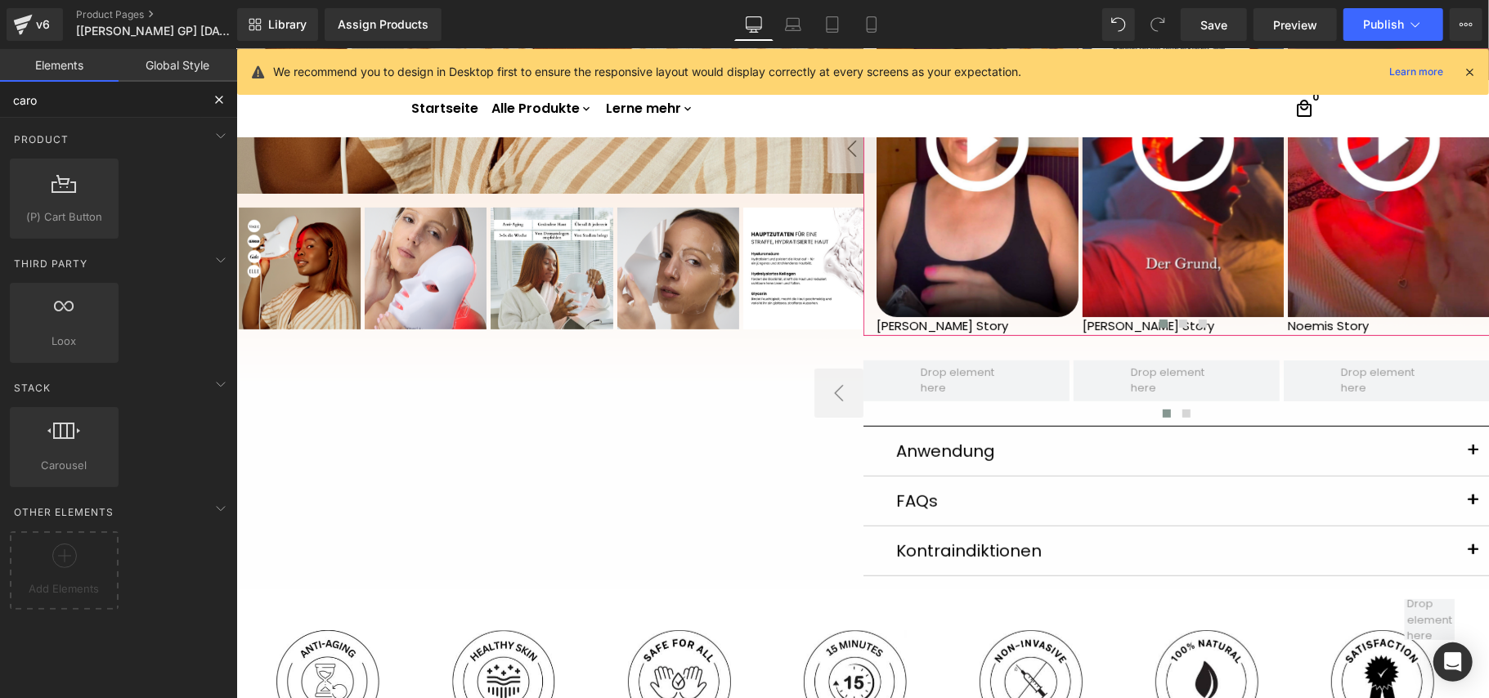
click at [138, 96] on input "caro" at bounding box center [100, 100] width 201 height 36
click at [139, 96] on input "caro" at bounding box center [100, 100] width 201 height 36
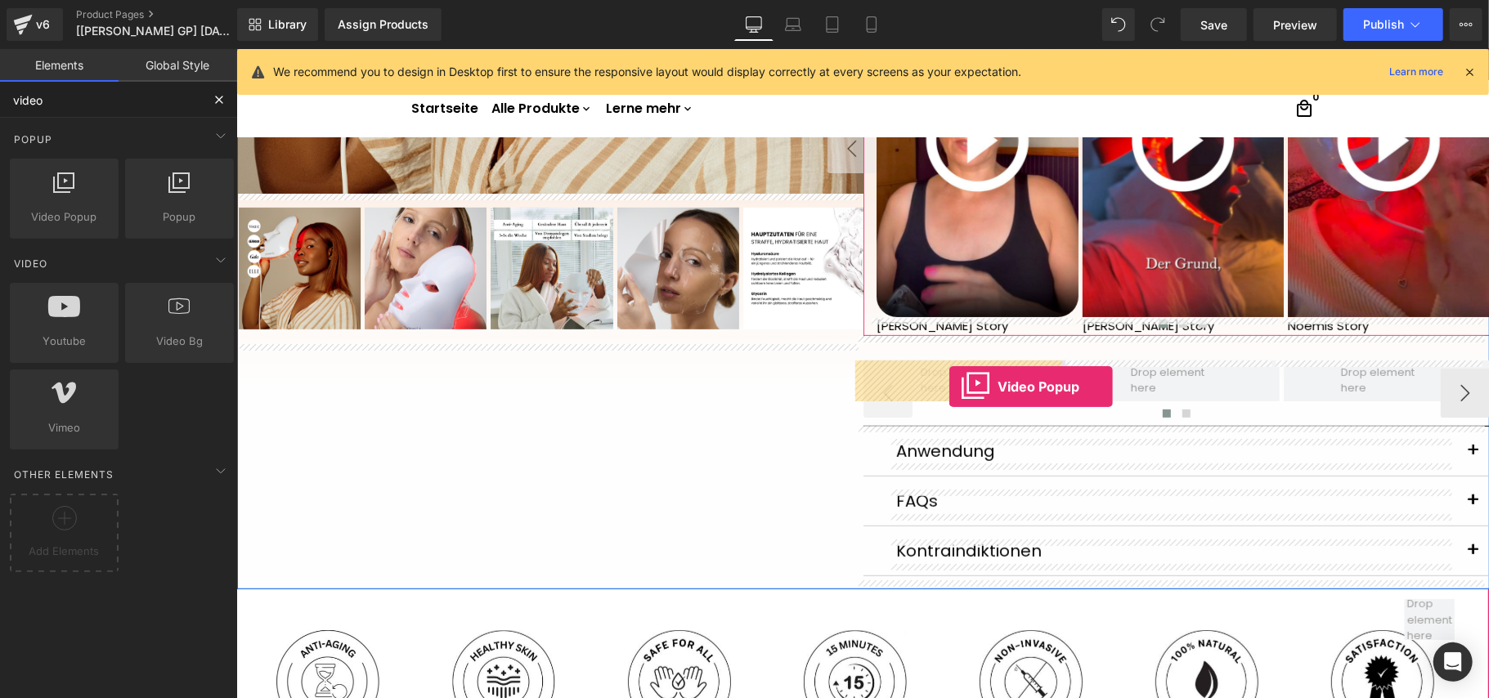
drag, startPoint x: 296, startPoint y: 251, endPoint x: 948, endPoint y: 386, distance: 666.1
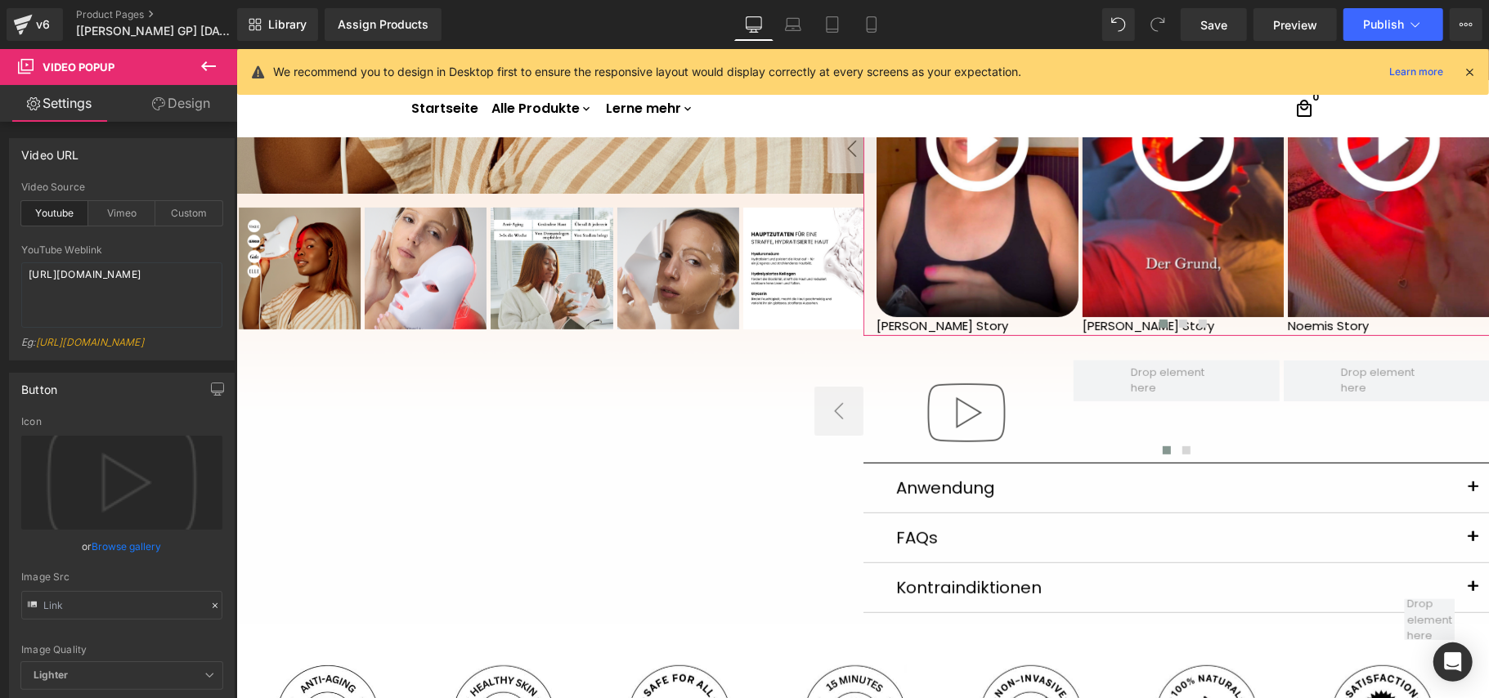
click at [214, 54] on button at bounding box center [208, 67] width 57 height 36
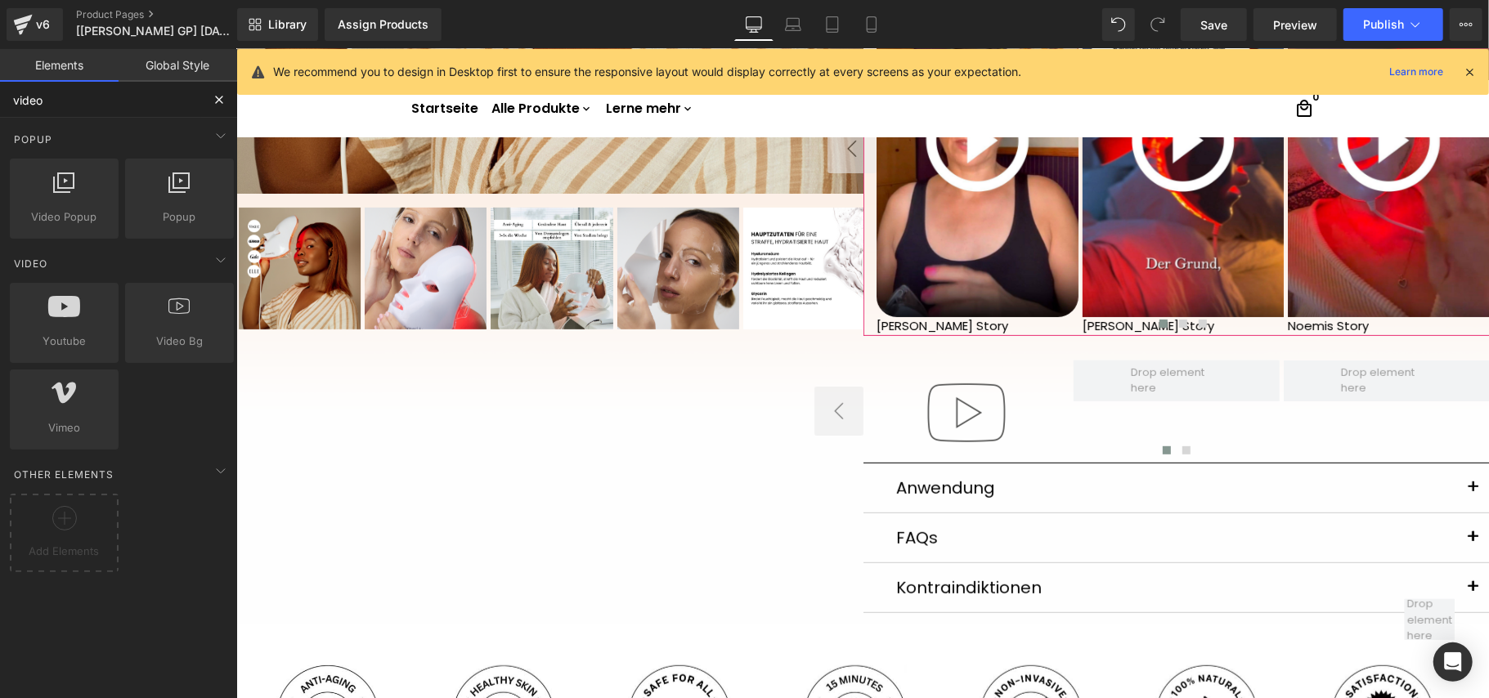
click at [119, 96] on input "video" at bounding box center [100, 100] width 201 height 36
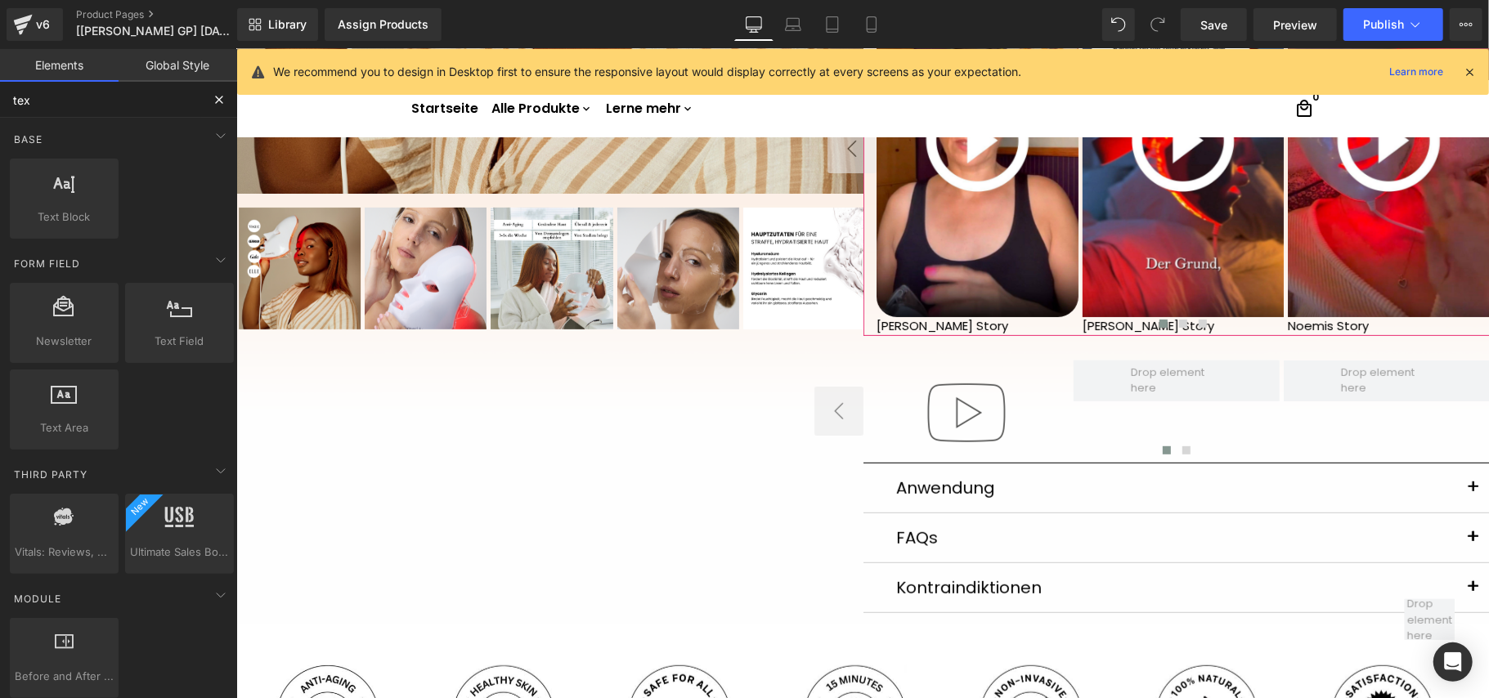
type input "text"
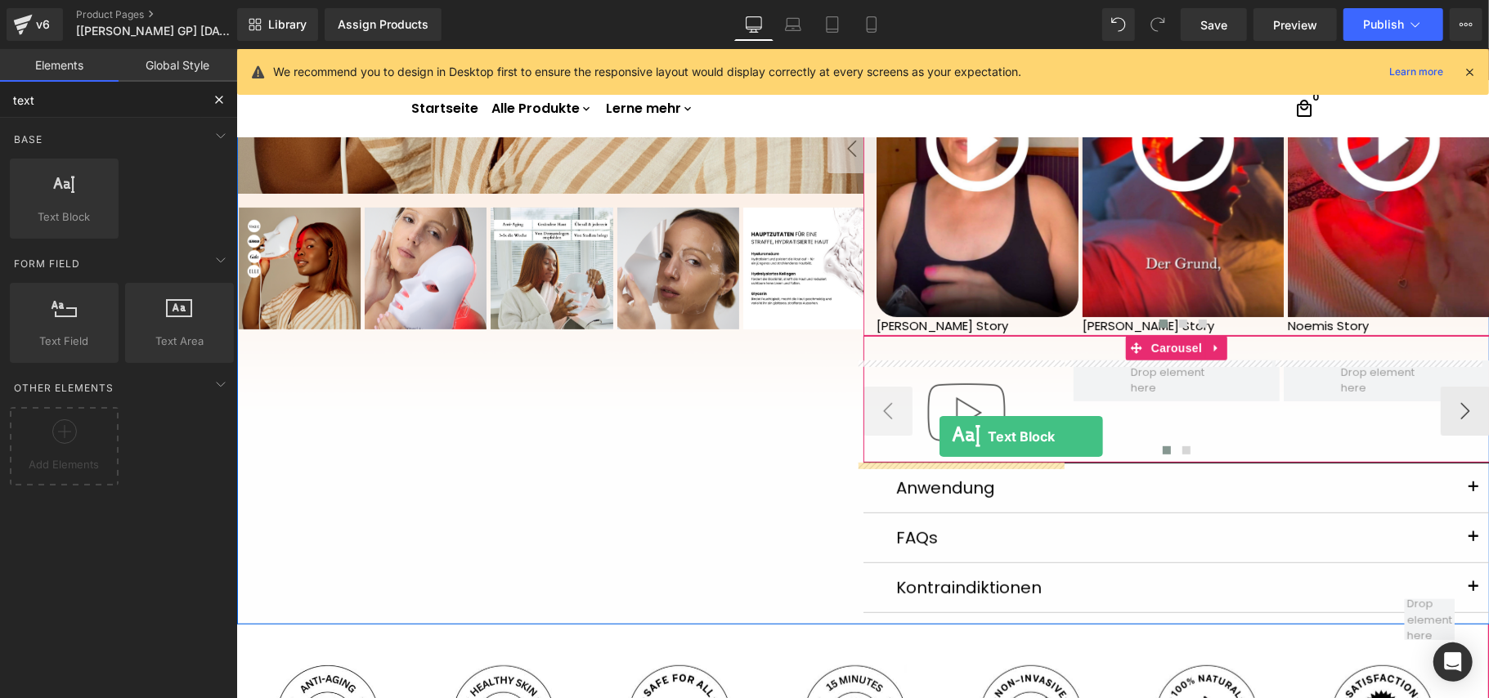
drag, startPoint x: 295, startPoint y: 261, endPoint x: 938, endPoint y: 436, distance: 666.7
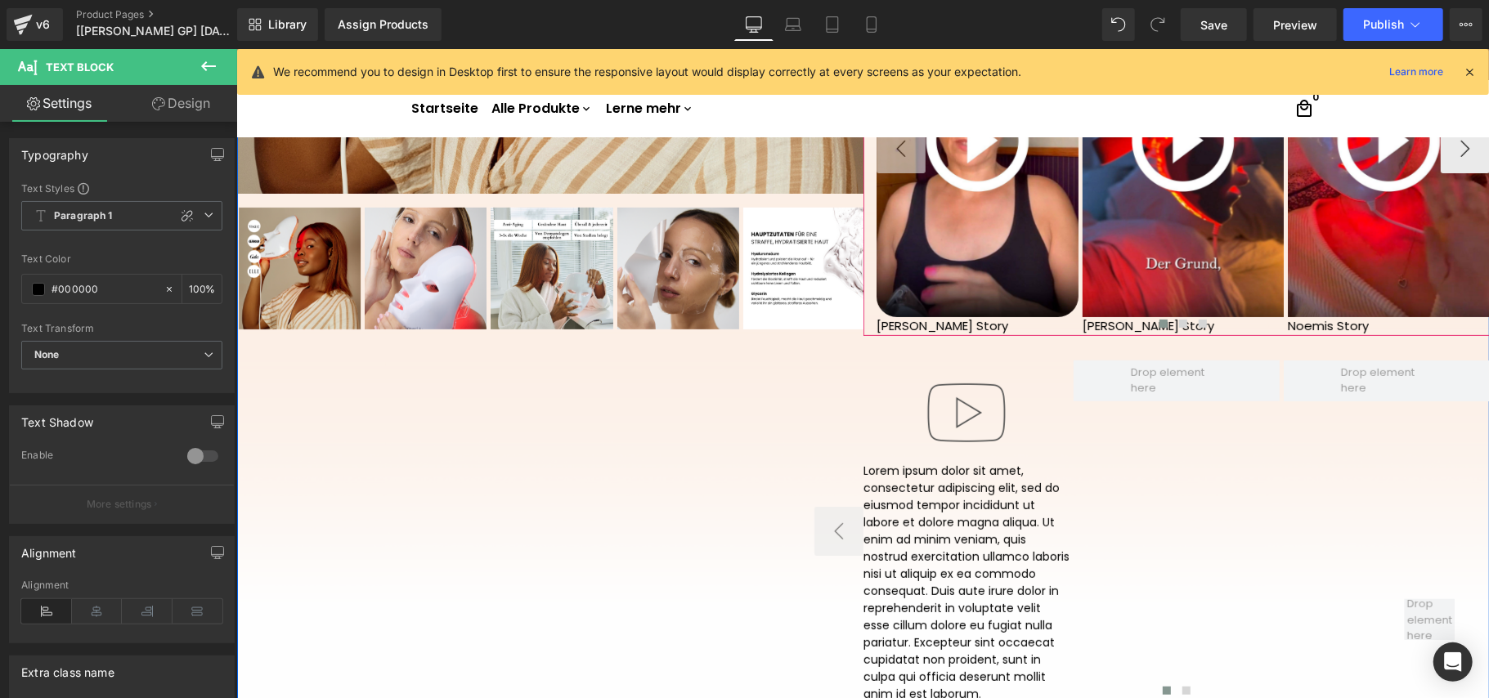
click at [920, 323] on div at bounding box center [1181, 326] width 613 height 22
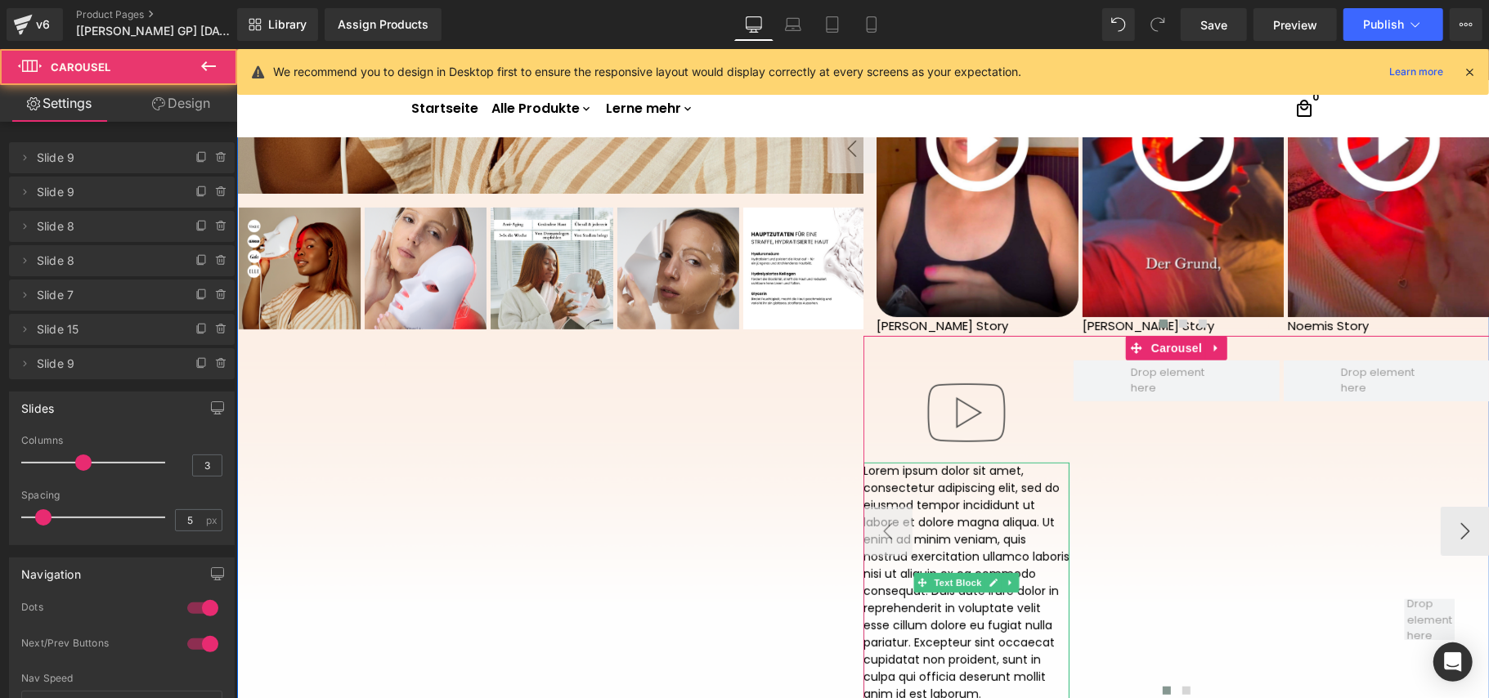
click at [963, 550] on p "Lorem ipsum dolor sit amet, consectetur adipiscing elit, sed do eiusmod tempor …" at bounding box center [965, 582] width 206 height 240
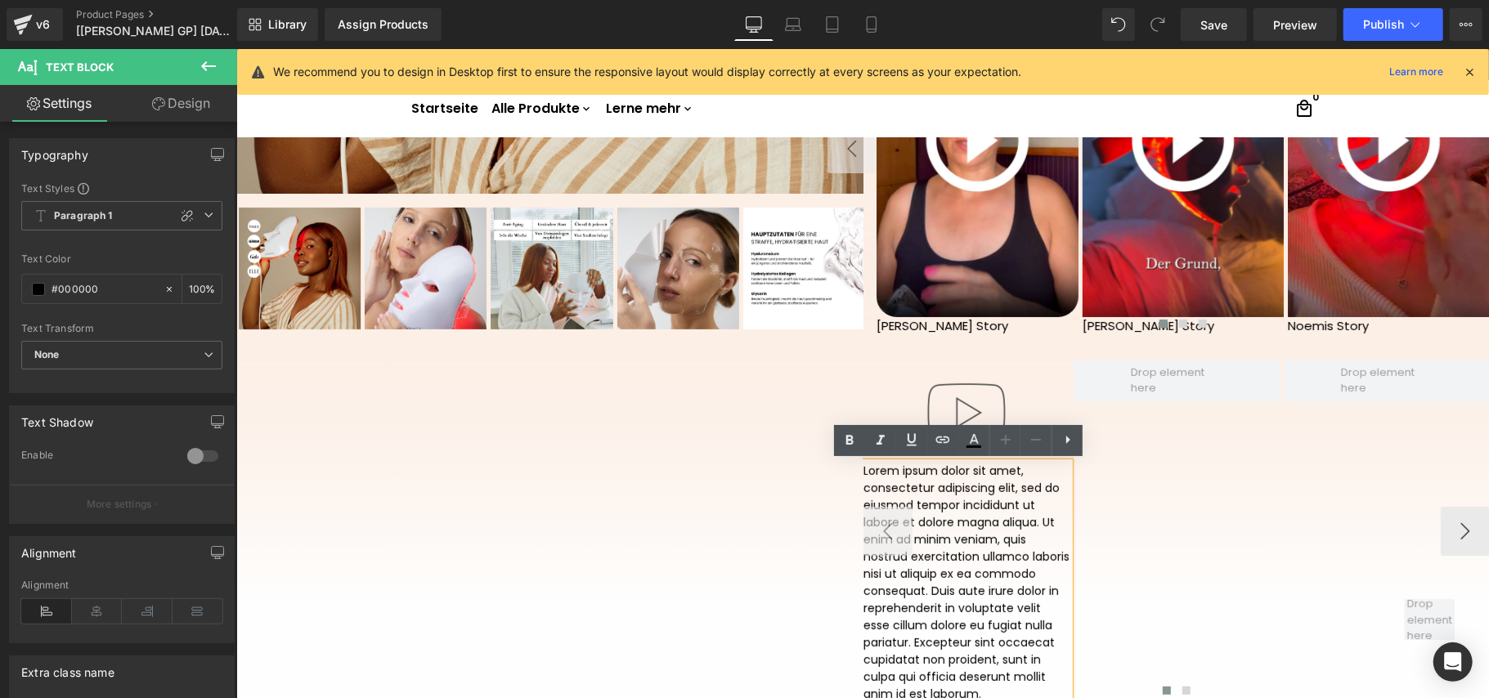
click at [963, 550] on p "Lorem ipsum dolor sit amet, consectetur adipiscing elit, sed do eiusmod tempor …" at bounding box center [965, 582] width 206 height 240
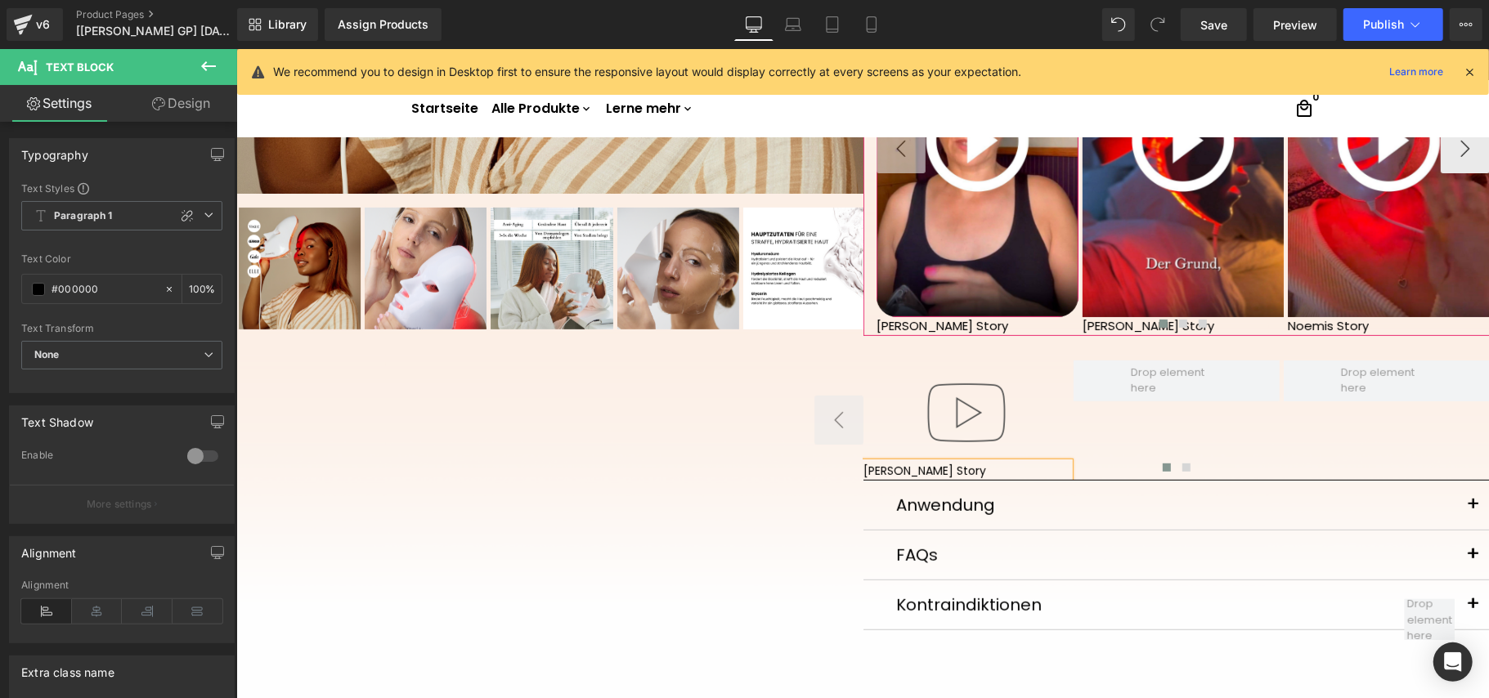
click at [965, 254] on img at bounding box center [976, 140] width 202 height 359
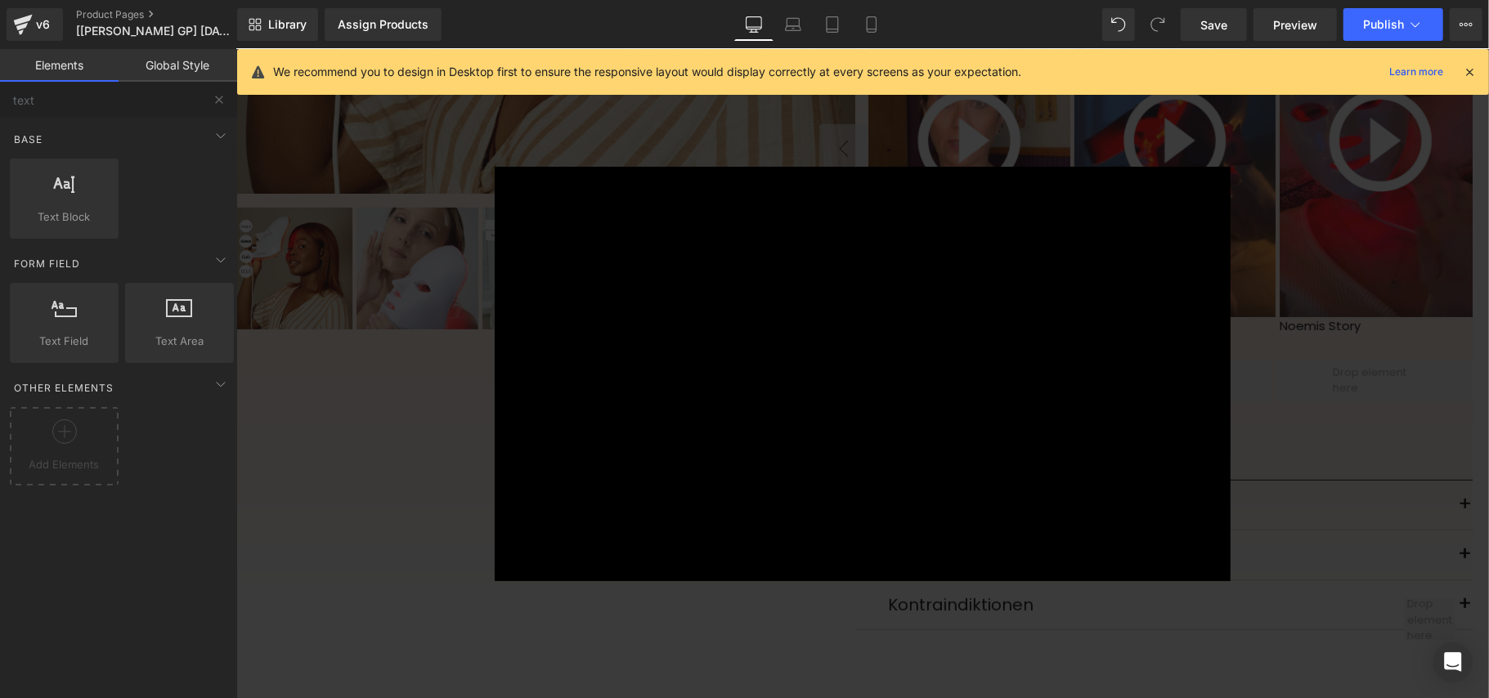
click at [1308, 232] on div "× Loading..." at bounding box center [861, 373] width 1252 height 650
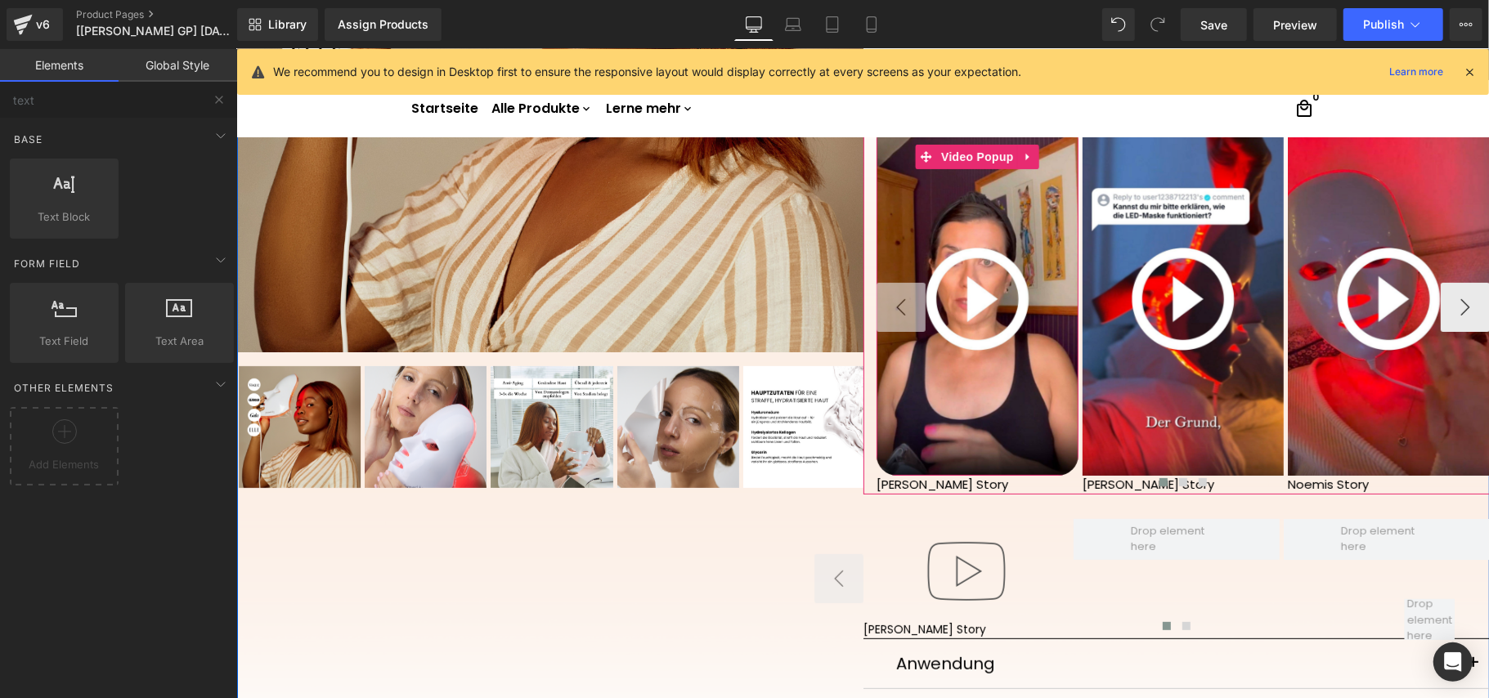
scroll to position [399, 0]
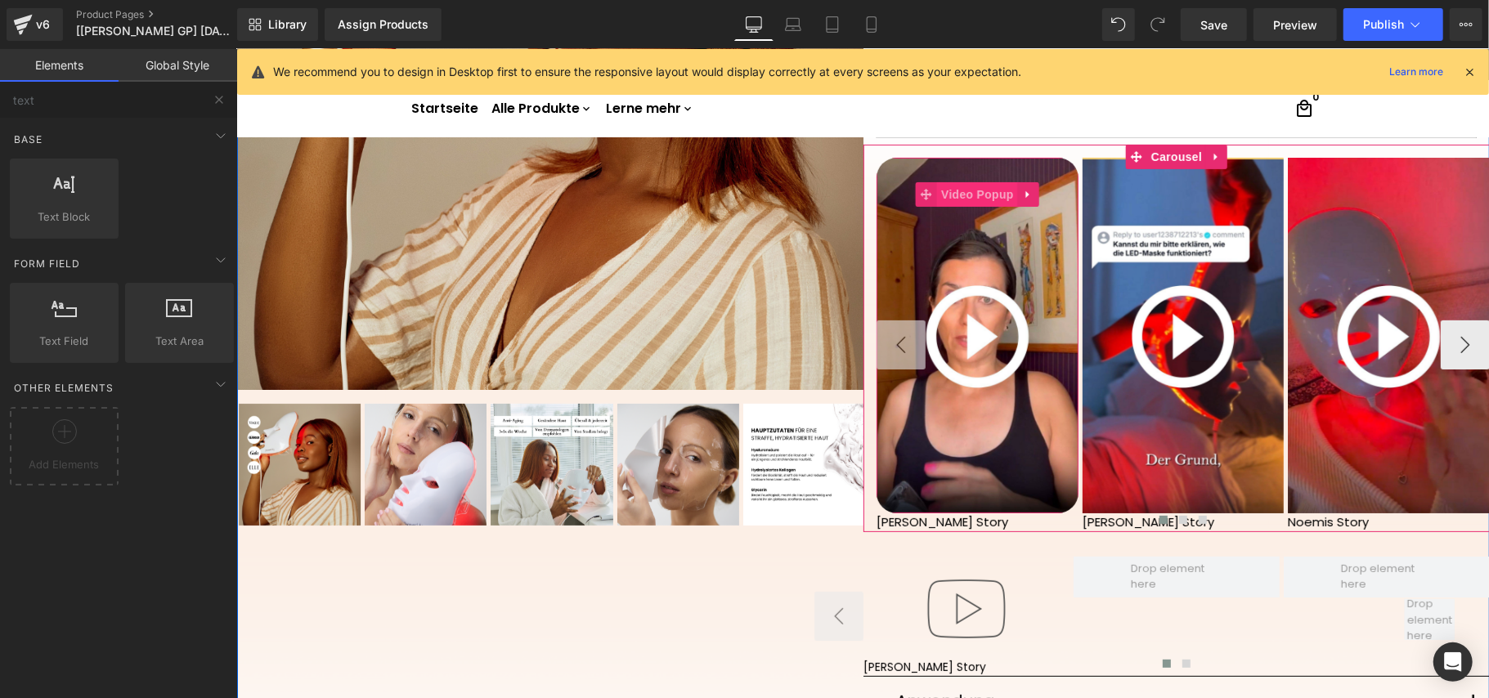
click at [963, 189] on span "Video Popup" at bounding box center [976, 193] width 81 height 25
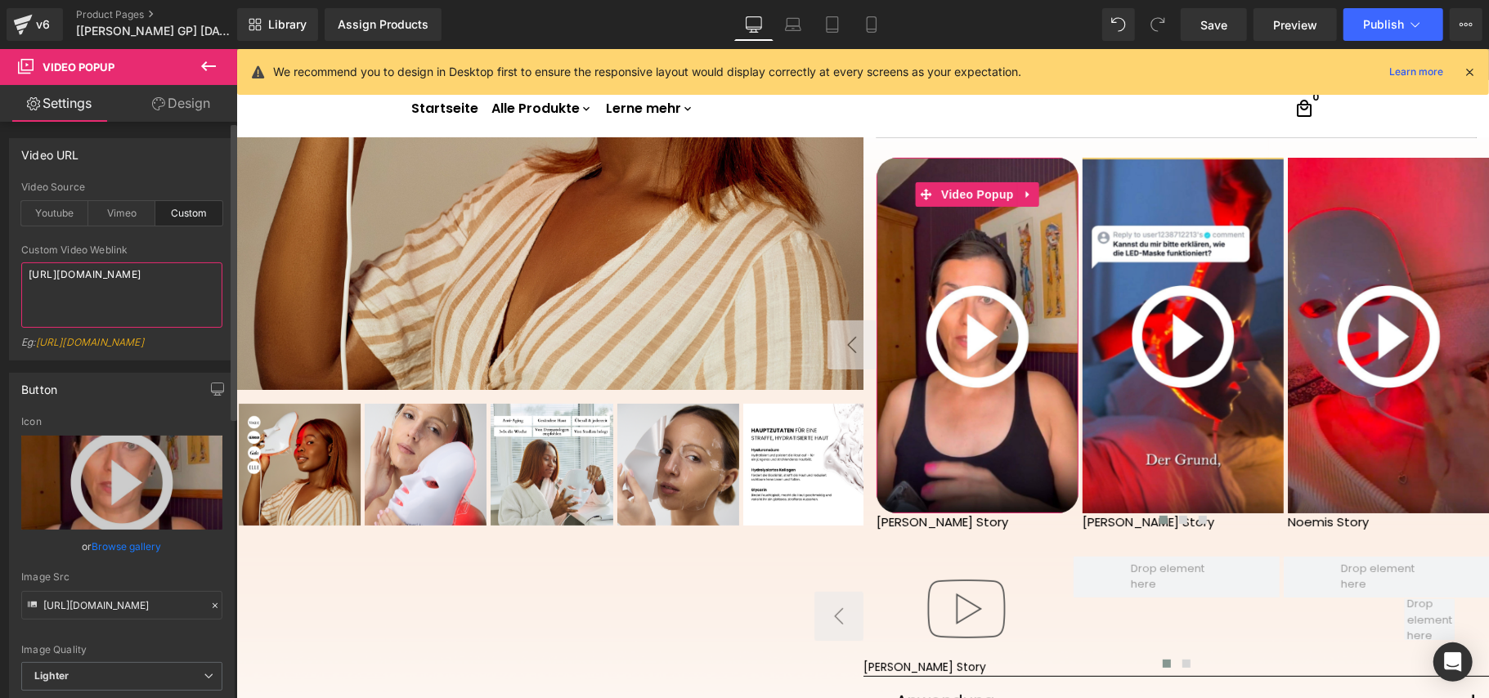
click at [93, 301] on textarea "[URL][DOMAIN_NAME]" at bounding box center [121, 294] width 201 height 65
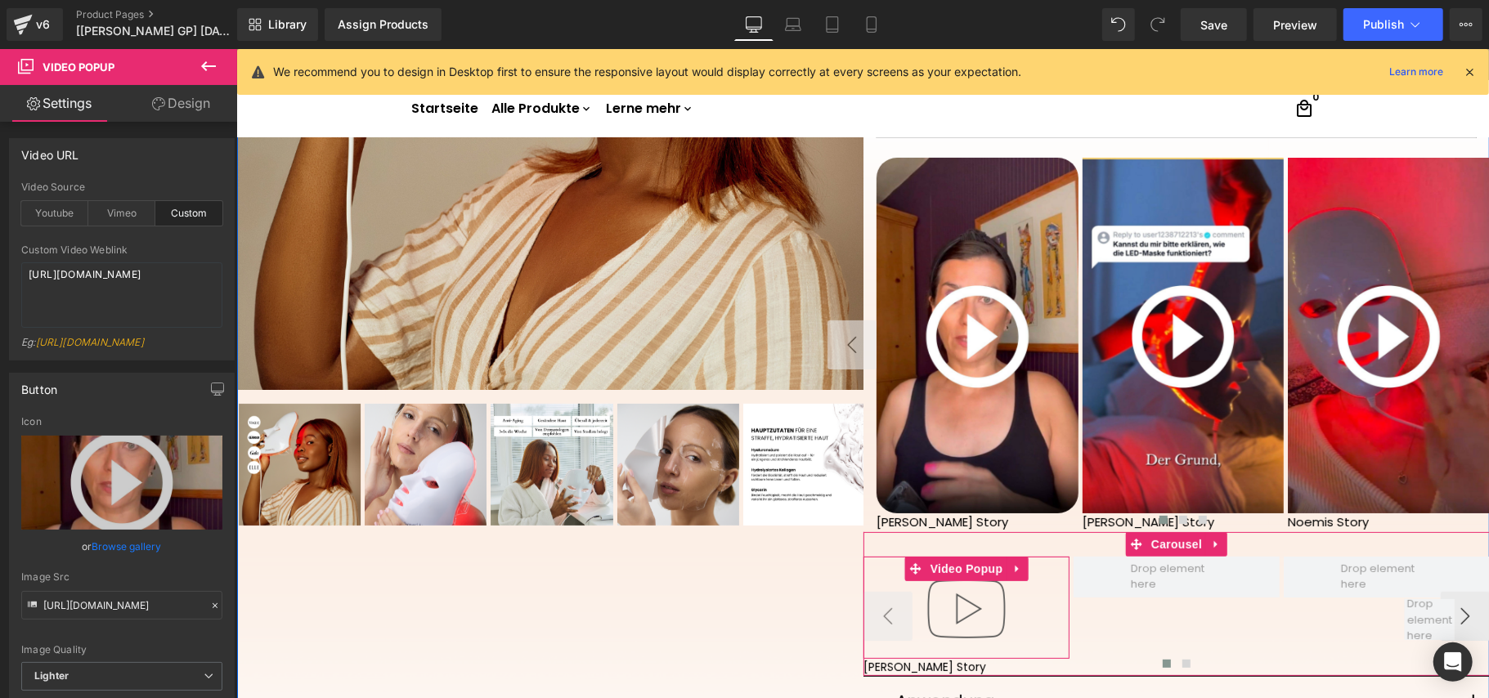
click at [988, 586] on img at bounding box center [965, 608] width 105 height 105
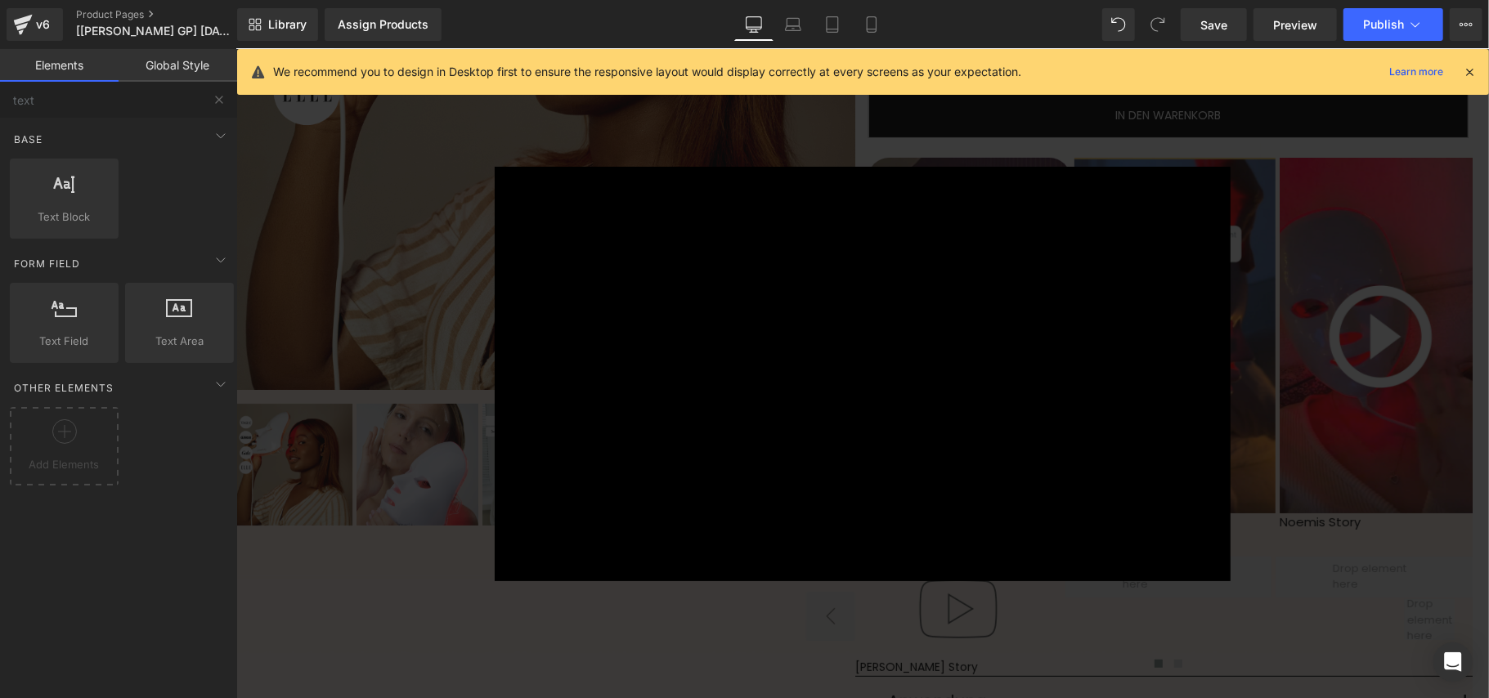
click at [1325, 302] on div "× Loading..." at bounding box center [861, 373] width 1252 height 650
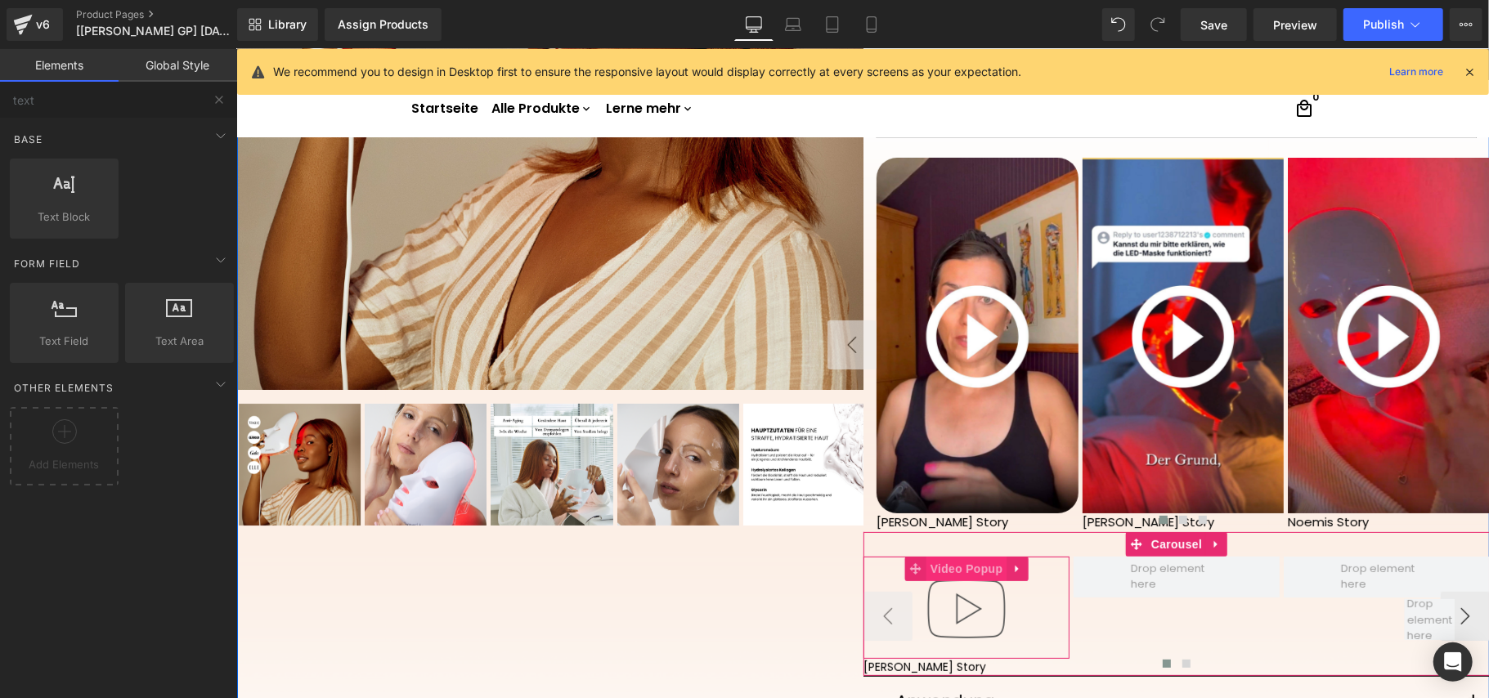
click at [949, 559] on span "Video Popup" at bounding box center [965, 568] width 81 height 25
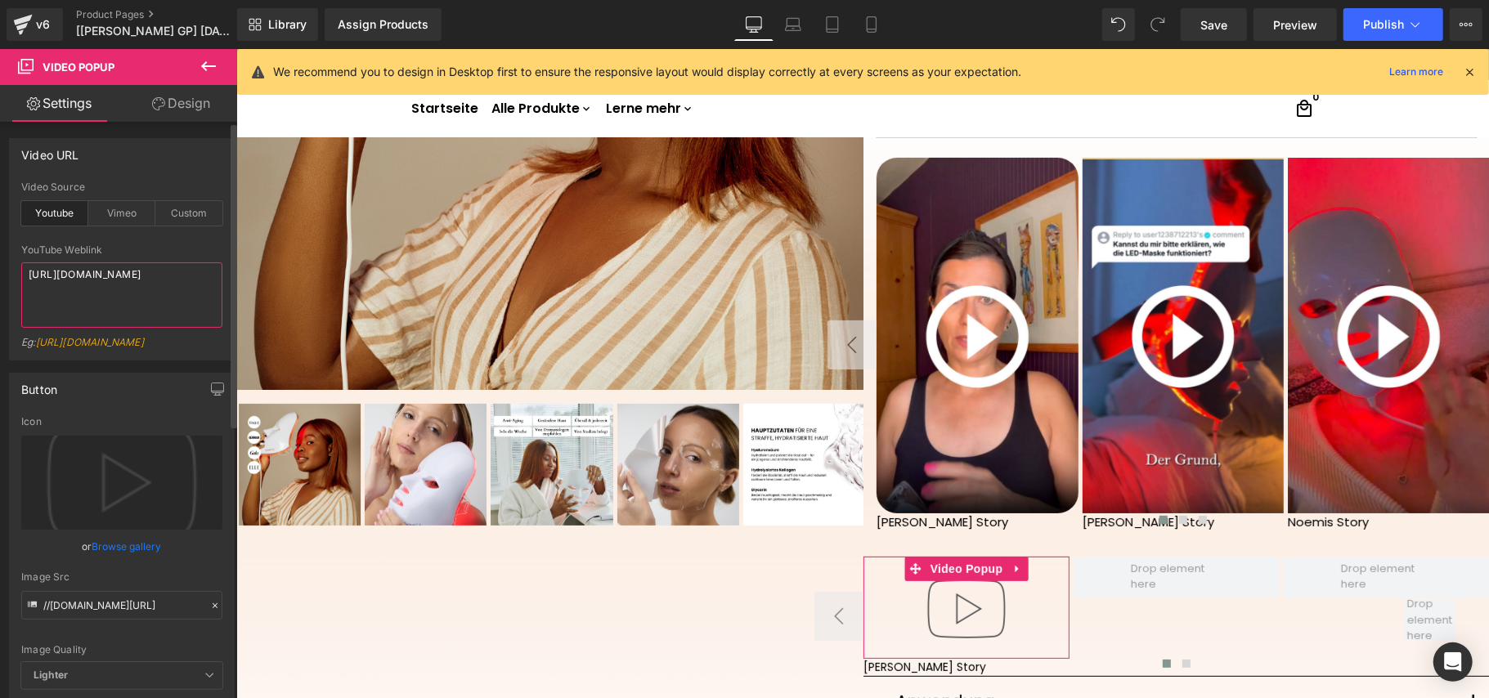
drag, startPoint x: 135, startPoint y: 294, endPoint x: 13, endPoint y: 273, distance: 123.6
click at [13, 273] on div "youtube Video Source Youtube Vimeo Custom YouTube Weblink [URL][DOMAIN_NAME] Eg…" at bounding box center [122, 270] width 224 height 178
click at [165, 217] on div "Custom" at bounding box center [188, 213] width 67 height 25
click at [160, 302] on textarea "[URL][DOMAIN_NAME]" at bounding box center [121, 294] width 201 height 65
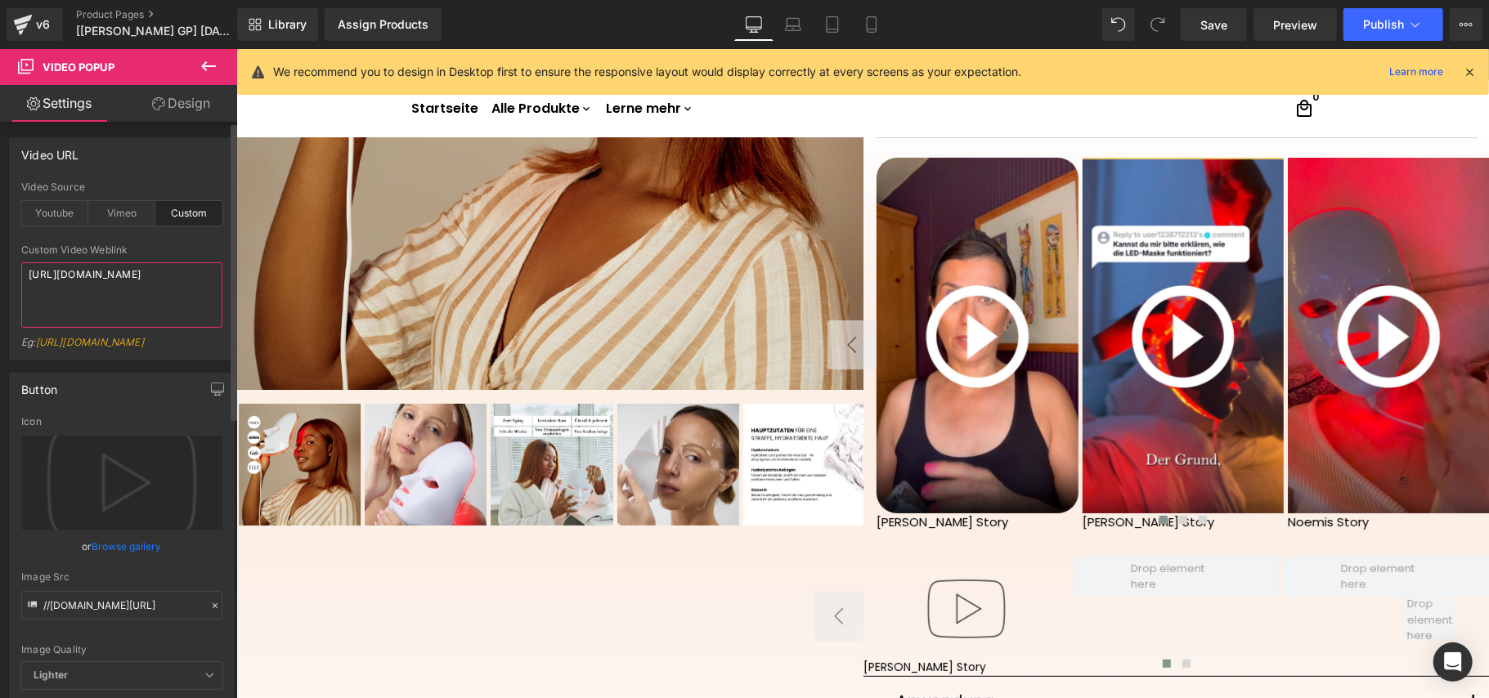
click at [160, 302] on textarea "[URL][DOMAIN_NAME]" at bounding box center [121, 294] width 201 height 65
paste textarea "videos/c/o/v/b908807e4b56487f9811a430f852162b.mp4"
type textarea "[URL][DOMAIN_NAME]"
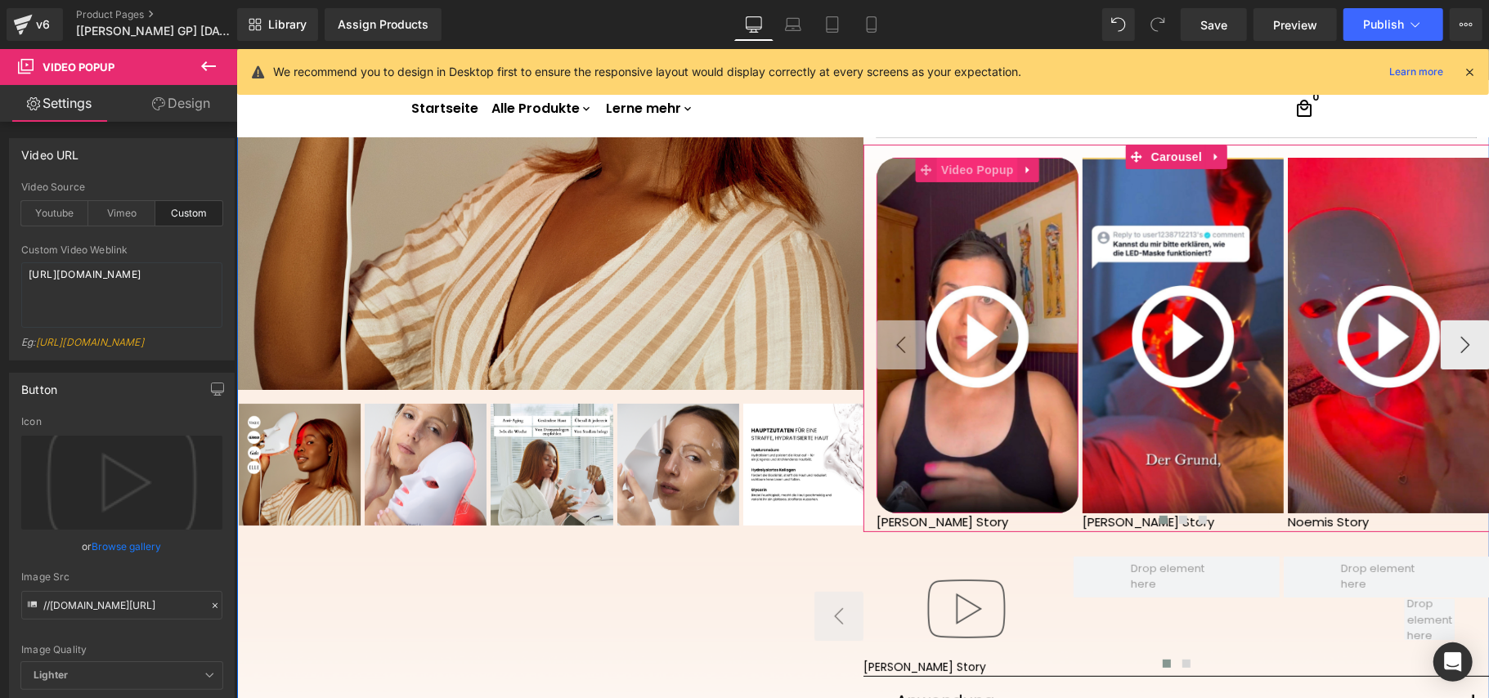
click at [963, 170] on span "Video Popup" at bounding box center [976, 169] width 81 height 25
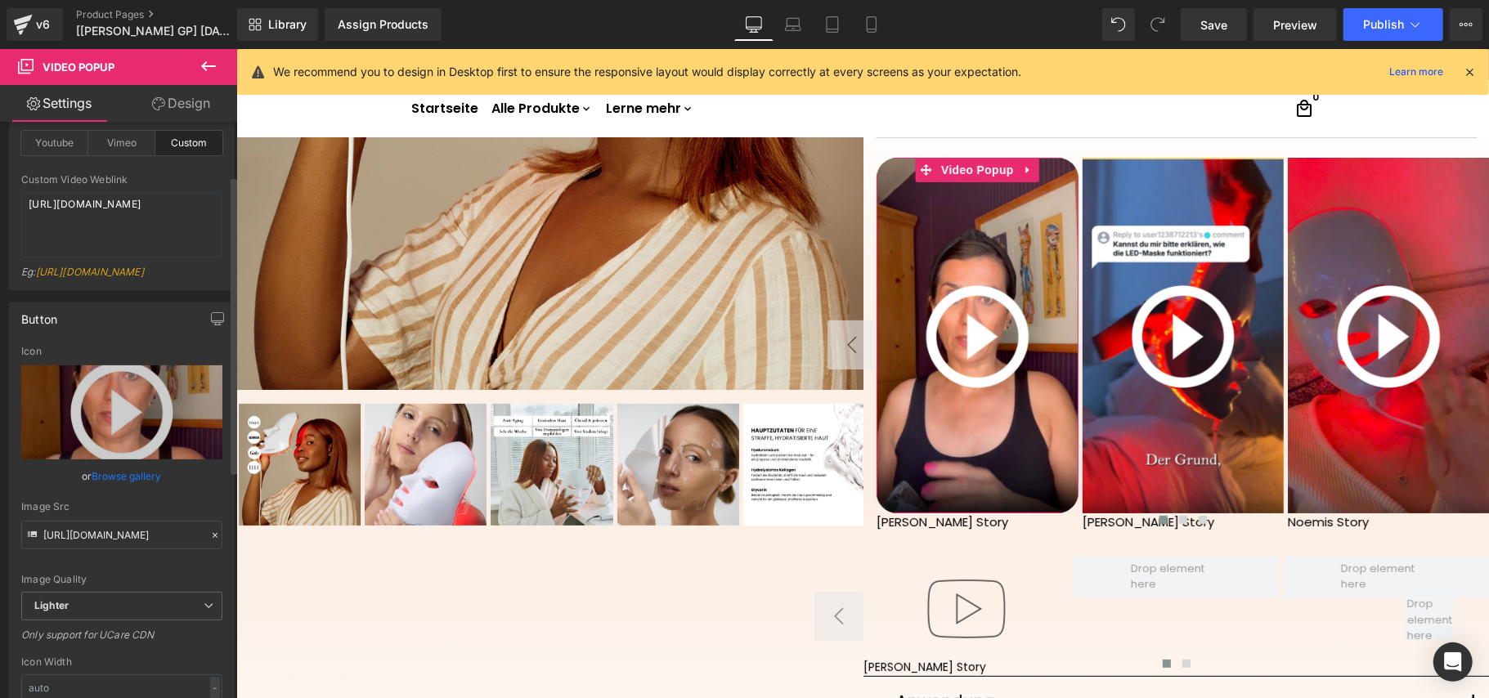
scroll to position [109, 0]
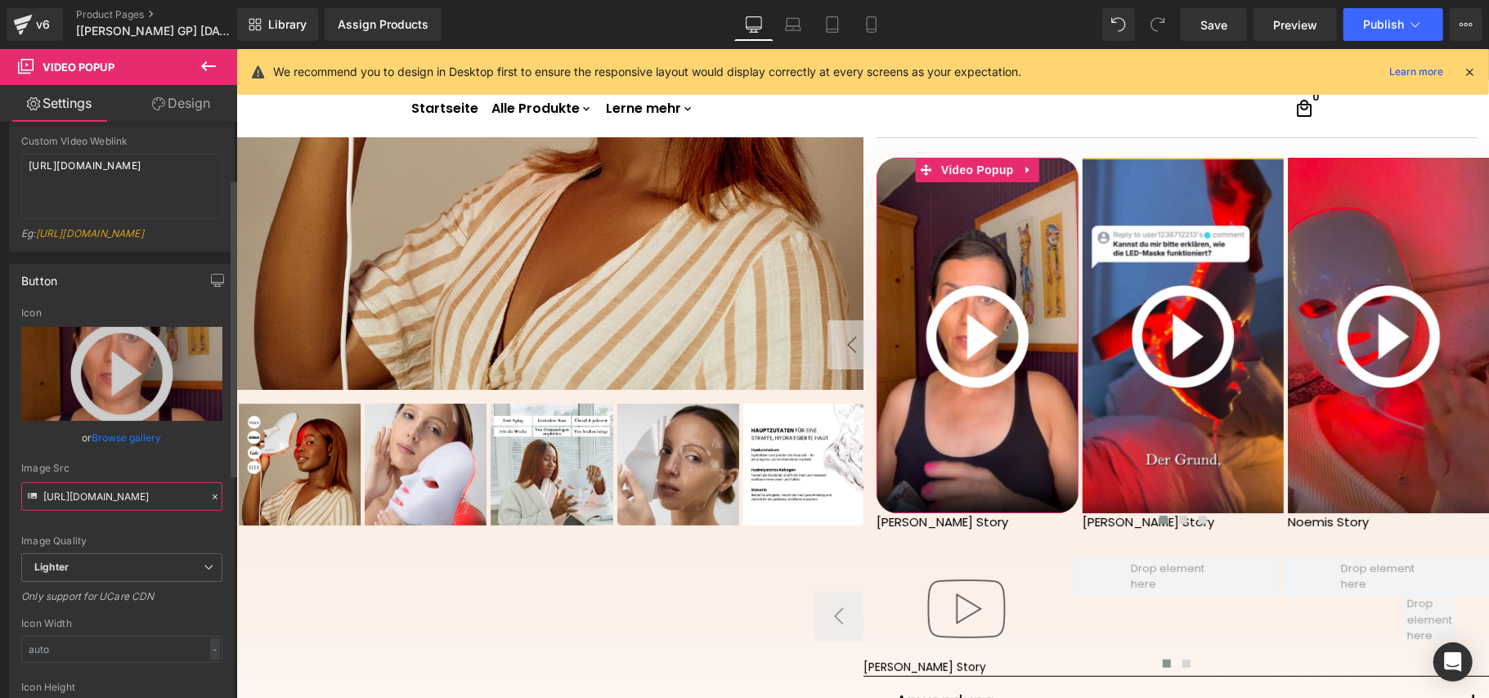
click at [118, 511] on input "[URL][DOMAIN_NAME]" at bounding box center [121, 496] width 201 height 29
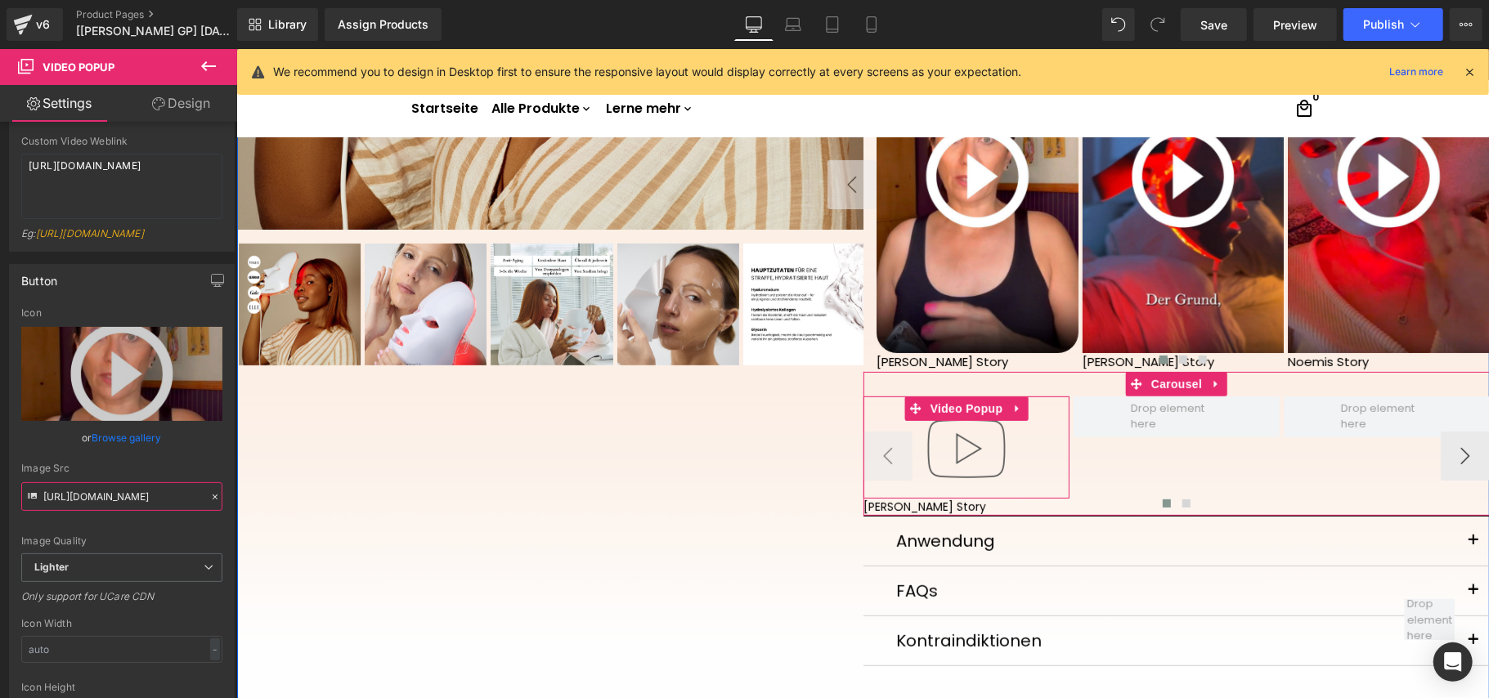
scroll to position [616, 0]
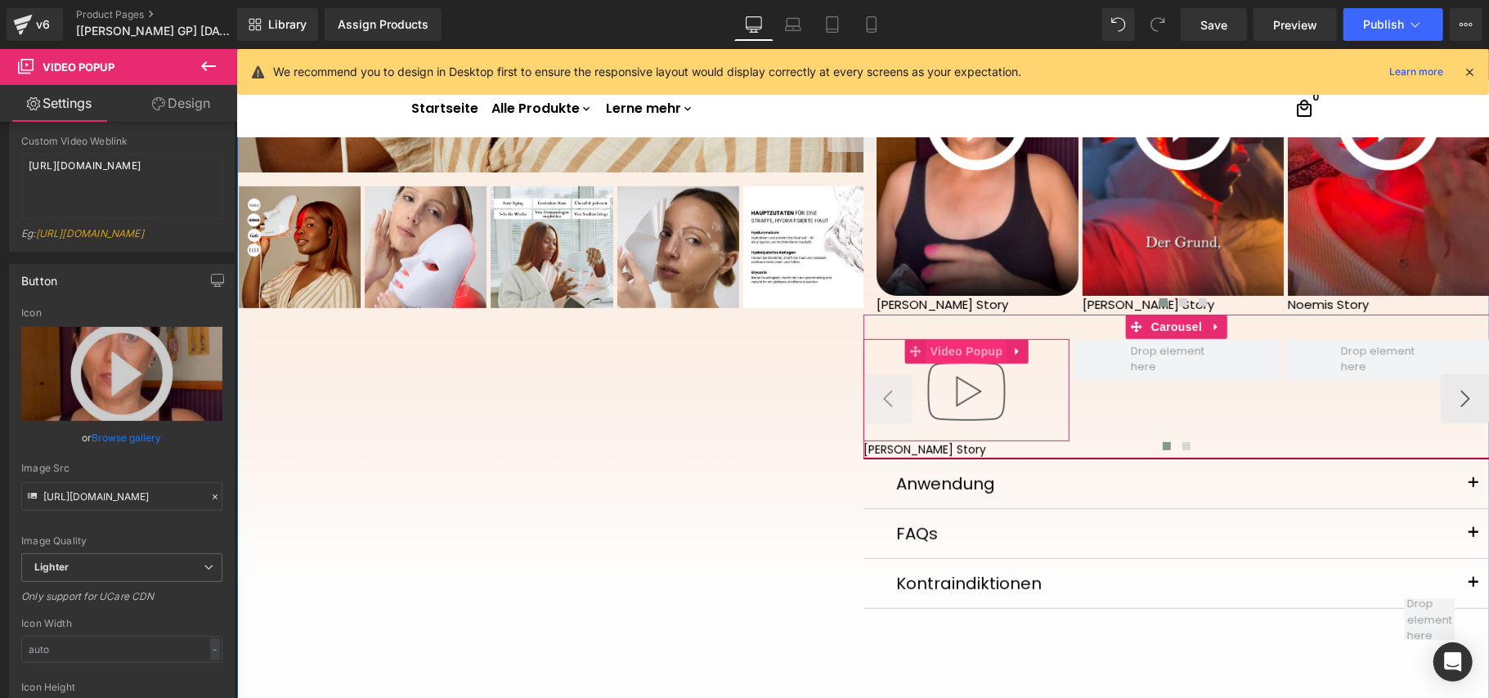
click at [965, 353] on span "Video Popup" at bounding box center [965, 350] width 81 height 25
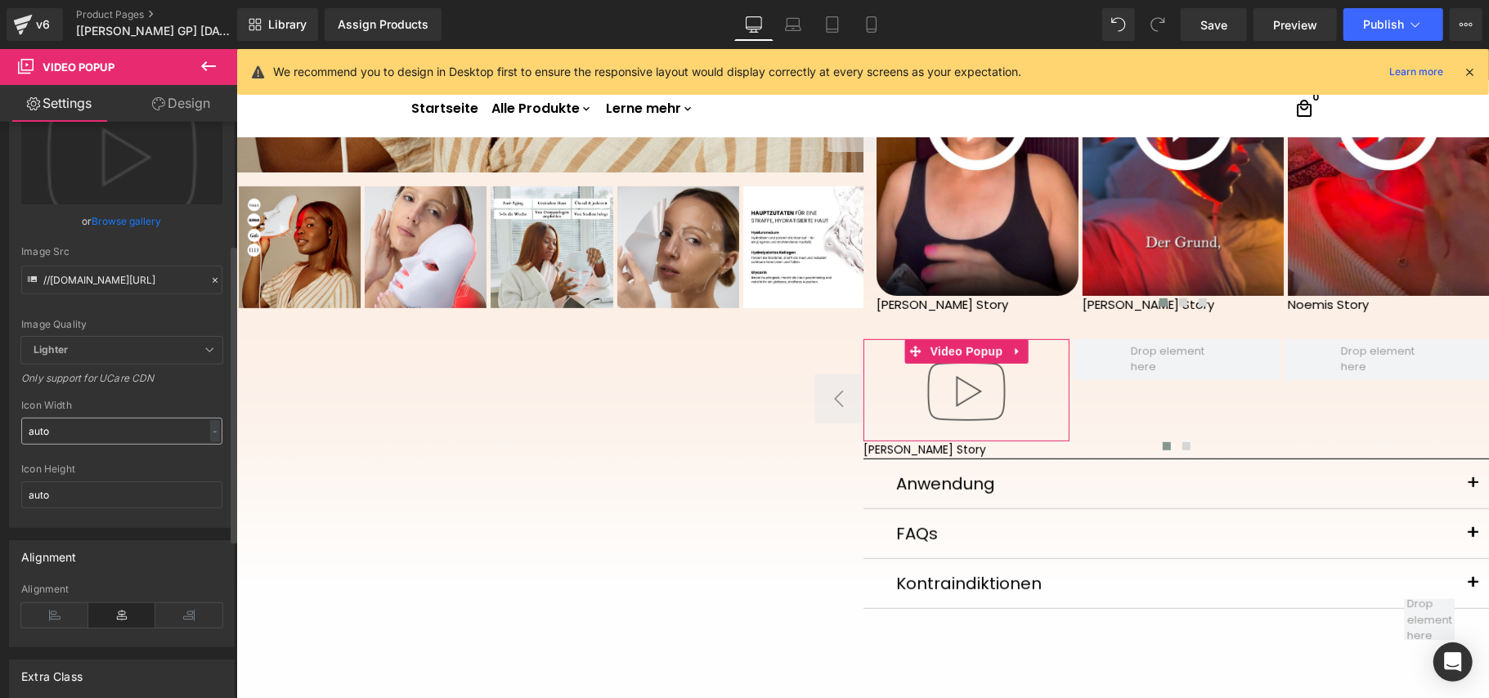
scroll to position [327, 0]
click at [118, 293] on input "//[DOMAIN_NAME][URL]" at bounding box center [121, 278] width 201 height 29
paste input "[URL][DOMAIN_NAME][DOMAIN_NAME]"
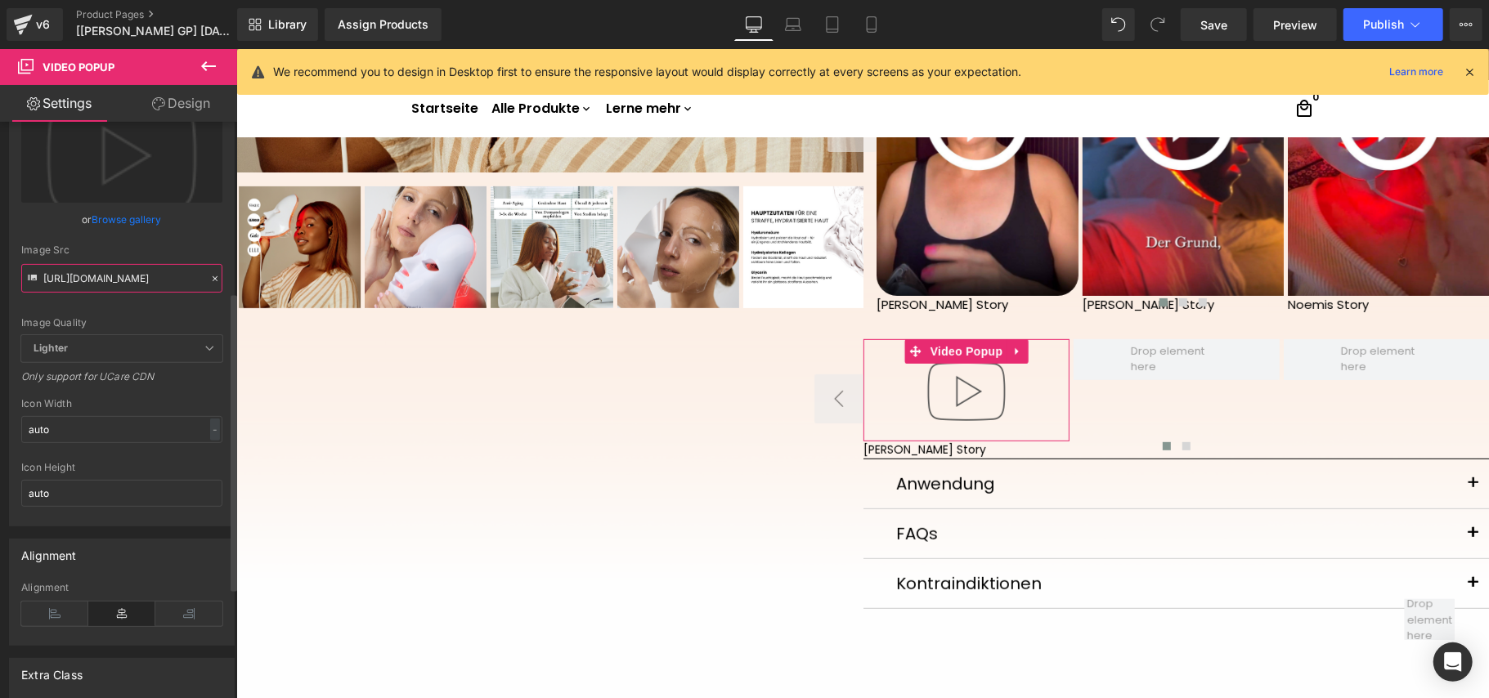
scroll to position [0, 422]
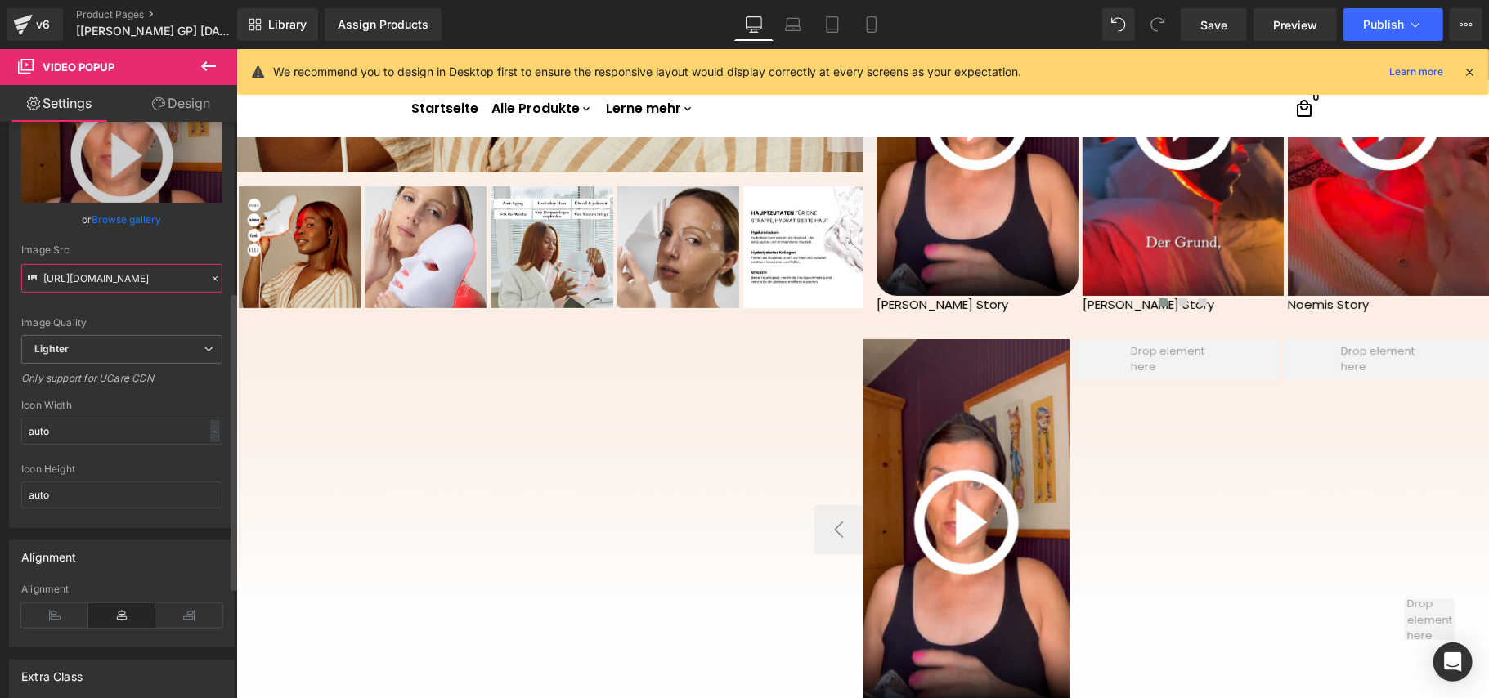
type input "[URL][DOMAIN_NAME]"
click at [139, 335] on div "Image Quality Lighter Lightest Lighter Lighter Lightest Only support for UCare …" at bounding box center [121, 212] width 201 height 246
click at [175, 101] on link "Design" at bounding box center [181, 103] width 119 height 37
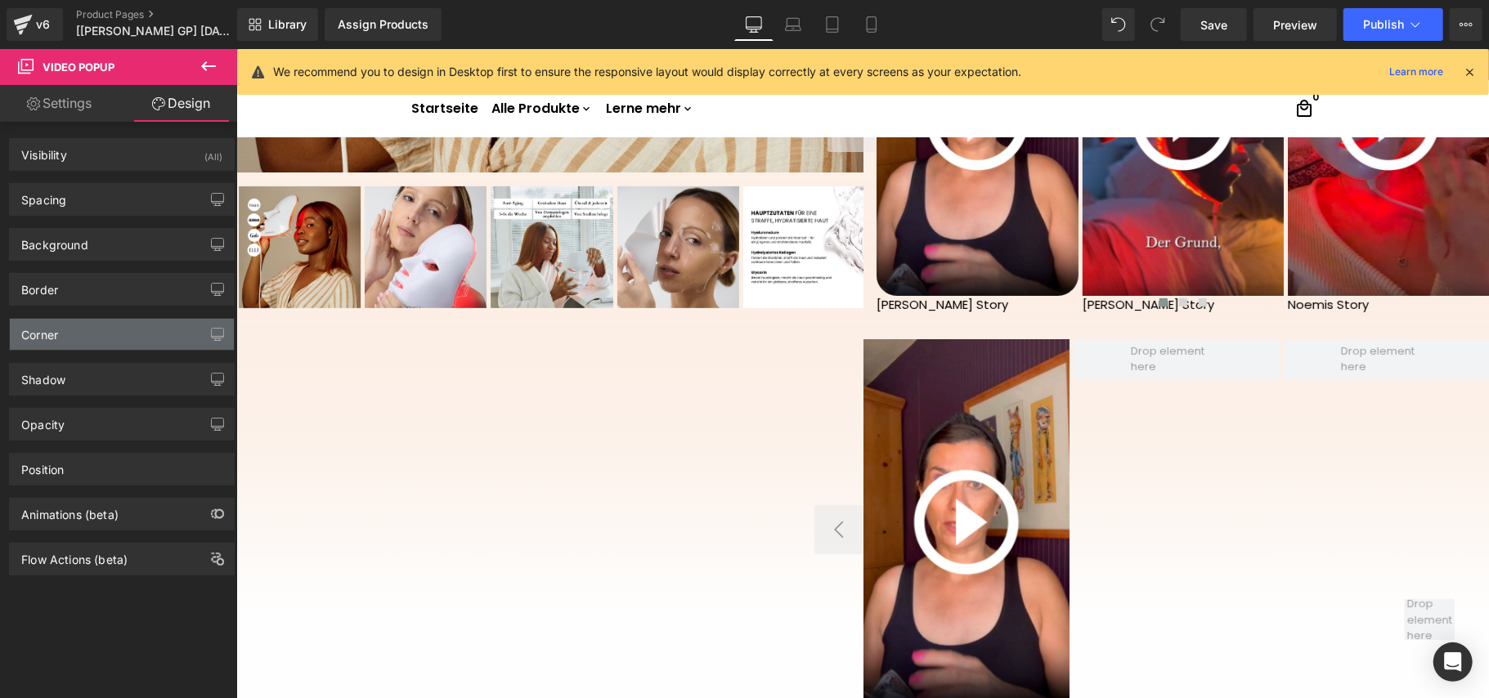
click at [129, 330] on div "Corner" at bounding box center [122, 334] width 224 height 31
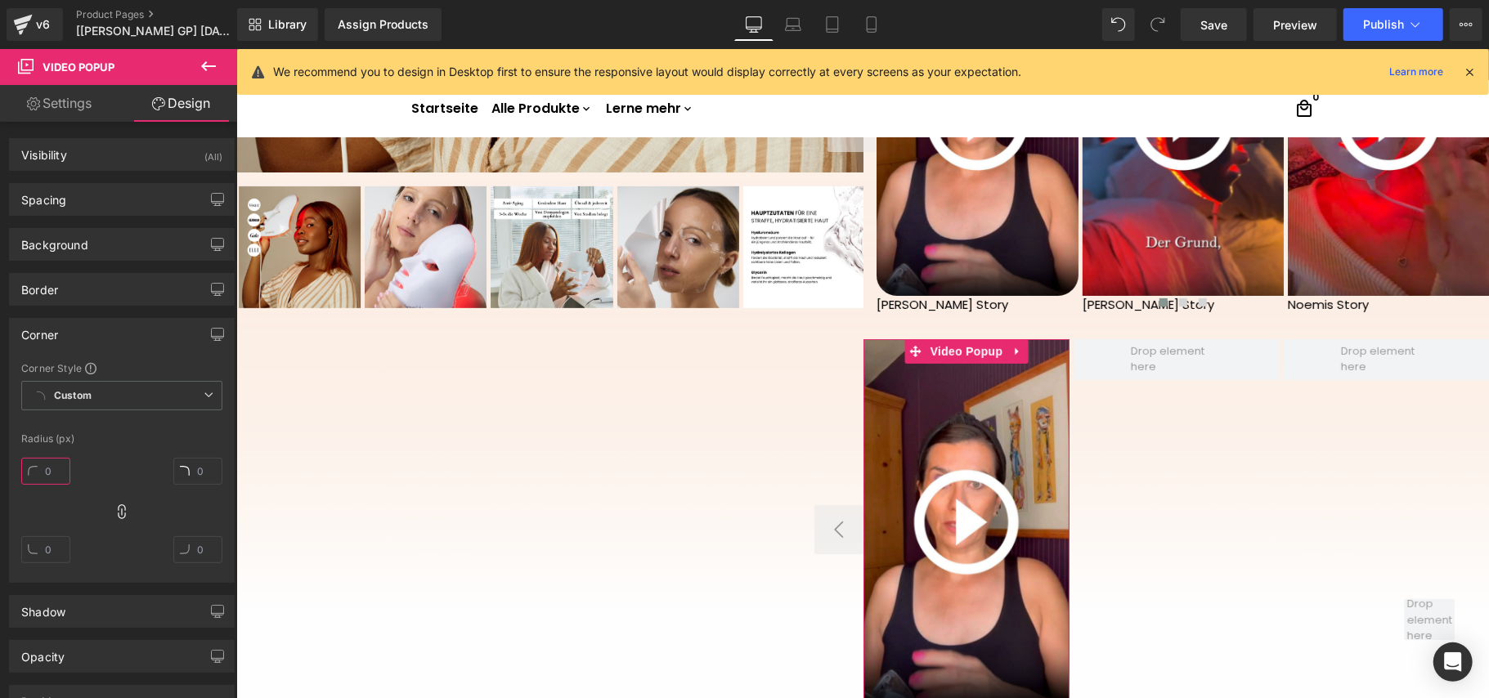
click at [59, 472] on input "text" at bounding box center [45, 471] width 49 height 27
type input "25"
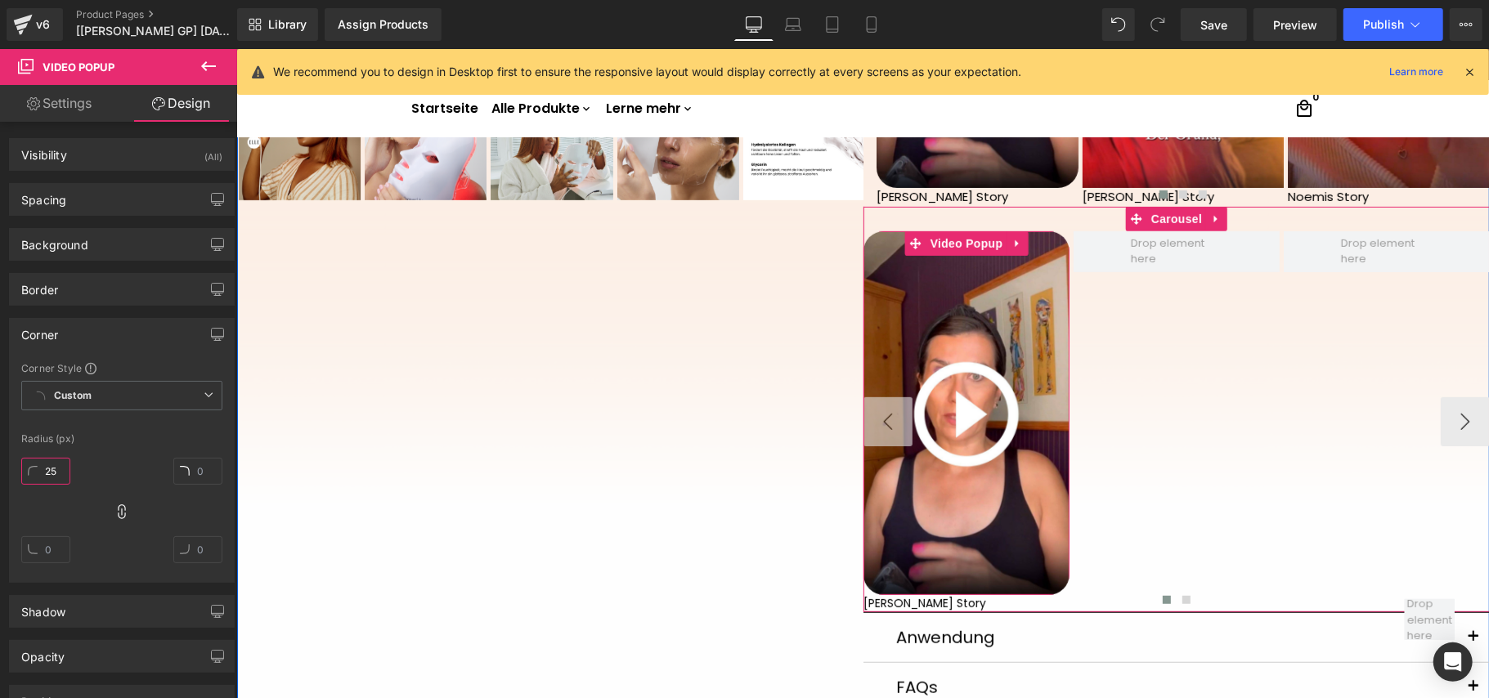
scroll to position [726, 0]
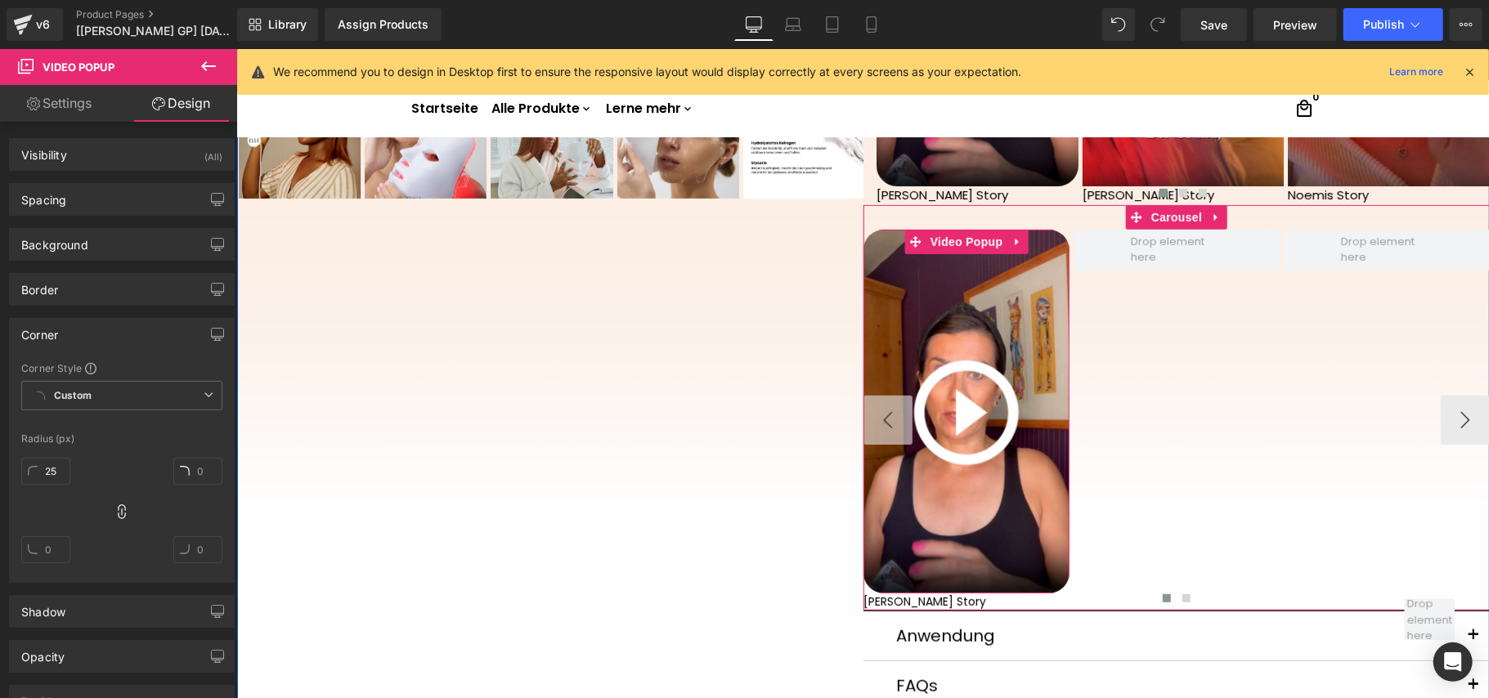
click at [966, 406] on img at bounding box center [965, 412] width 206 height 366
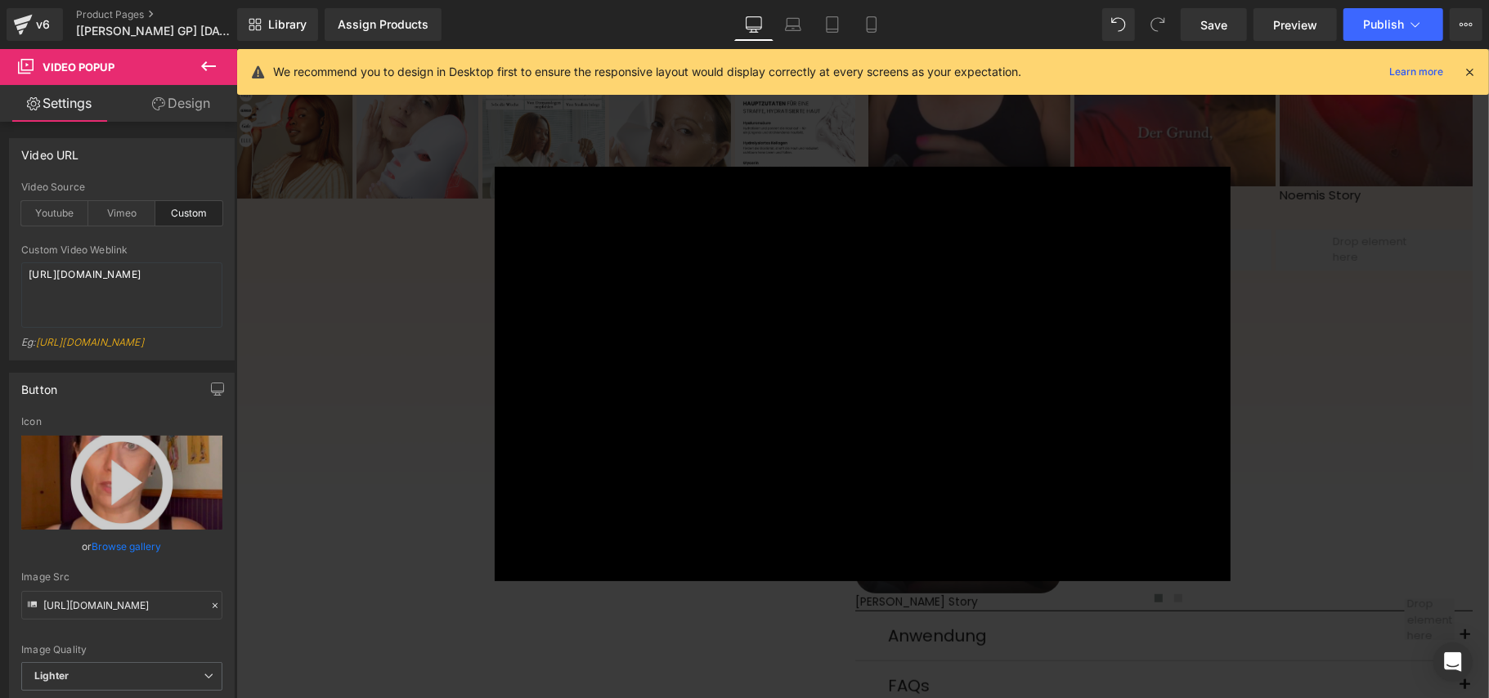
click at [1254, 330] on div "× Loading..." at bounding box center [861, 373] width 1252 height 650
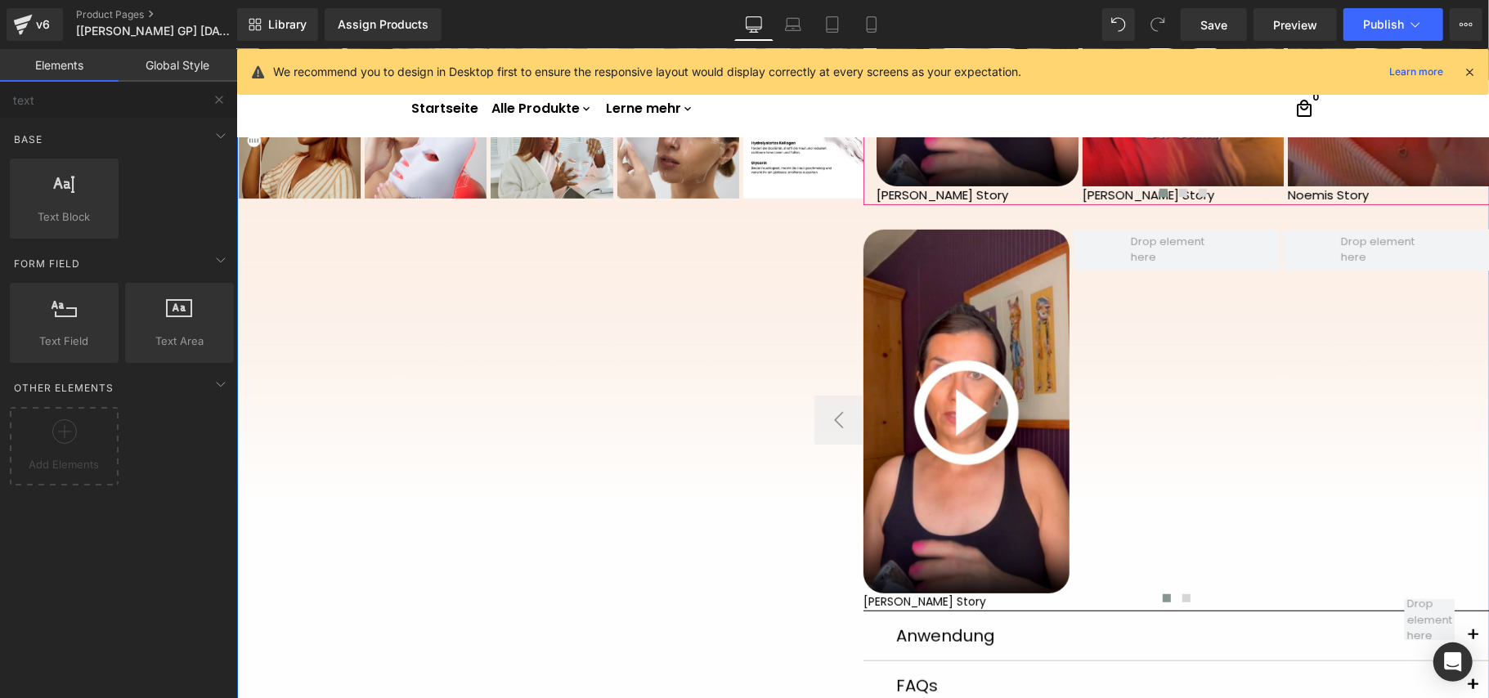
drag, startPoint x: 947, startPoint y: 195, endPoint x: 937, endPoint y: 195, distance: 9.8
click at [947, 195] on div at bounding box center [1181, 195] width 613 height 22
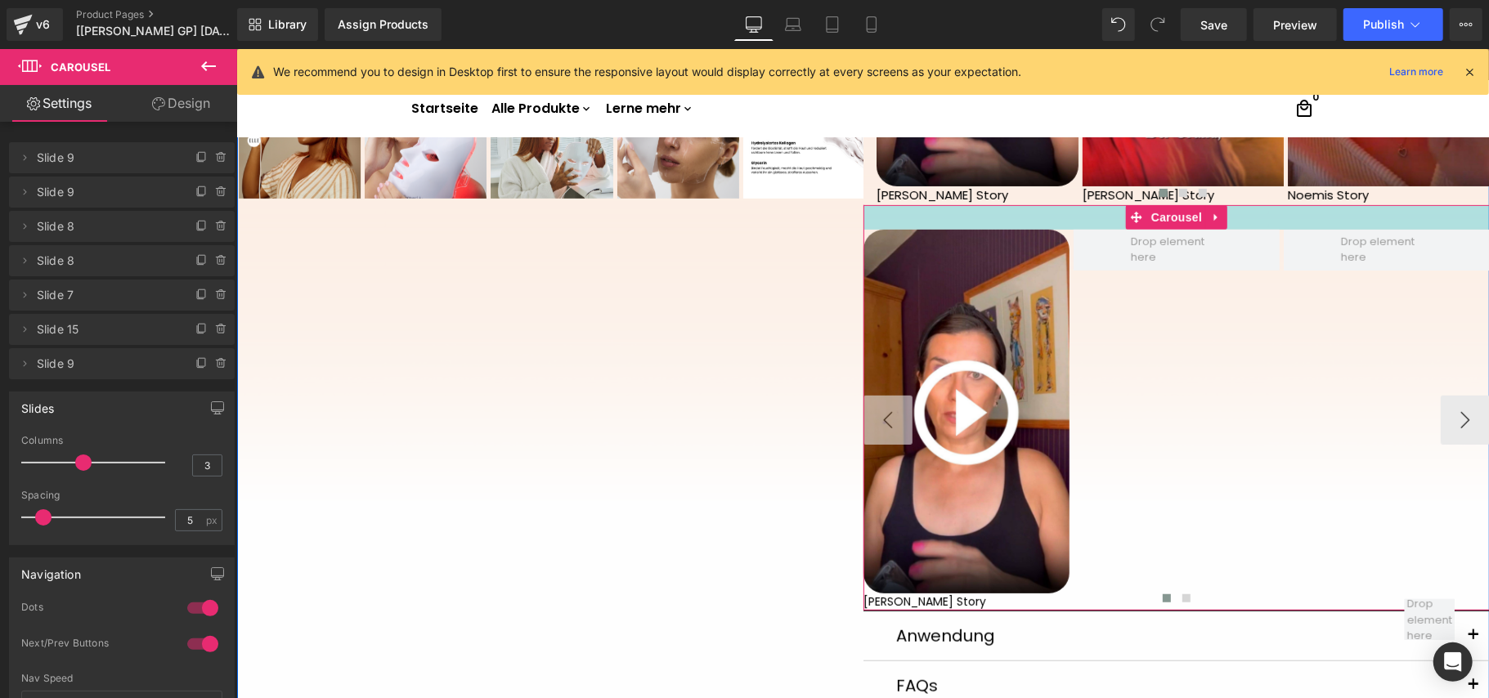
click at [1301, 225] on div at bounding box center [1175, 216] width 626 height 25
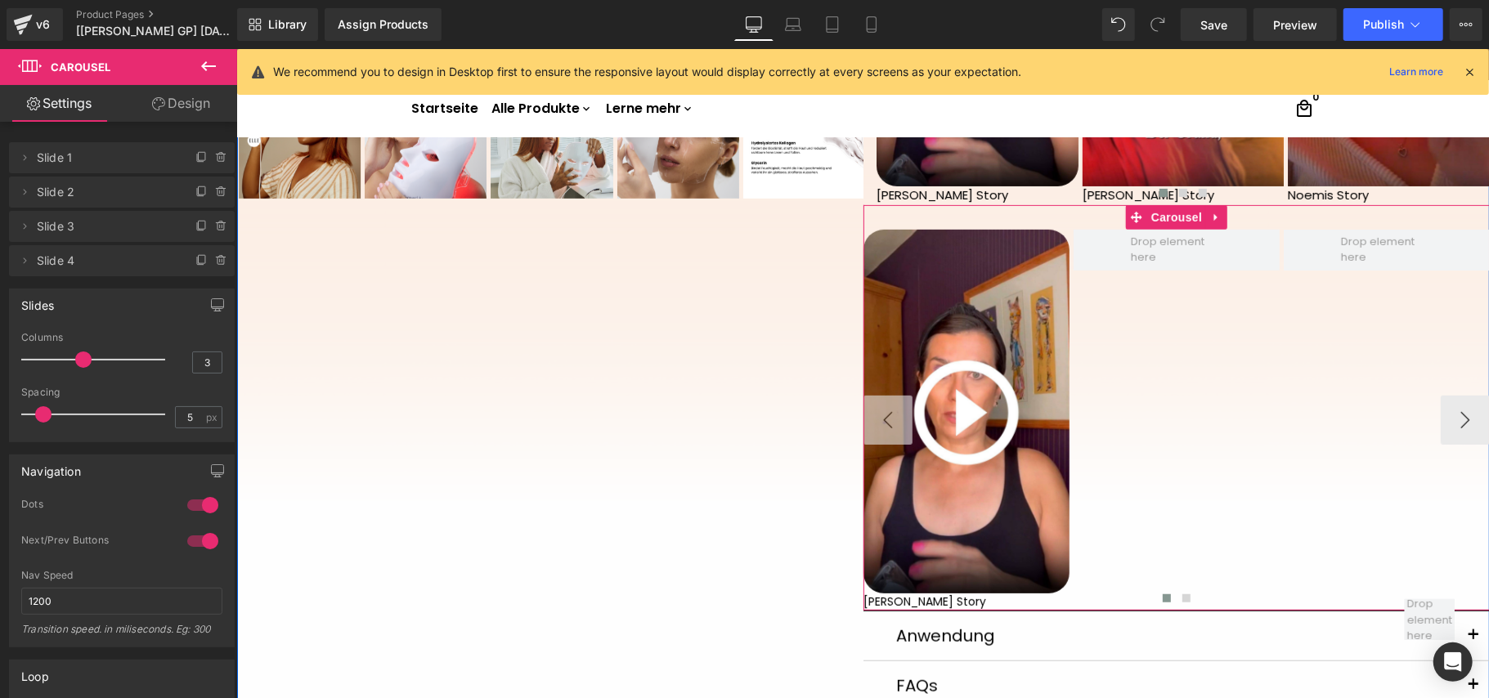
click at [1210, 213] on icon at bounding box center [1215, 216] width 11 height 12
click at [1220, 213] on icon at bounding box center [1225, 216] width 11 height 11
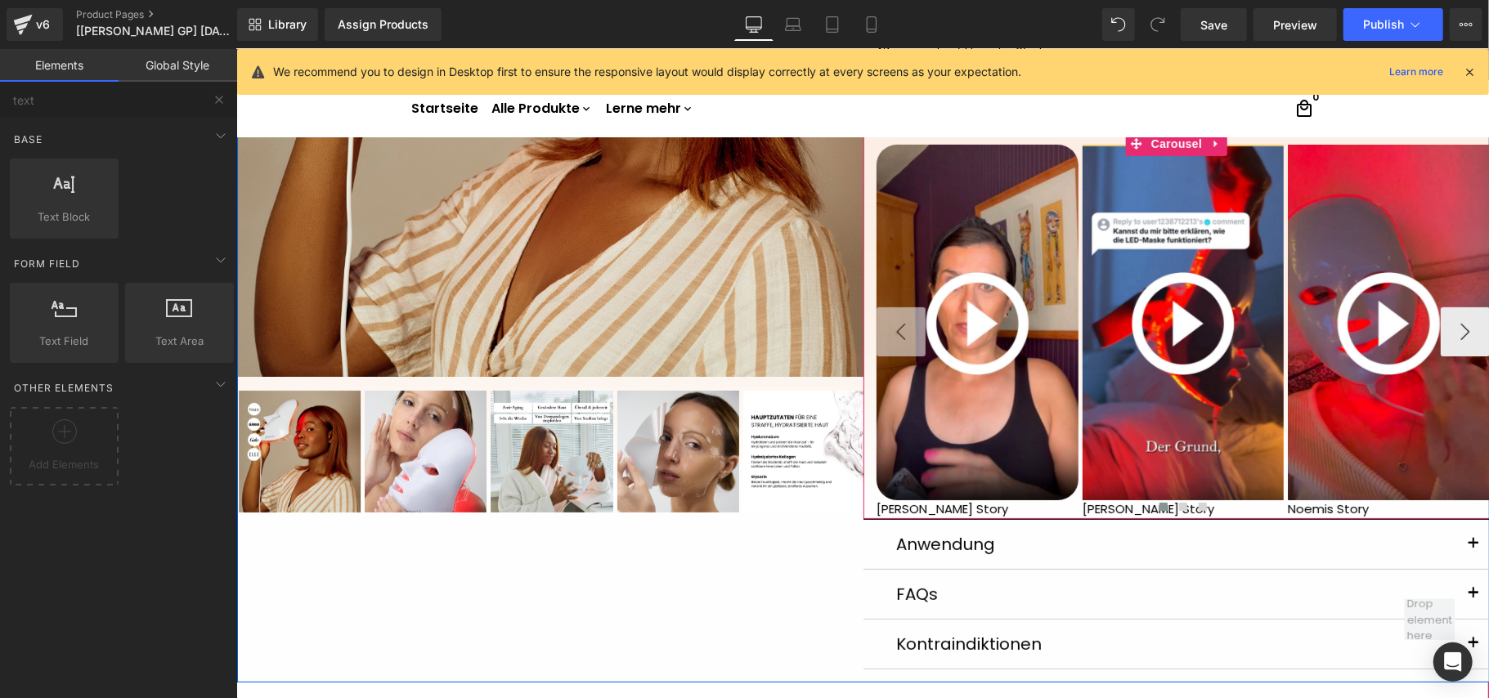
scroll to position [399, 0]
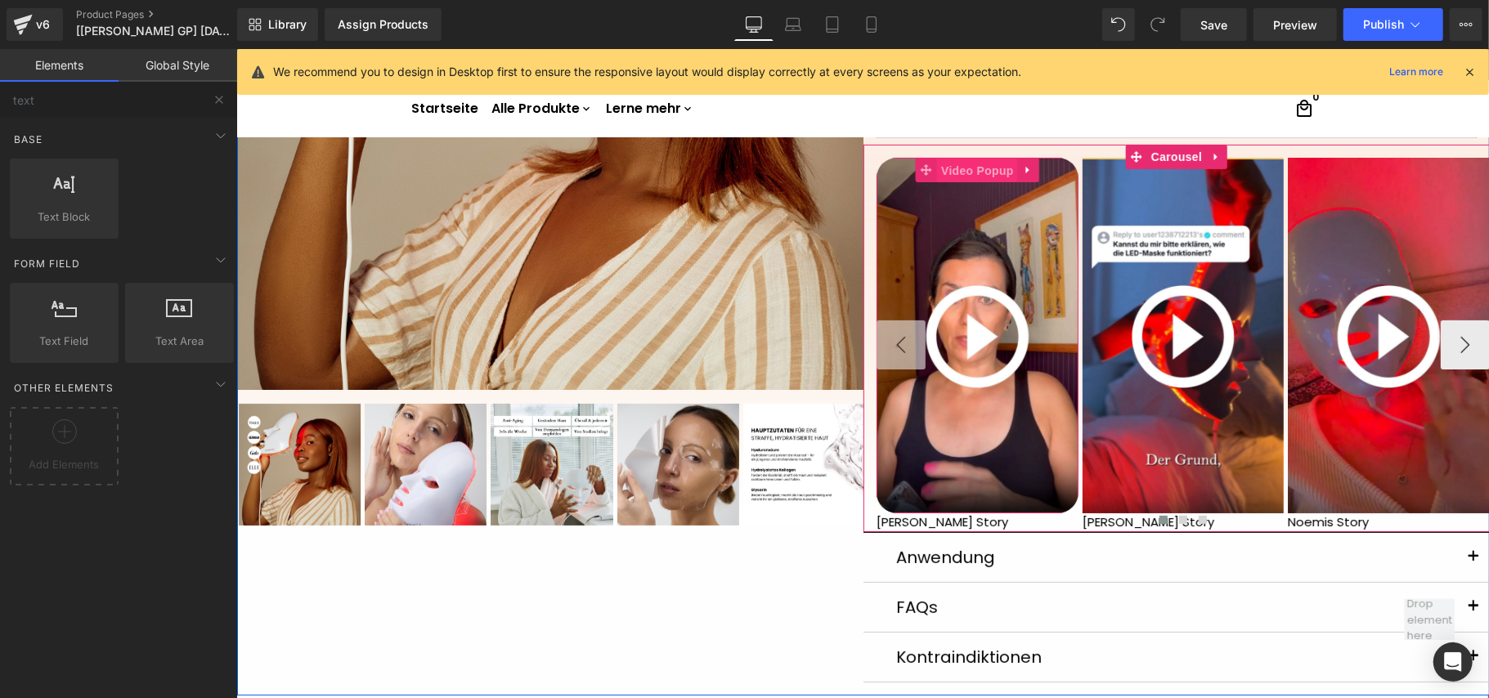
click at [979, 174] on span "Video Popup" at bounding box center [976, 170] width 81 height 25
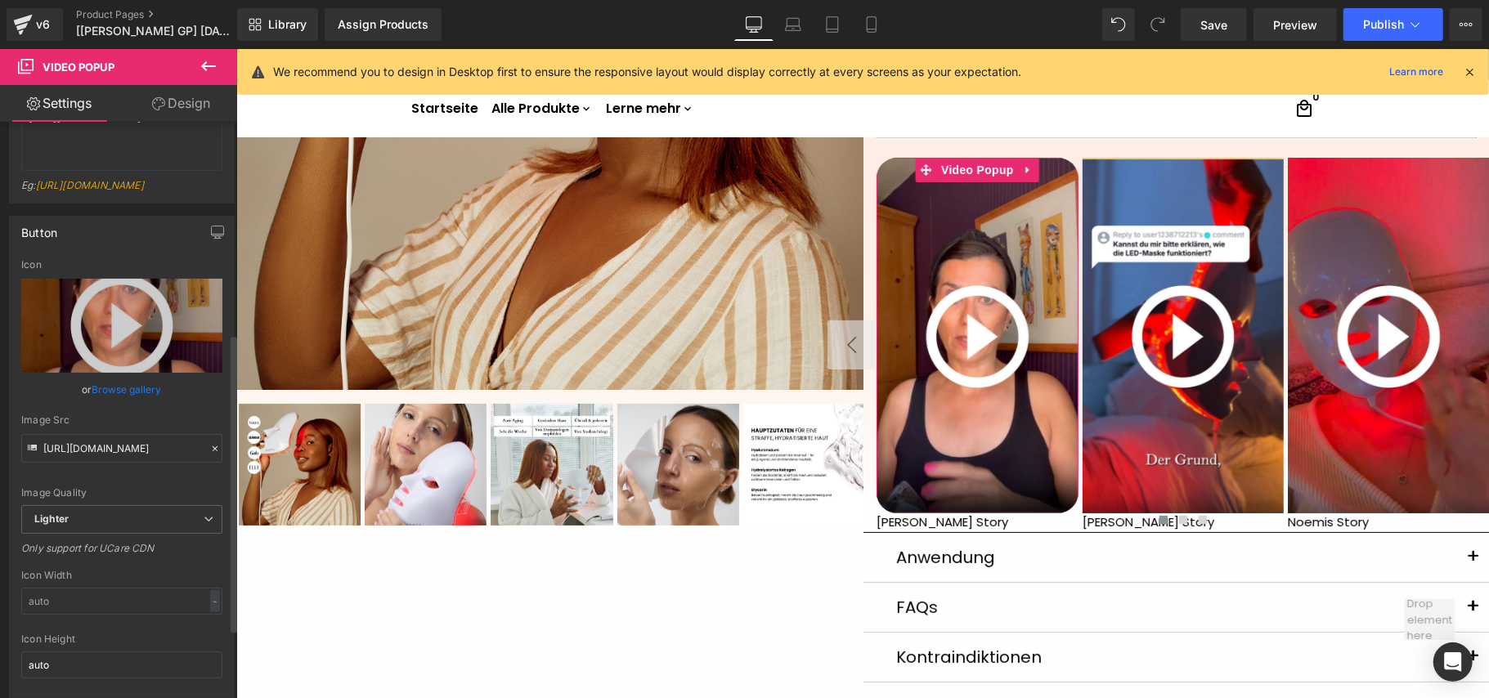
scroll to position [0, 0]
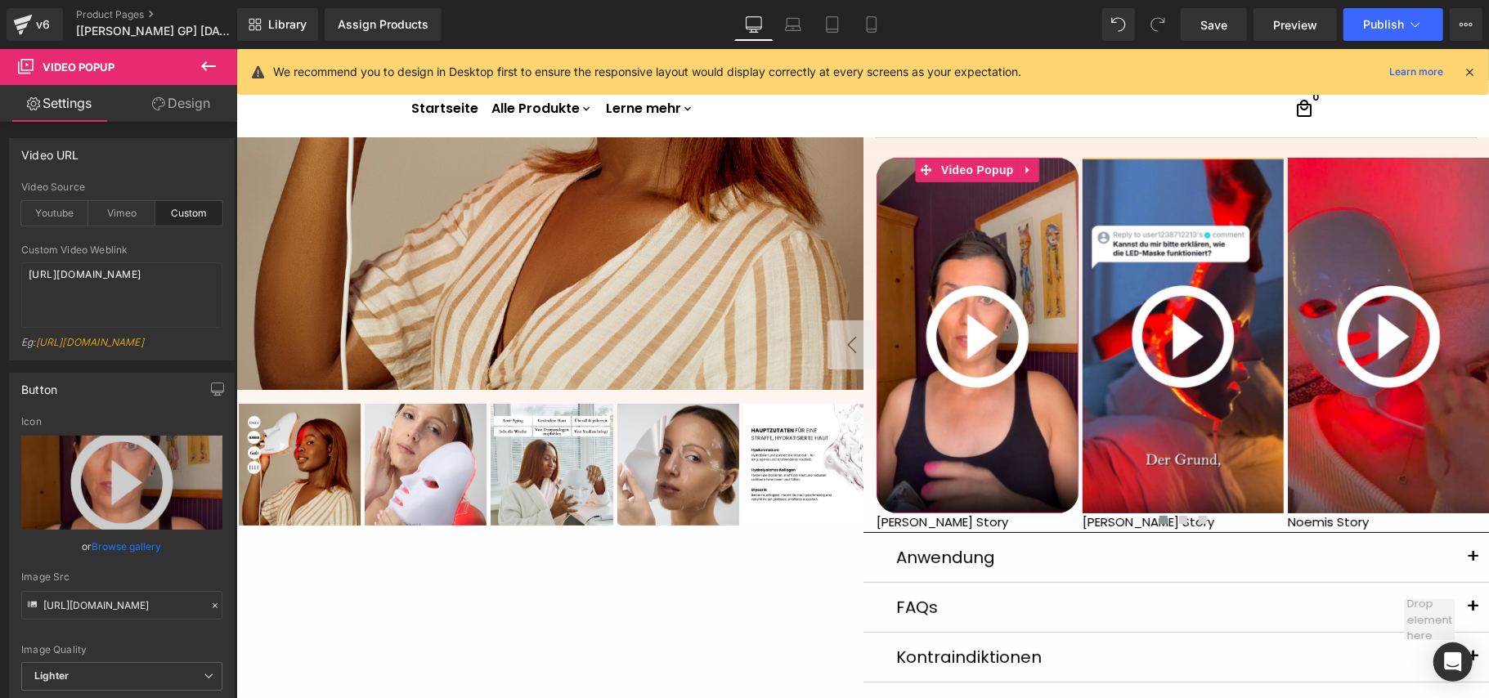
click at [161, 109] on icon at bounding box center [158, 103] width 13 height 13
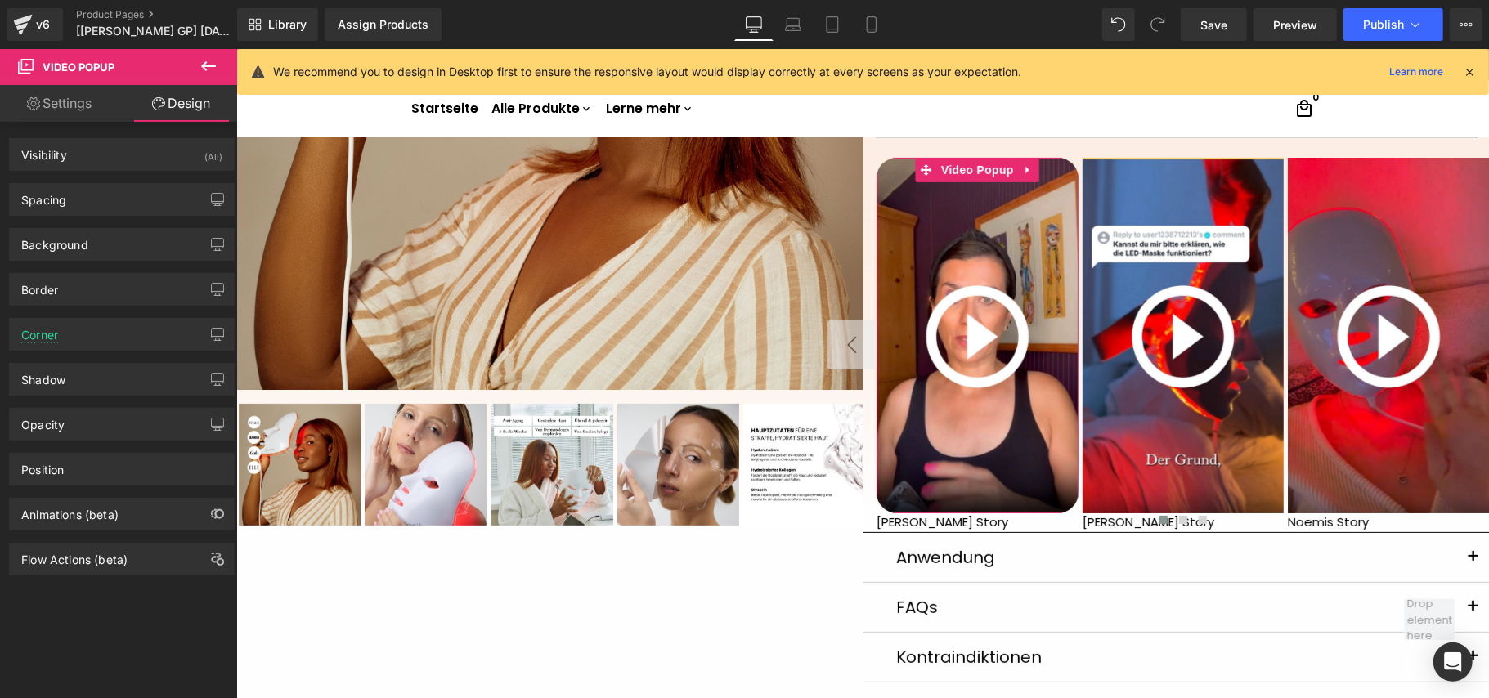
click at [72, 111] on link "Settings" at bounding box center [59, 103] width 119 height 37
